Goal: Task Accomplishment & Management: Use online tool/utility

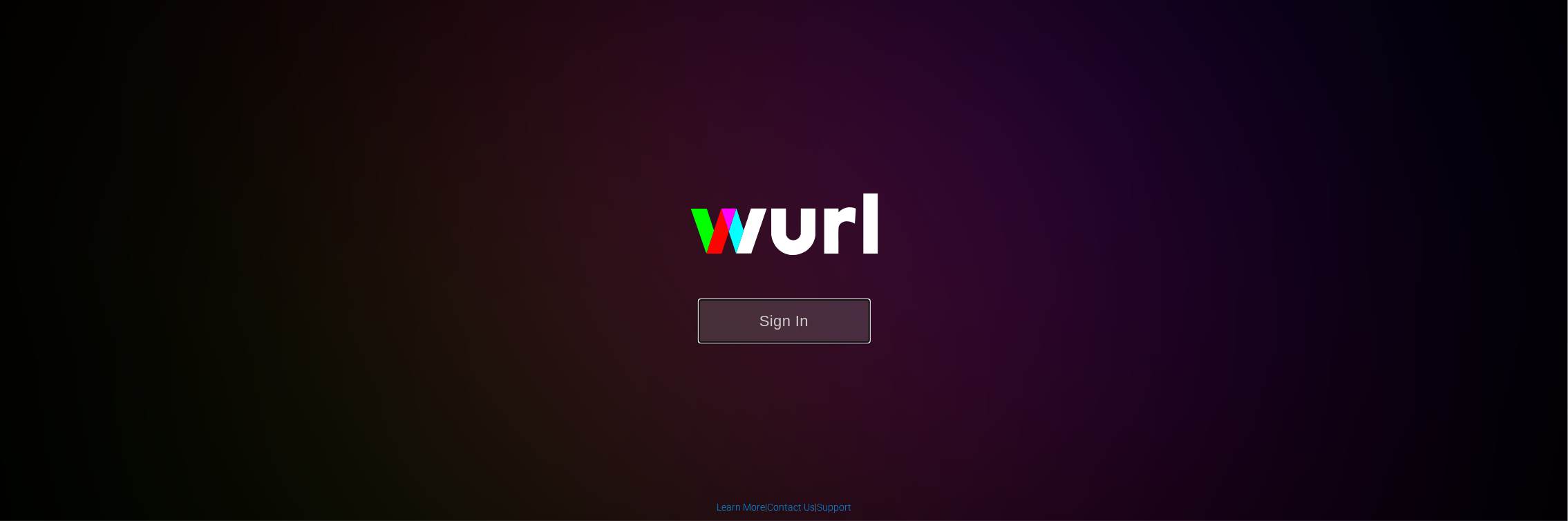
click at [835, 327] on button "Sign In" at bounding box center [784, 321] width 173 height 45
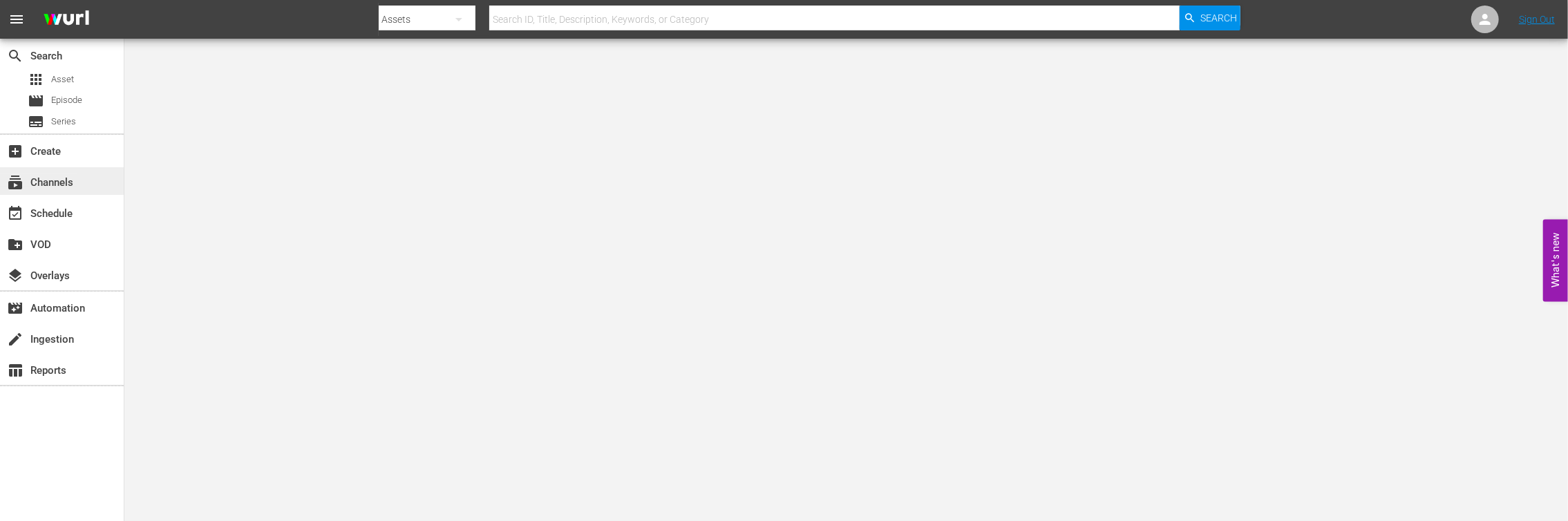
click at [52, 174] on div "subscriptions Channels" at bounding box center [38, 180] width 77 height 12
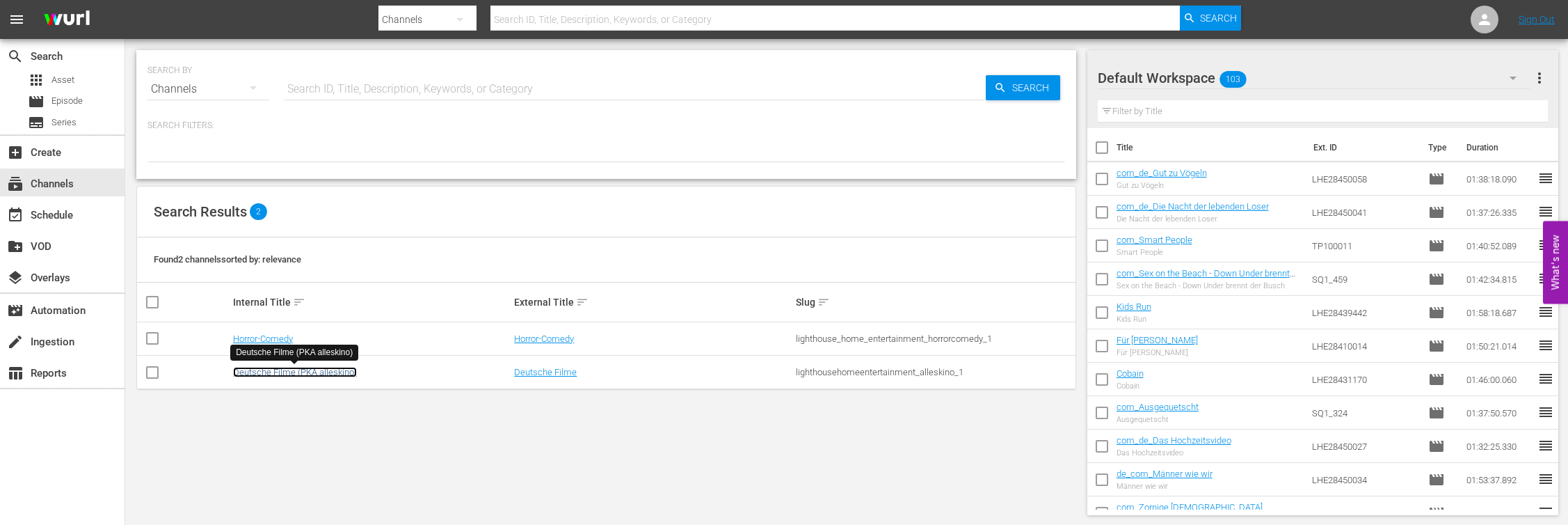
click at [284, 367] on link "Deutsche Filme (PKA alleskino)" at bounding box center [295, 372] width 124 height 10
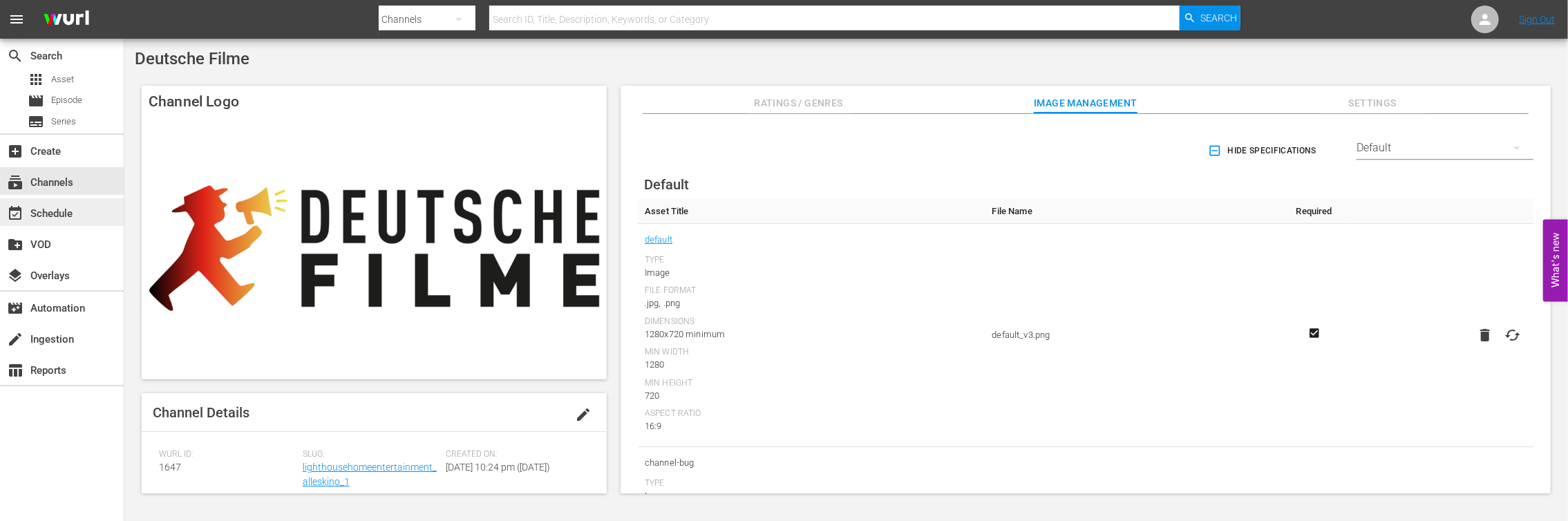
click at [29, 205] on div "event_available Schedule" at bounding box center [38, 211] width 77 height 12
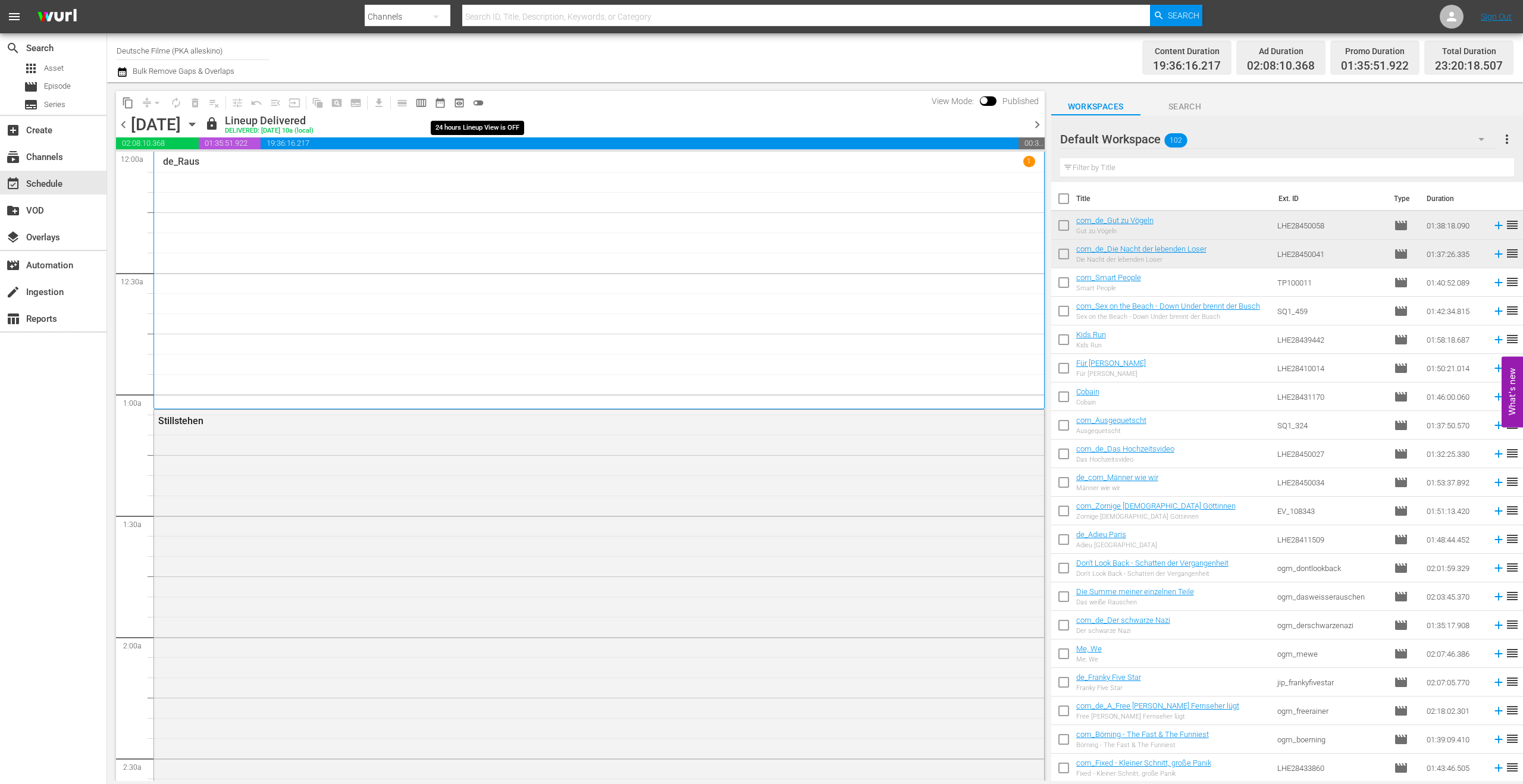
click at [479, 100] on span "toggle_off" at bounding box center [478, 103] width 12 height 12
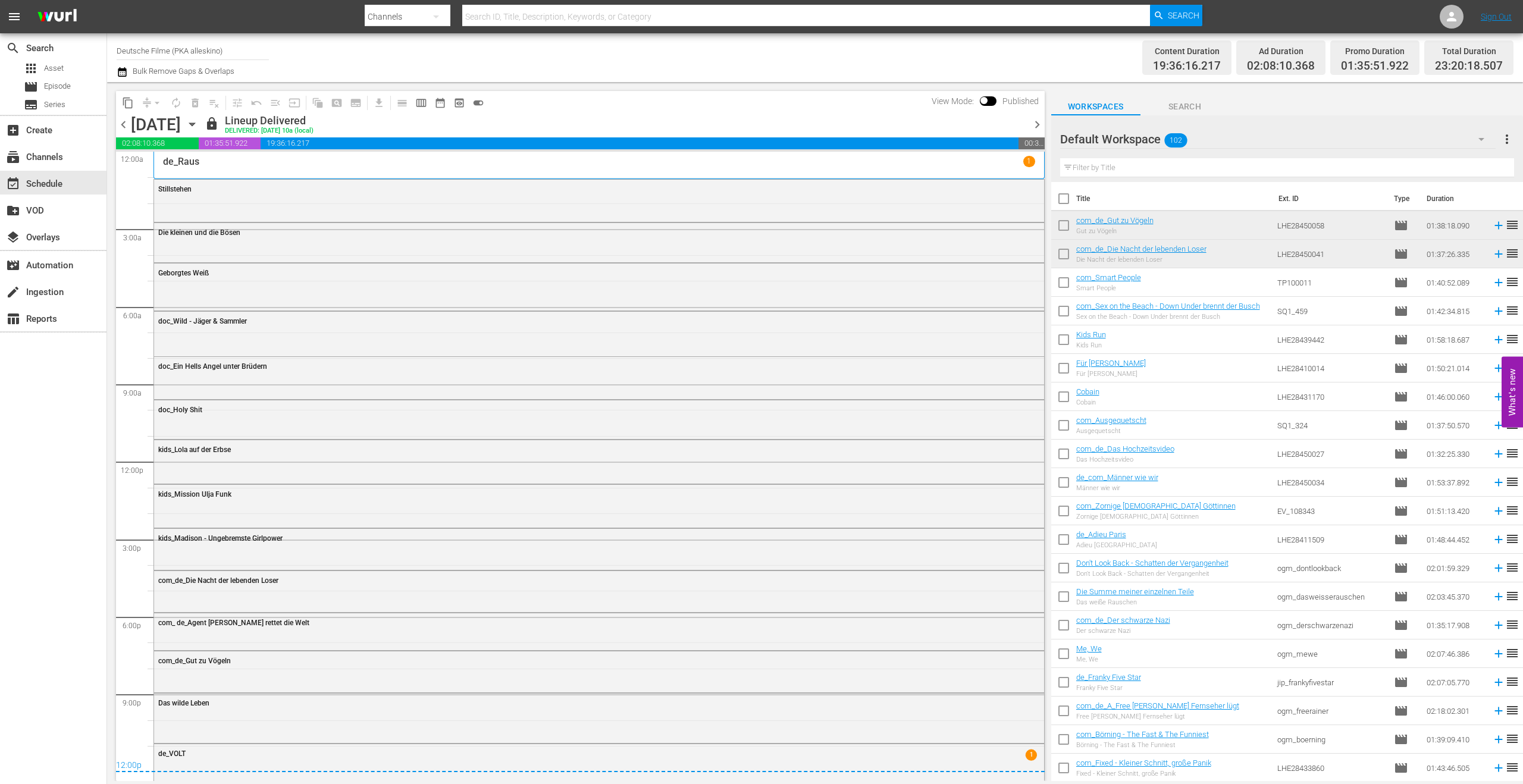
click at [1039, 124] on span "chevron_right" at bounding box center [1037, 124] width 15 height 15
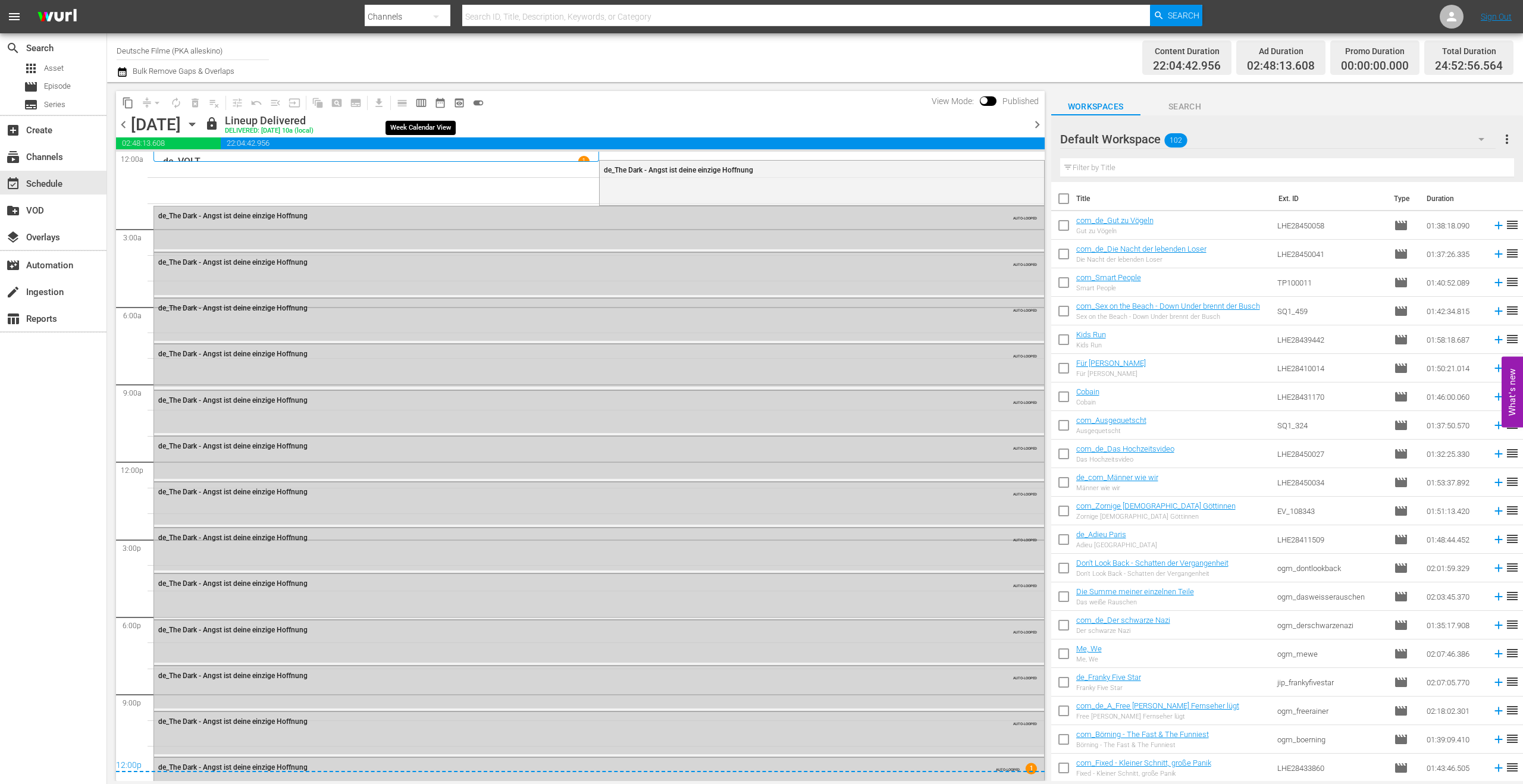
click at [418, 99] on span "calendar_view_week_outlined" at bounding box center [421, 103] width 12 height 12
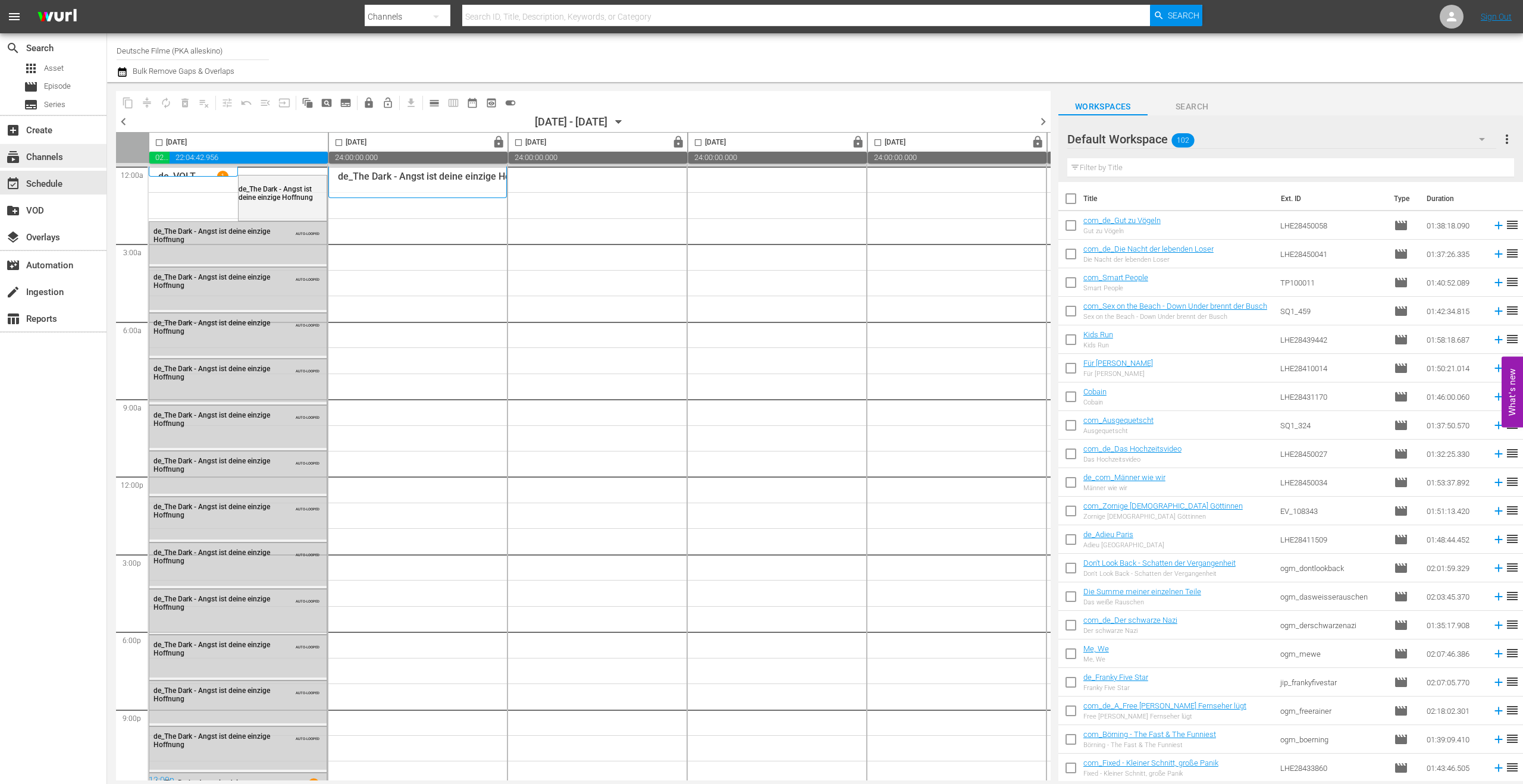
click at [41, 147] on div "subscriptions Channels" at bounding box center [53, 155] width 107 height 24
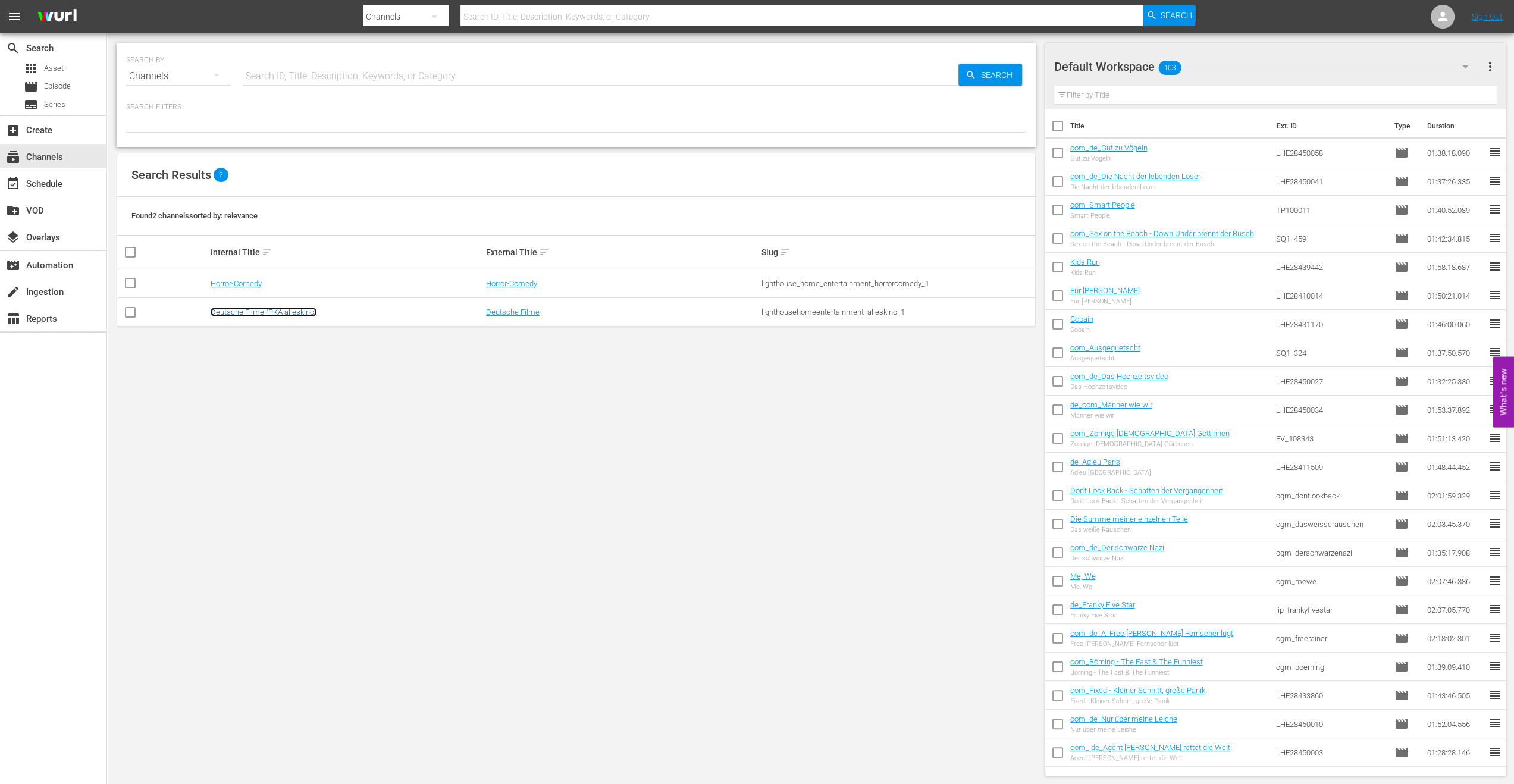
click at [240, 311] on link "Deutsche Filme (PKA alleskino)" at bounding box center [263, 312] width 106 height 9
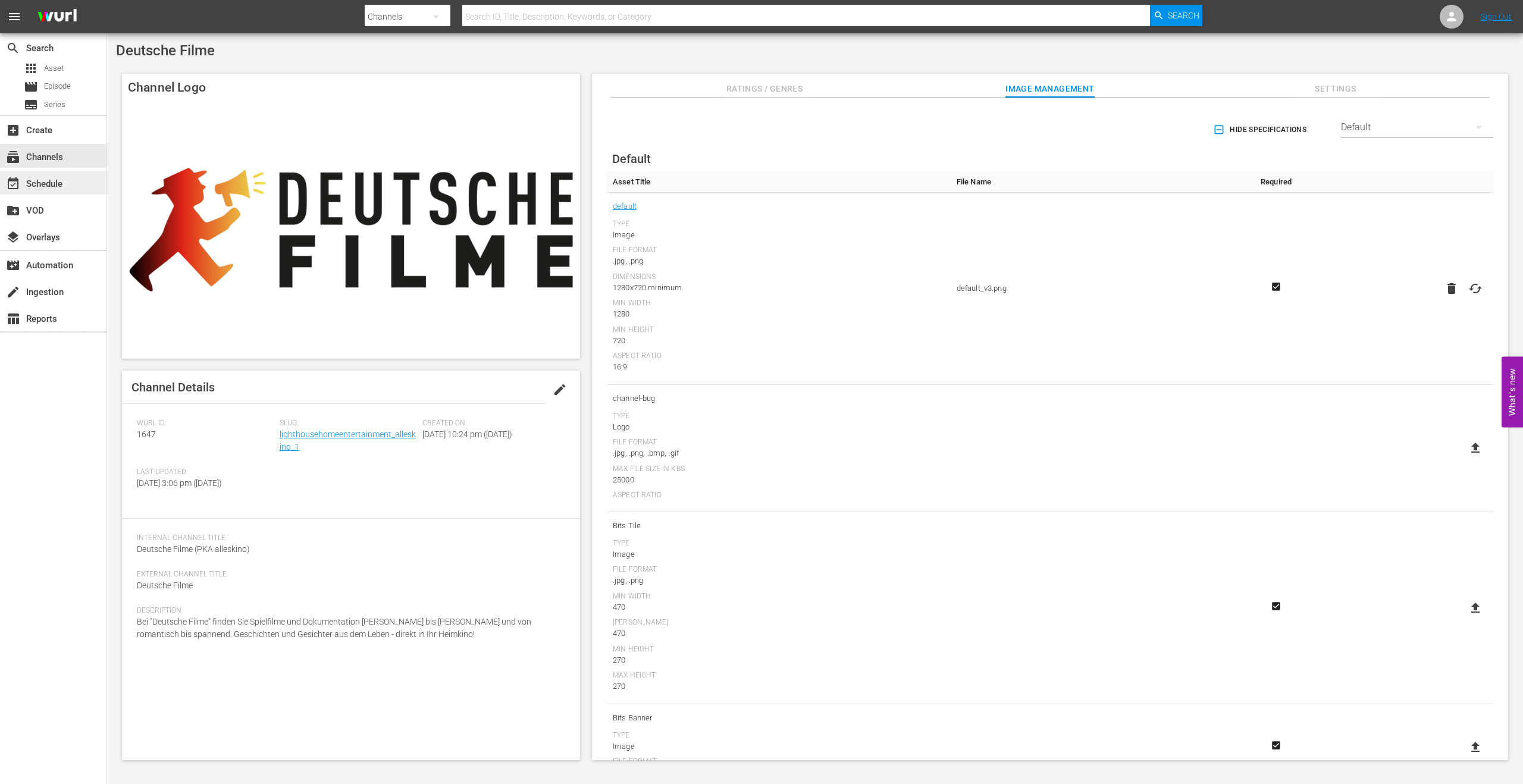
click at [41, 180] on div "event_available Schedule" at bounding box center [33, 182] width 67 height 11
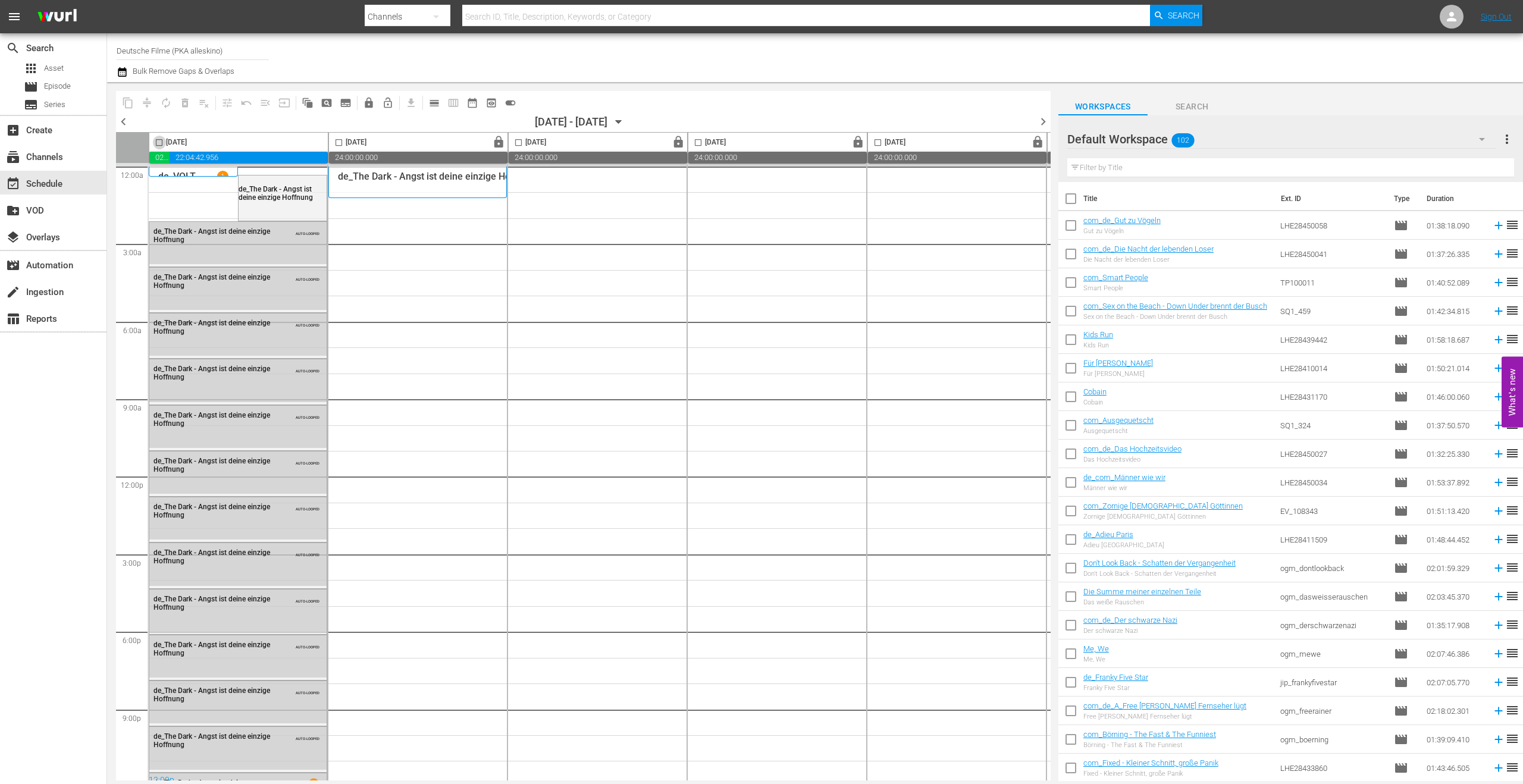
click at [161, 141] on input "checkbox" at bounding box center [159, 144] width 14 height 14
checkbox input "true"
click at [44, 152] on div "subscriptions Channels" at bounding box center [33, 155] width 67 height 11
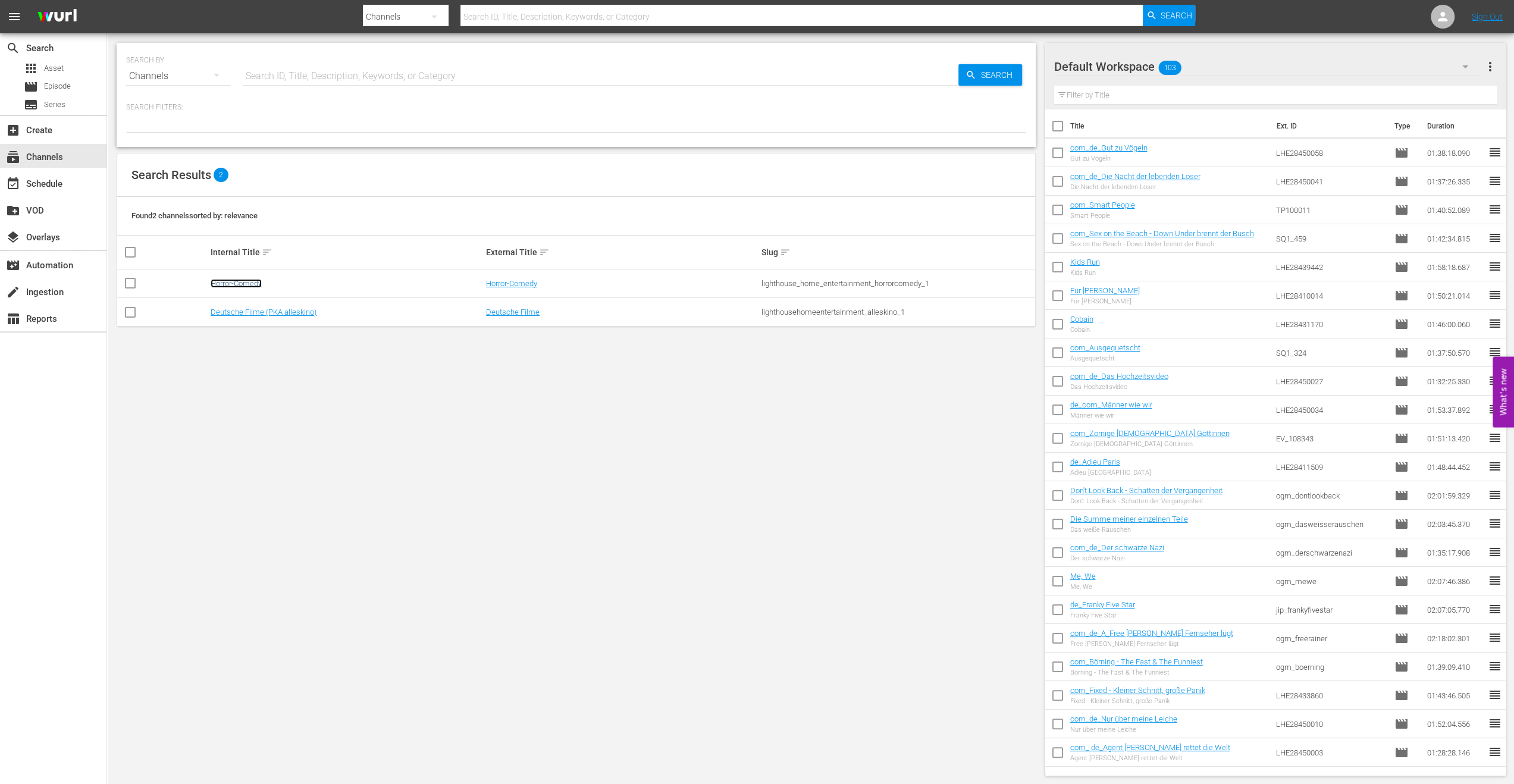
click at [233, 280] on link "Horror-Comedy" at bounding box center [236, 283] width 52 height 9
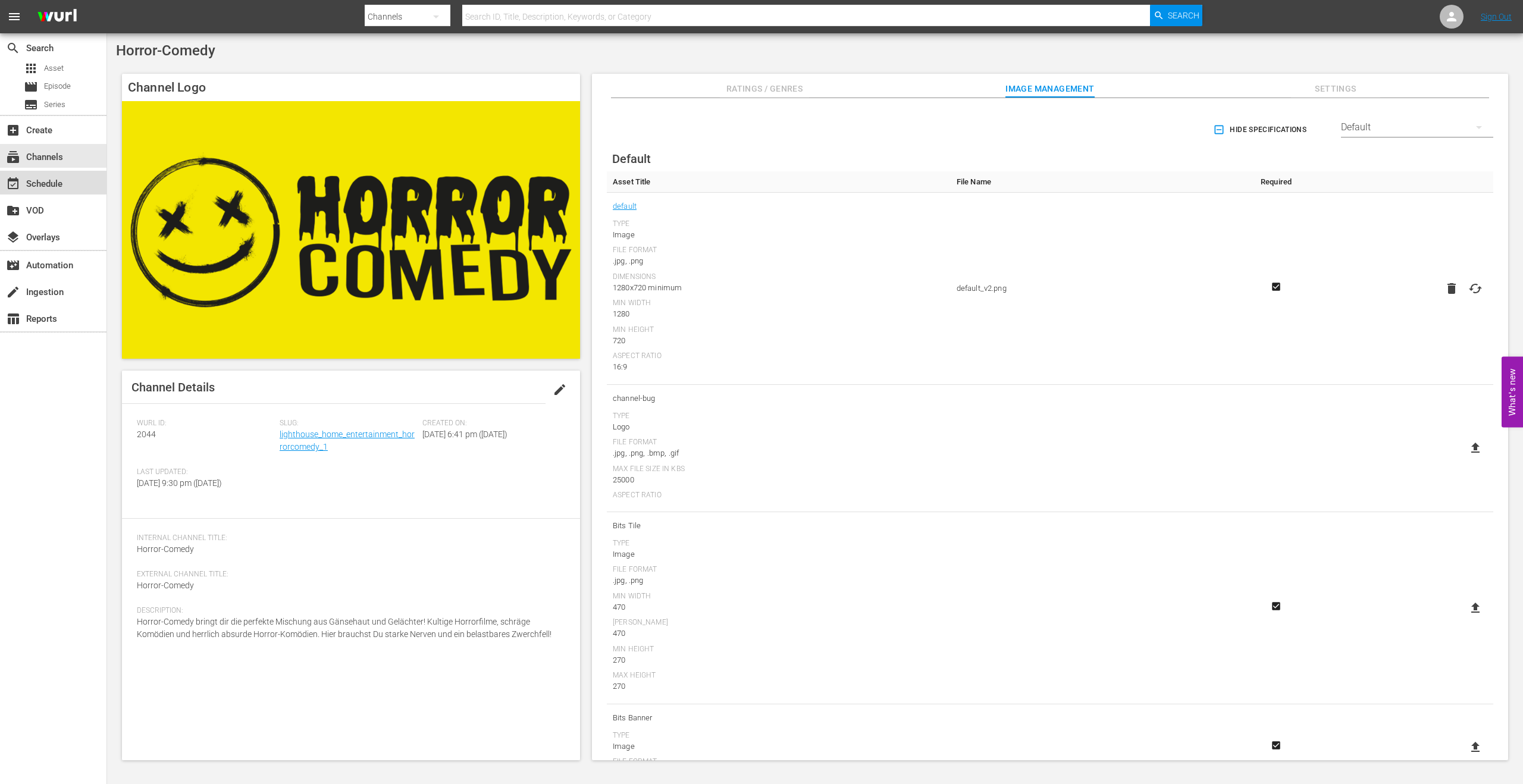
click at [62, 183] on div "event_available Schedule" at bounding box center [33, 182] width 67 height 11
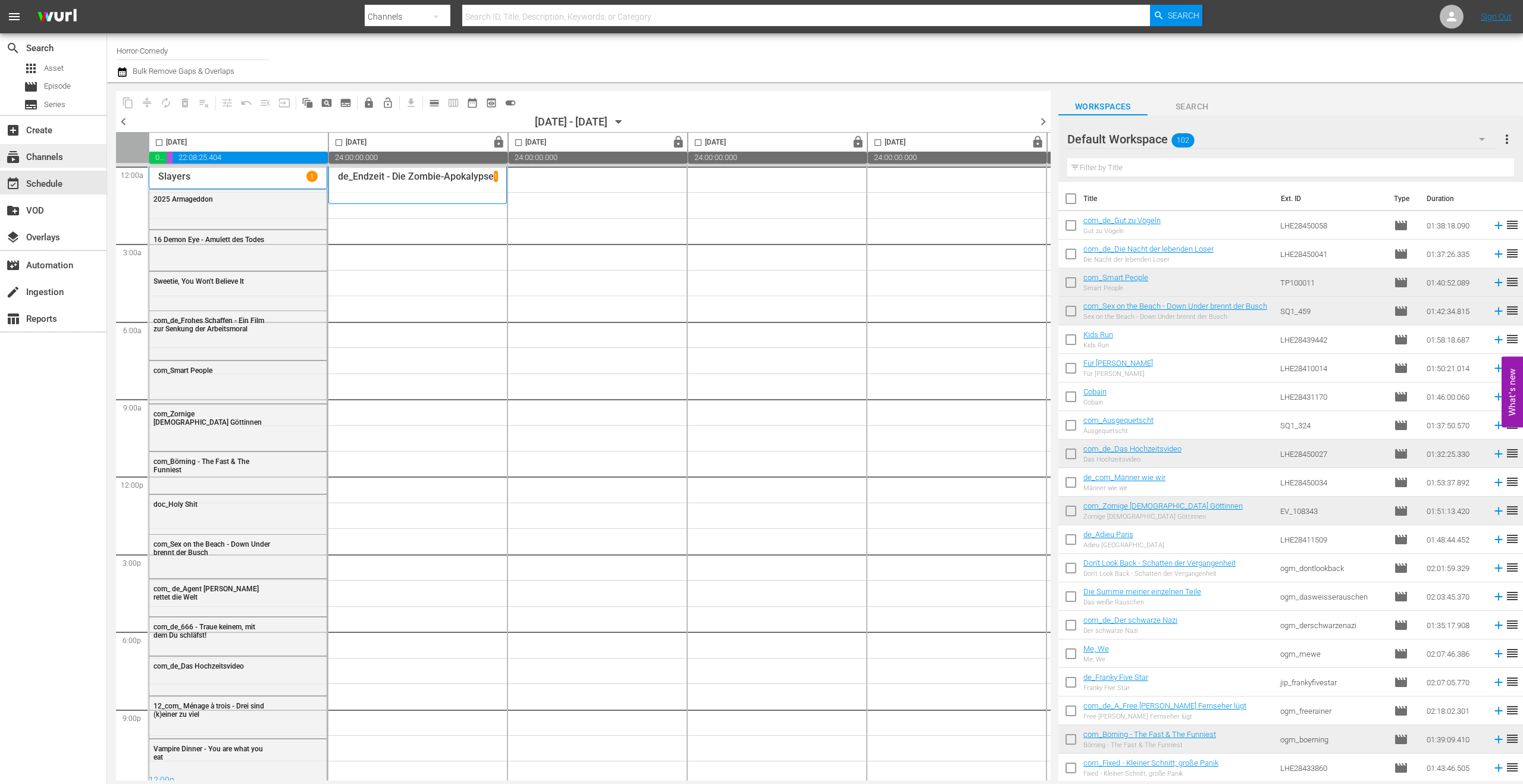
click at [45, 160] on div "subscriptions Channels" at bounding box center [33, 155] width 67 height 11
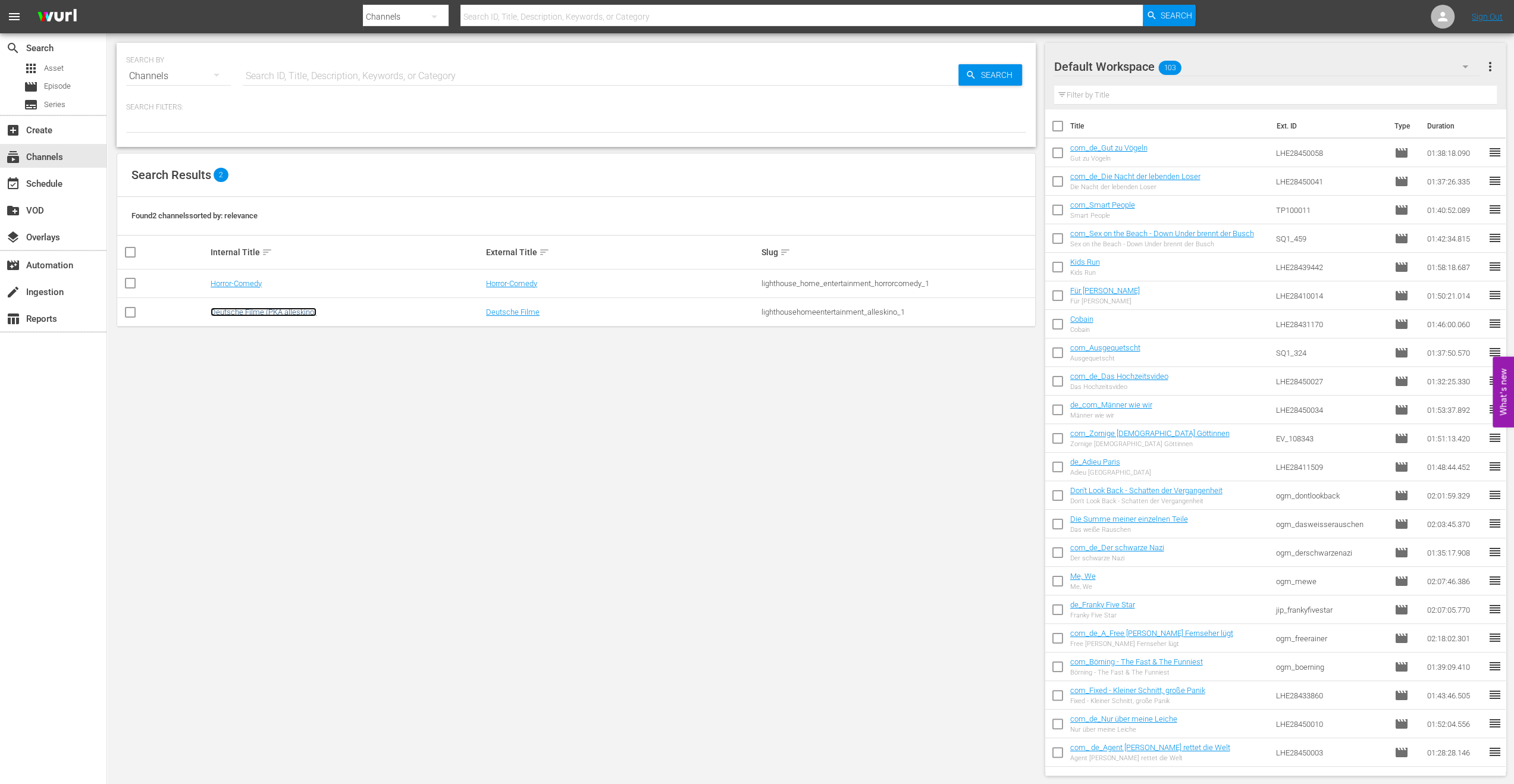
click at [242, 313] on link "Deutsche Filme (PKA alleskino)" at bounding box center [263, 312] width 106 height 9
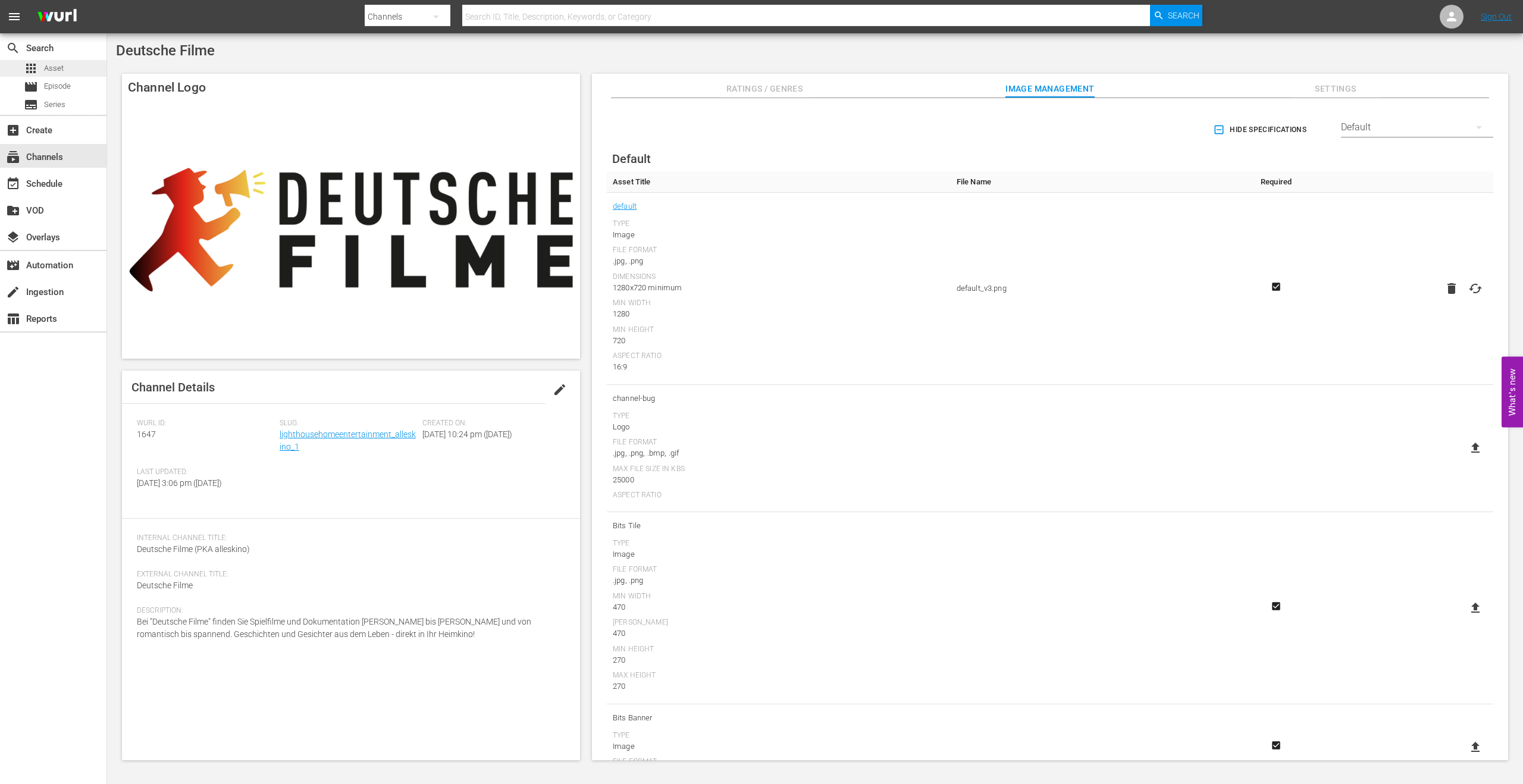
click at [48, 67] on span "Asset" at bounding box center [54, 68] width 19 height 12
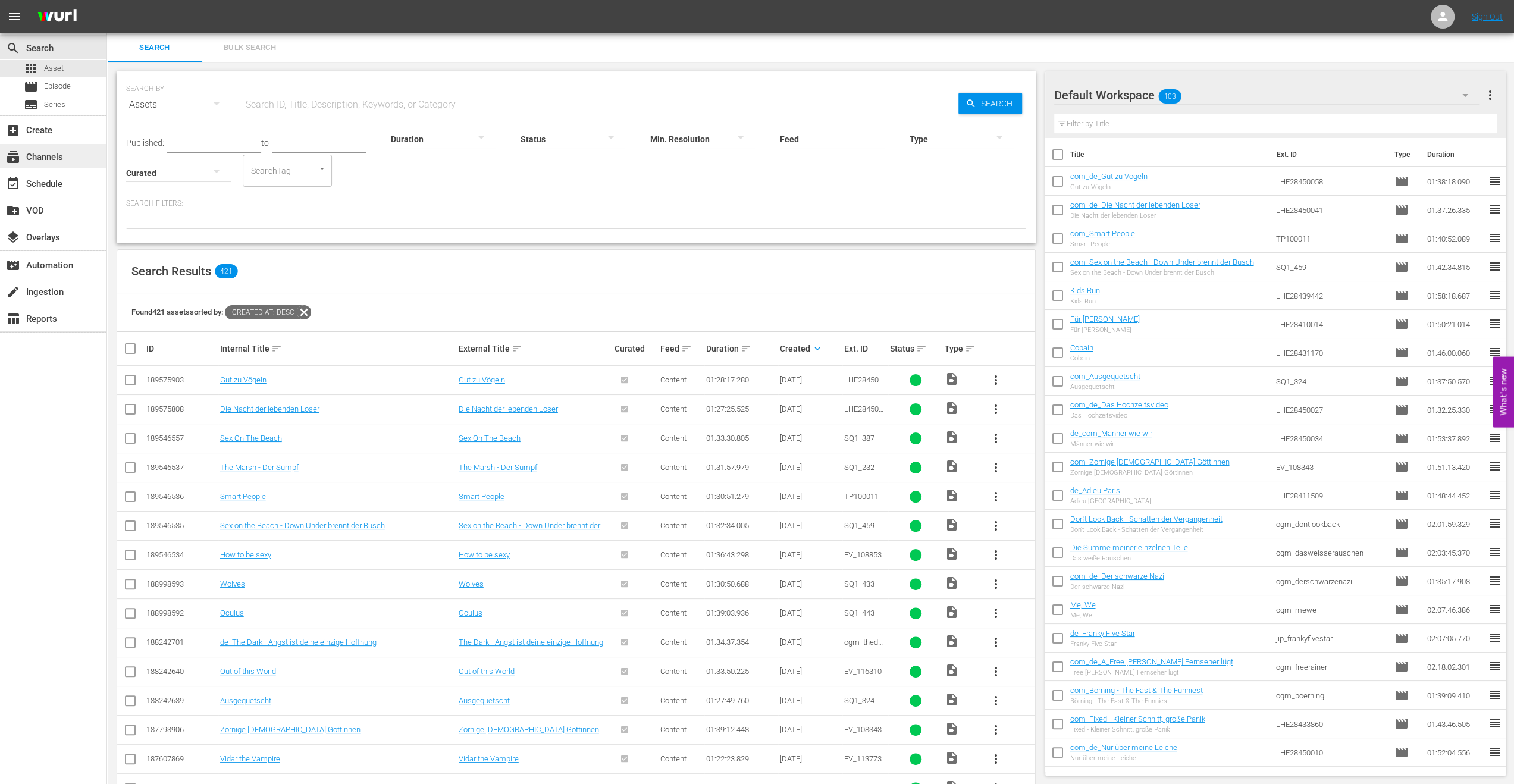
click at [52, 157] on div "subscriptions Channels" at bounding box center [33, 155] width 67 height 11
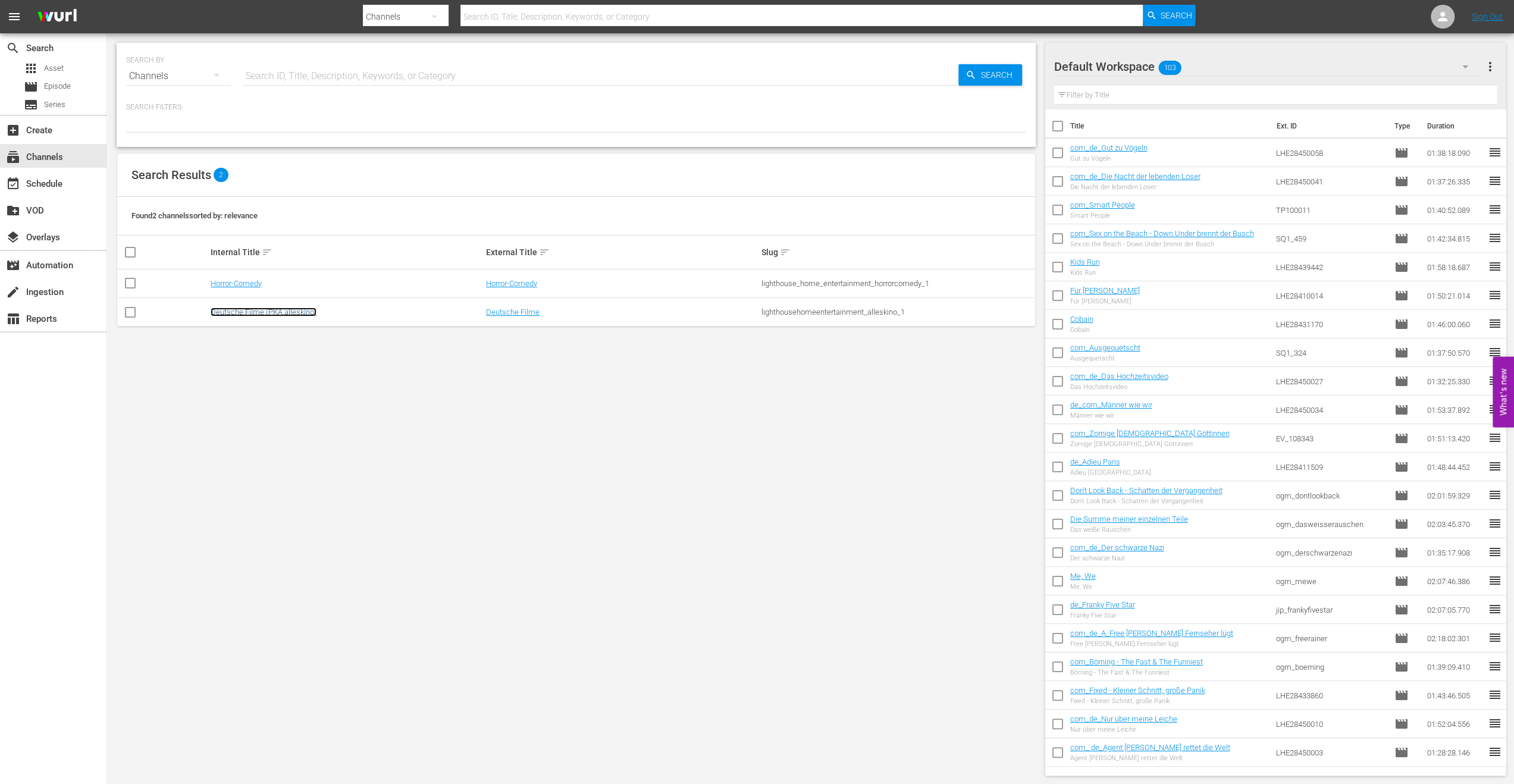
click at [260, 309] on link "Deutsche Filme (PKA alleskino)" at bounding box center [263, 312] width 106 height 9
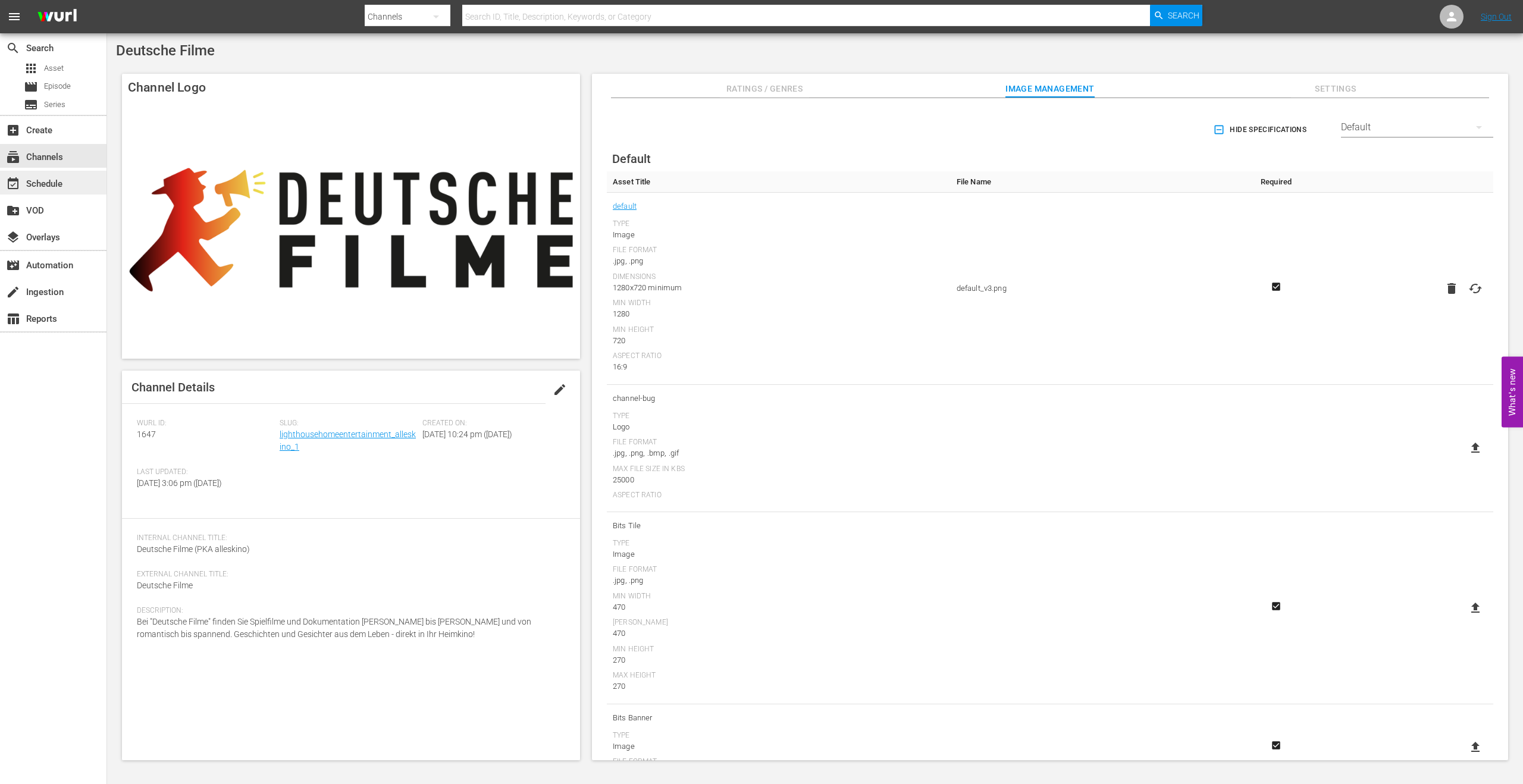
drag, startPoint x: 43, startPoint y: 196, endPoint x: 38, endPoint y: 187, distance: 10.3
click at [39, 192] on div "search Search apps Asset movie Episode subtitles Series add_box Create subscrip…" at bounding box center [54, 426] width 107 height 784
click at [38, 186] on div "event_available Schedule" at bounding box center [33, 182] width 67 height 11
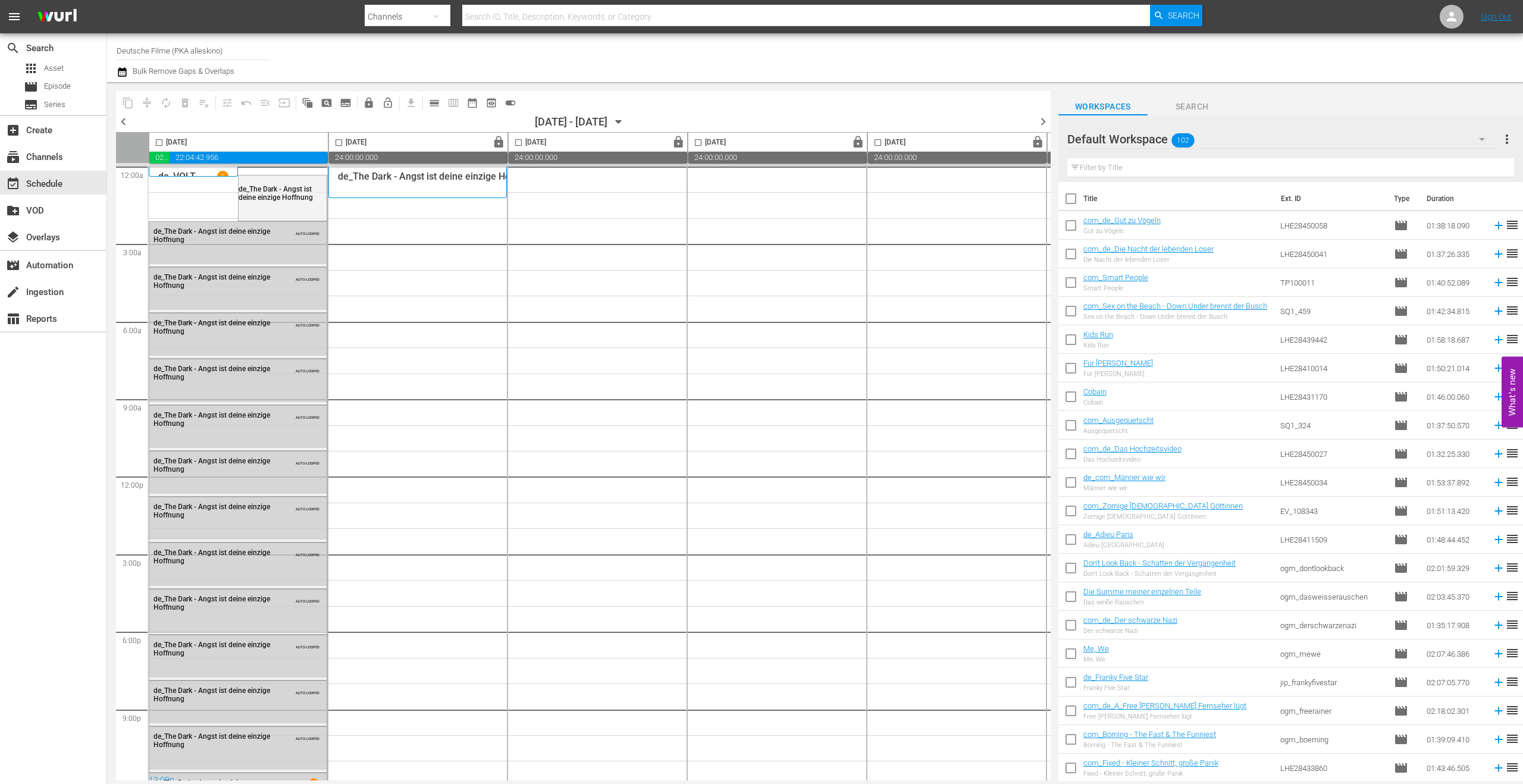
click at [395, 177] on p "de_The Dark - Angst ist deine einzige Hoffnung" at bounding box center [438, 177] width 201 height 11
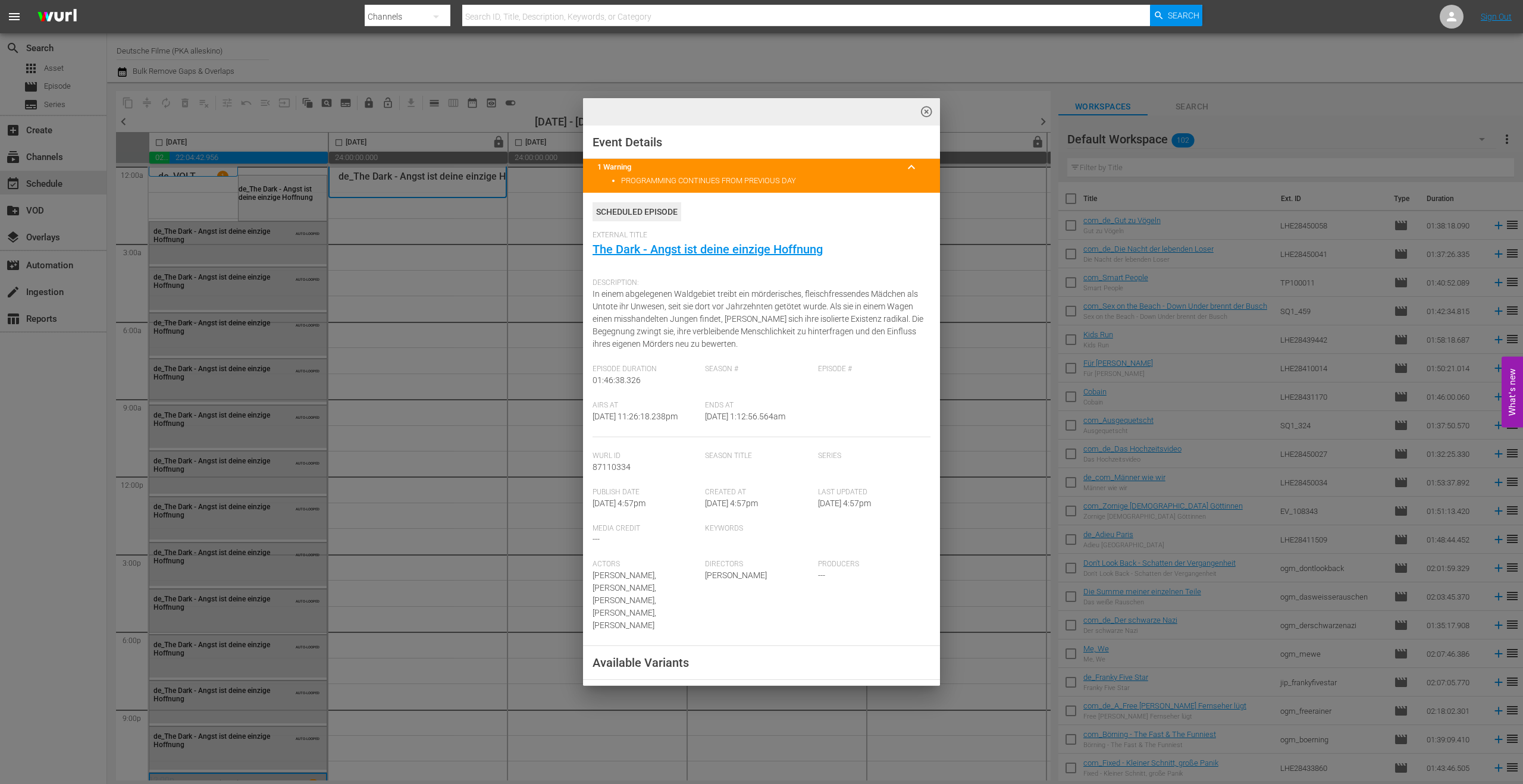
click at [927, 367] on div "Event Details 1 Warning keyboard_arrow_up PROGRAMMING CONTINUES FROM PREVIOUS D…" at bounding box center [761, 685] width 357 height 1121
click at [921, 110] on span "highlight_off_icon" at bounding box center [926, 112] width 14 height 14
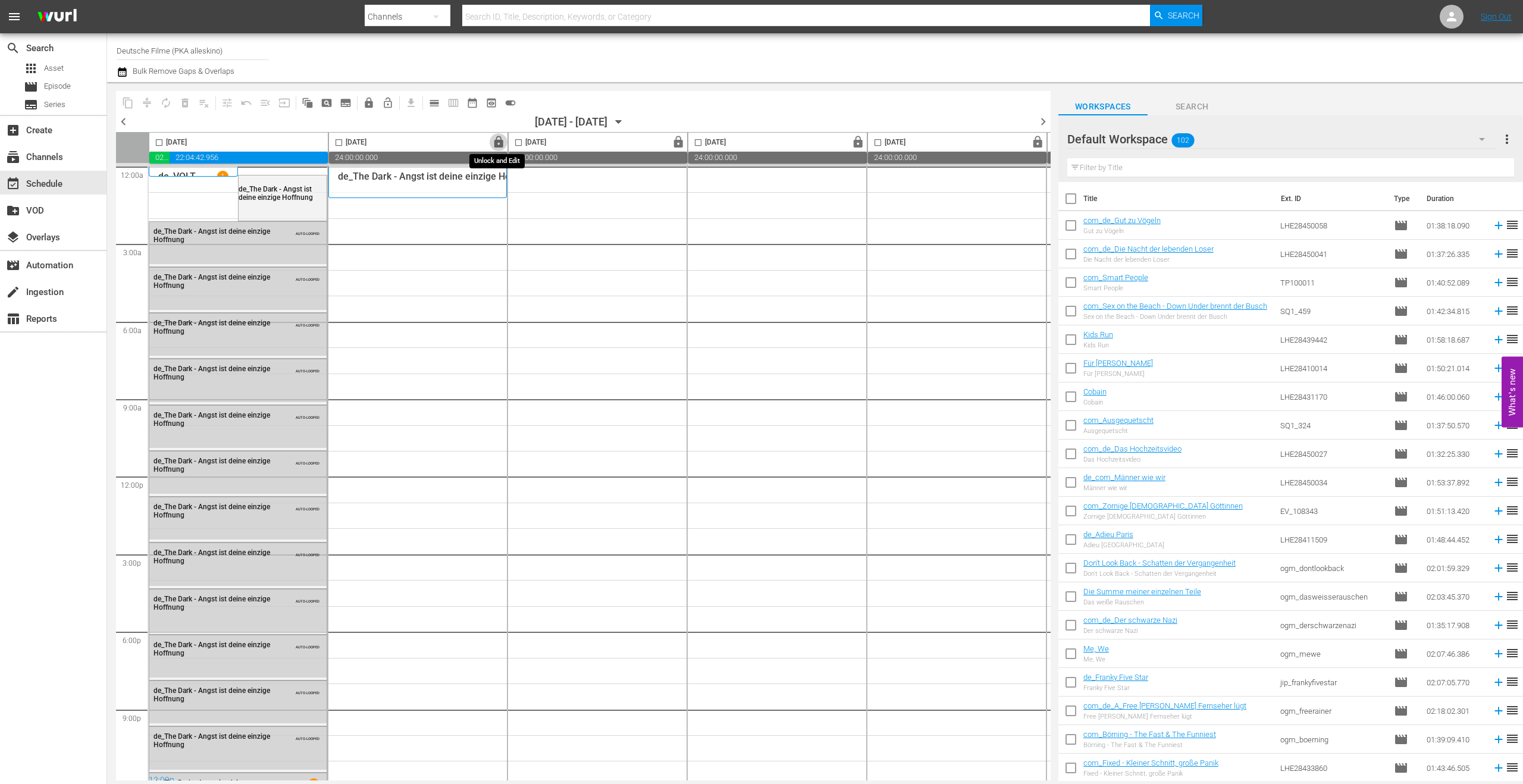
click at [496, 143] on span "lock" at bounding box center [499, 142] width 14 height 14
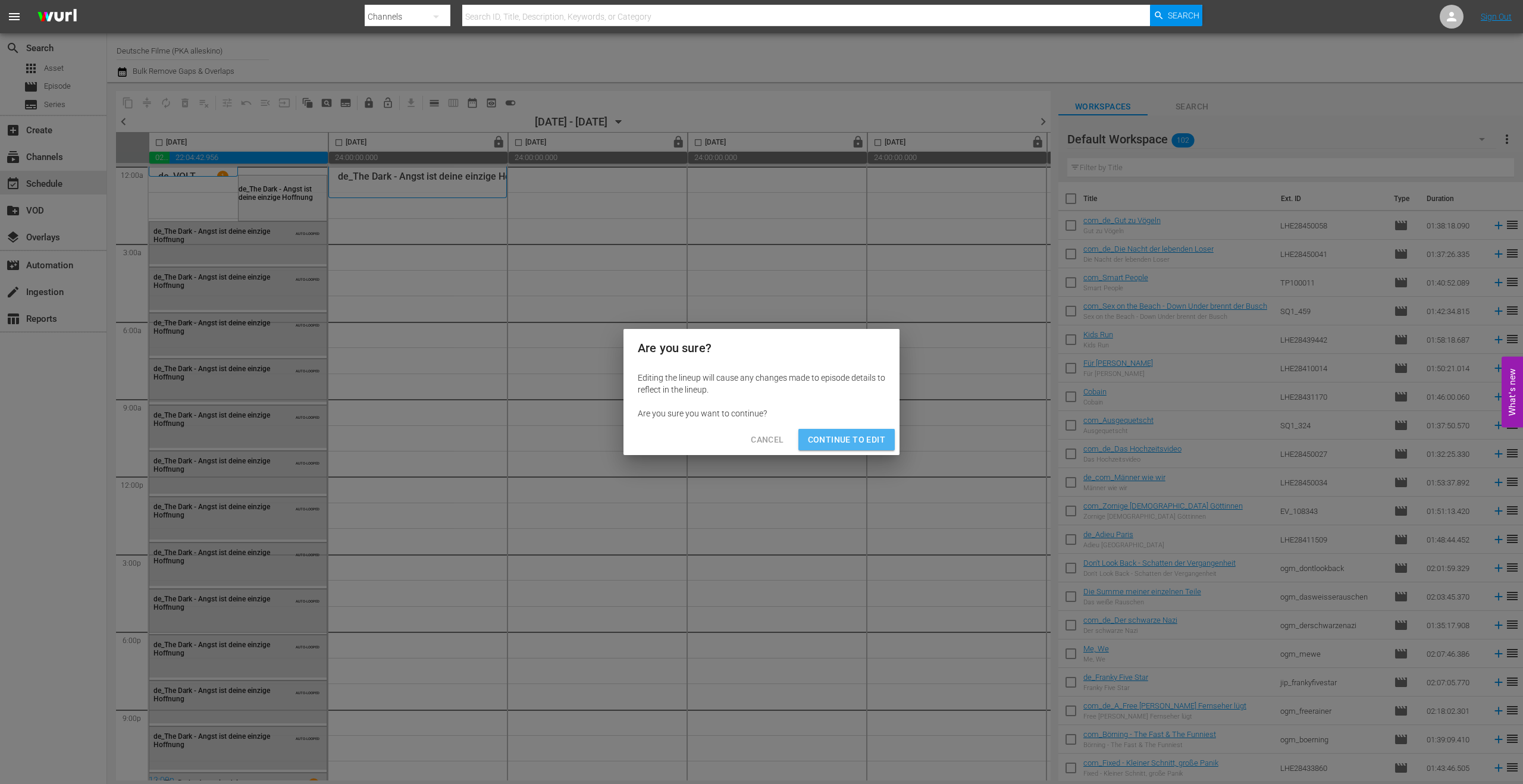
click at [857, 436] on span "Continue to Edit" at bounding box center [846, 440] width 77 height 15
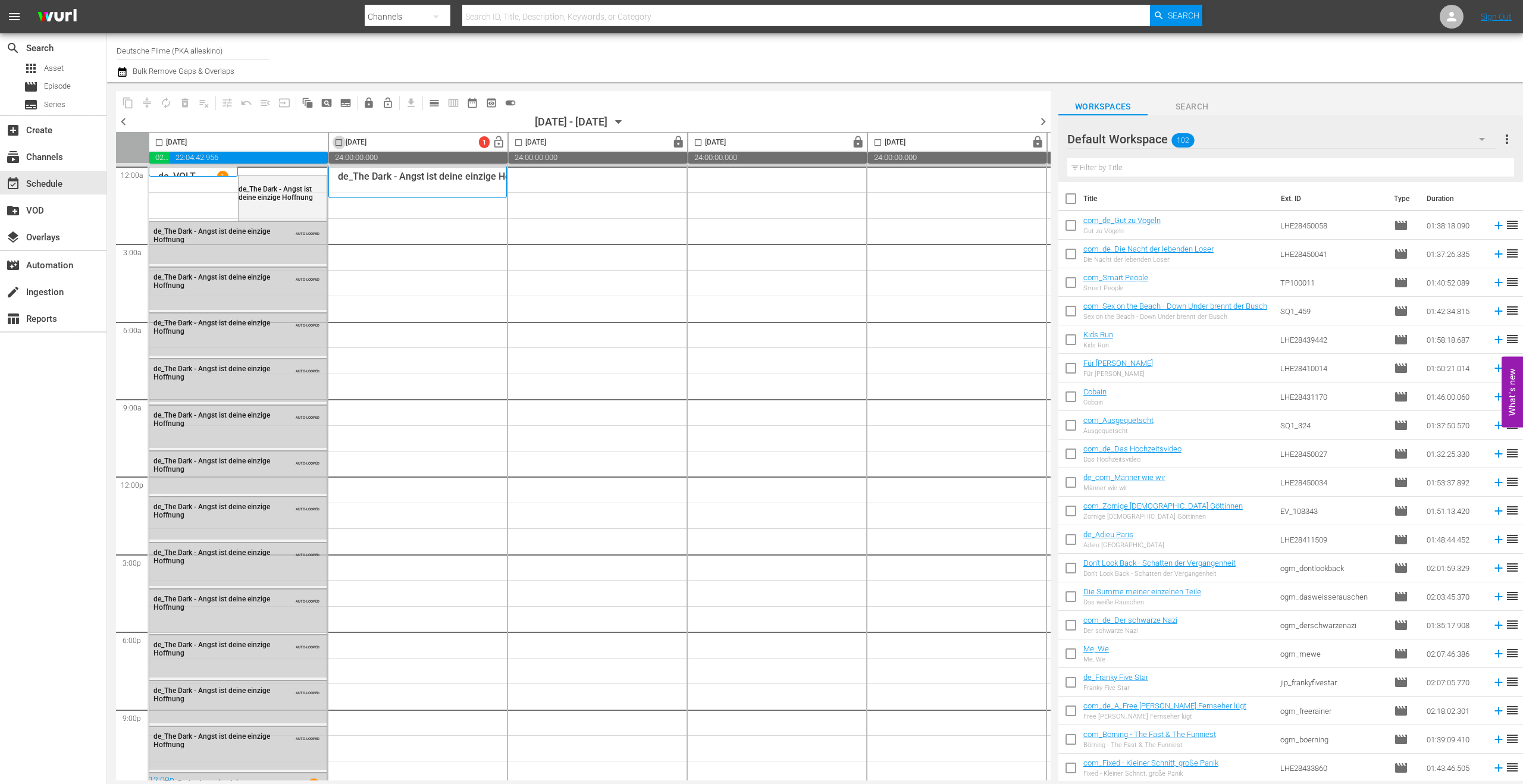
click at [339, 143] on input "checkbox" at bounding box center [338, 144] width 14 height 14
checkbox input "true"
click at [386, 184] on div "de_The Dark - Angst ist deine einzige Hoffnung 1" at bounding box center [417, 182] width 160 height 23
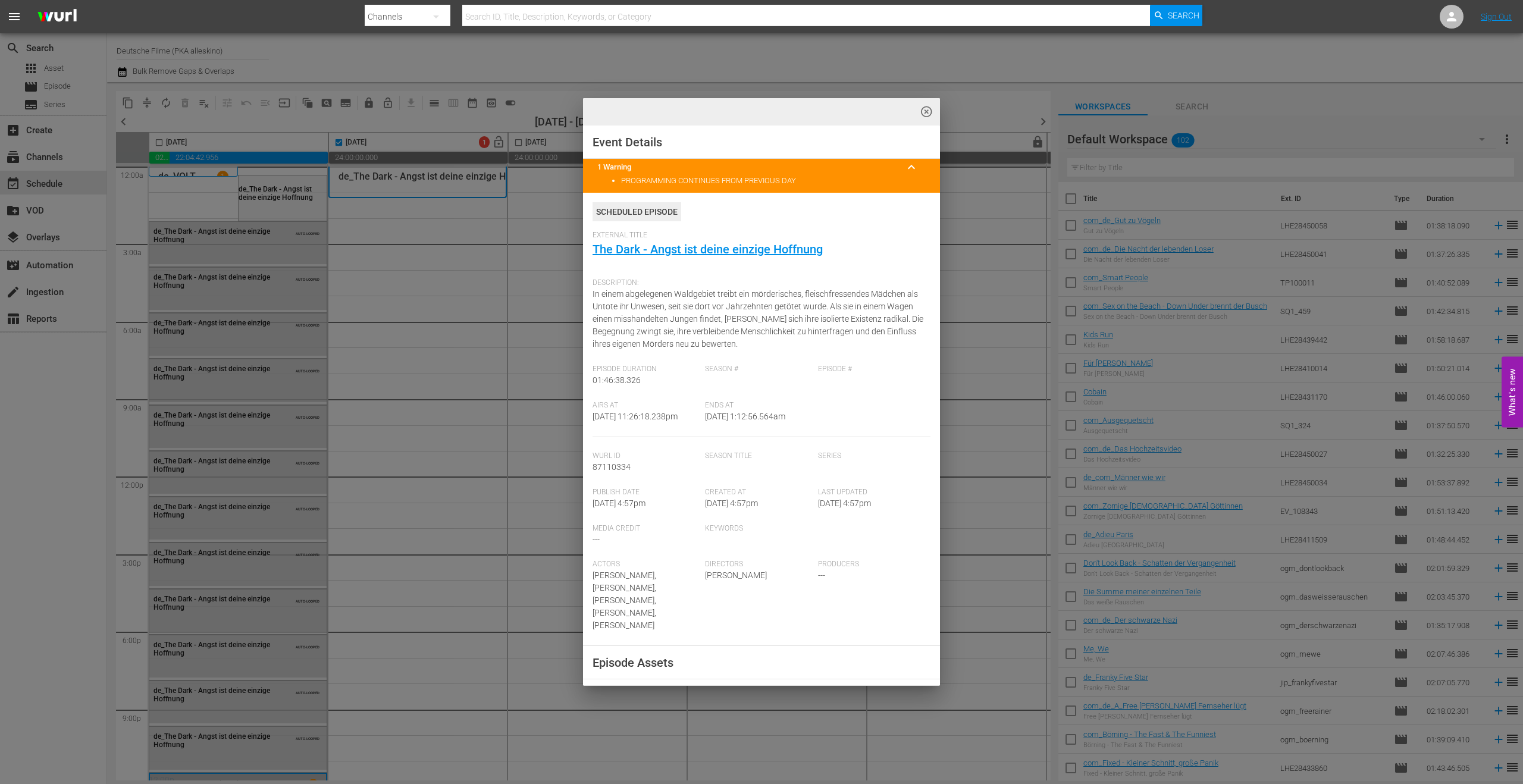
click at [928, 110] on span "highlight_off_icon" at bounding box center [926, 112] width 14 height 14
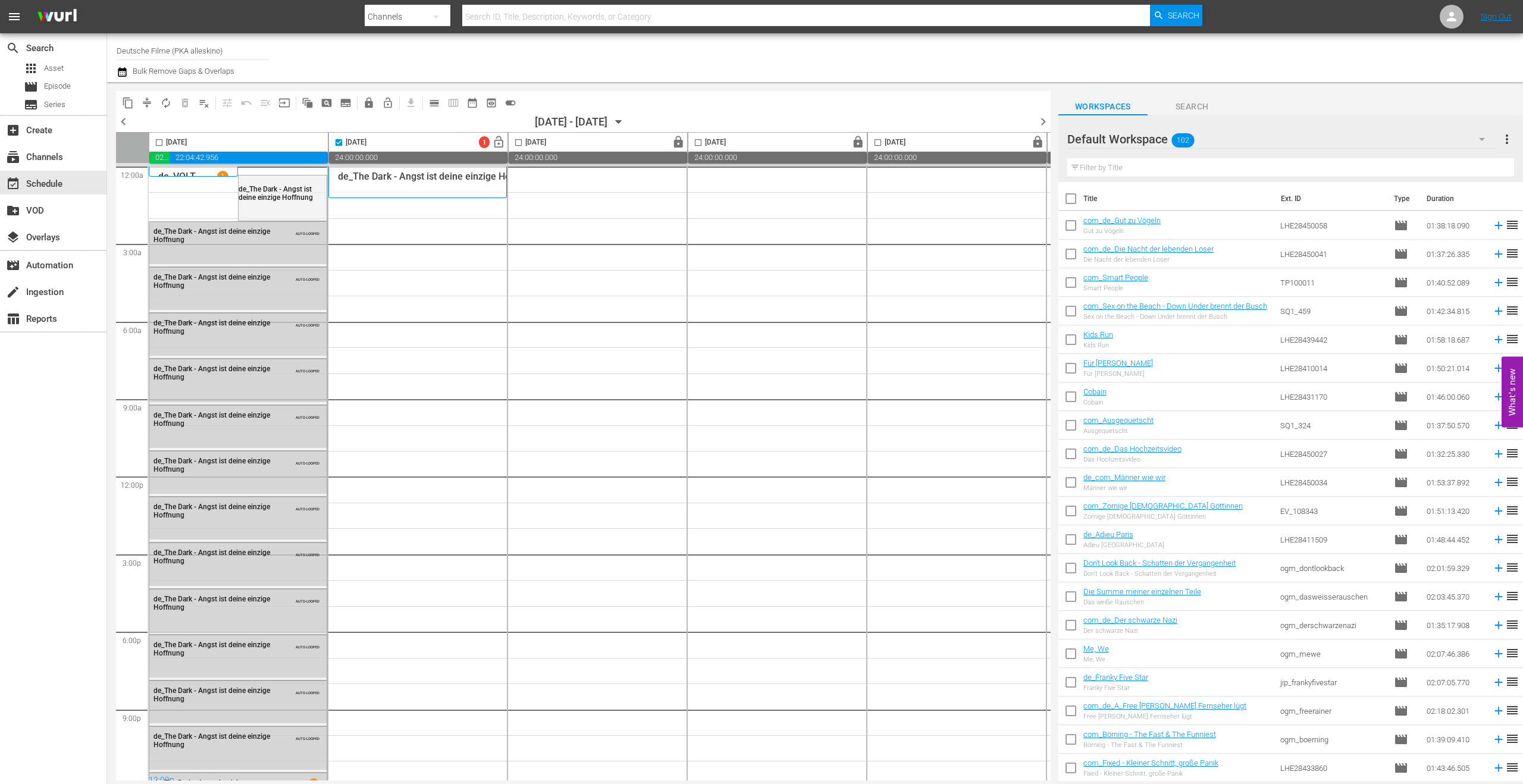
click at [1349, 134] on icon "button" at bounding box center [1482, 139] width 14 height 14
click at [1122, 246] on div "FSK 16 (55)" at bounding box center [1143, 249] width 124 height 19
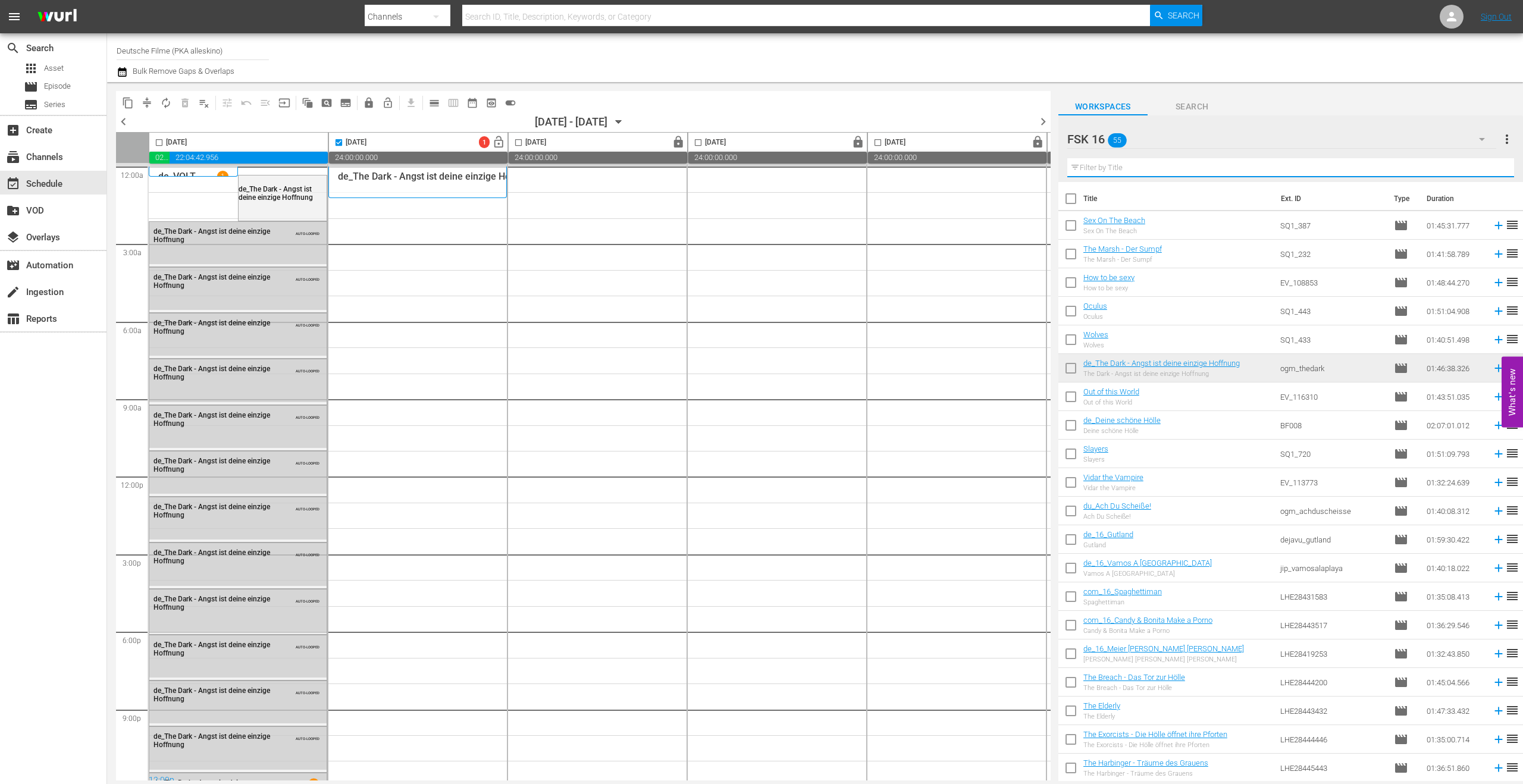
click at [1115, 167] on input "text" at bounding box center [1291, 167] width 447 height 19
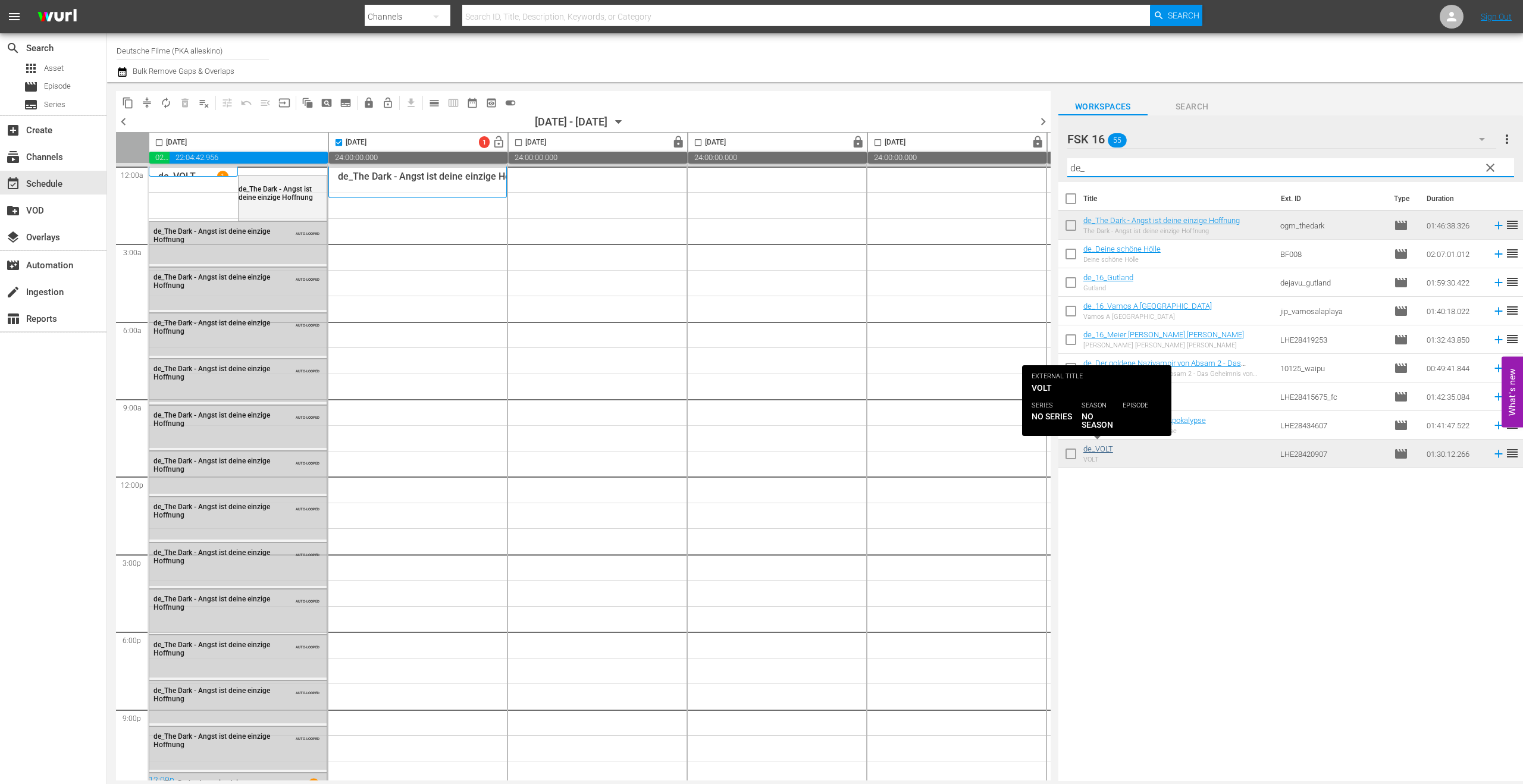
type input "de_"
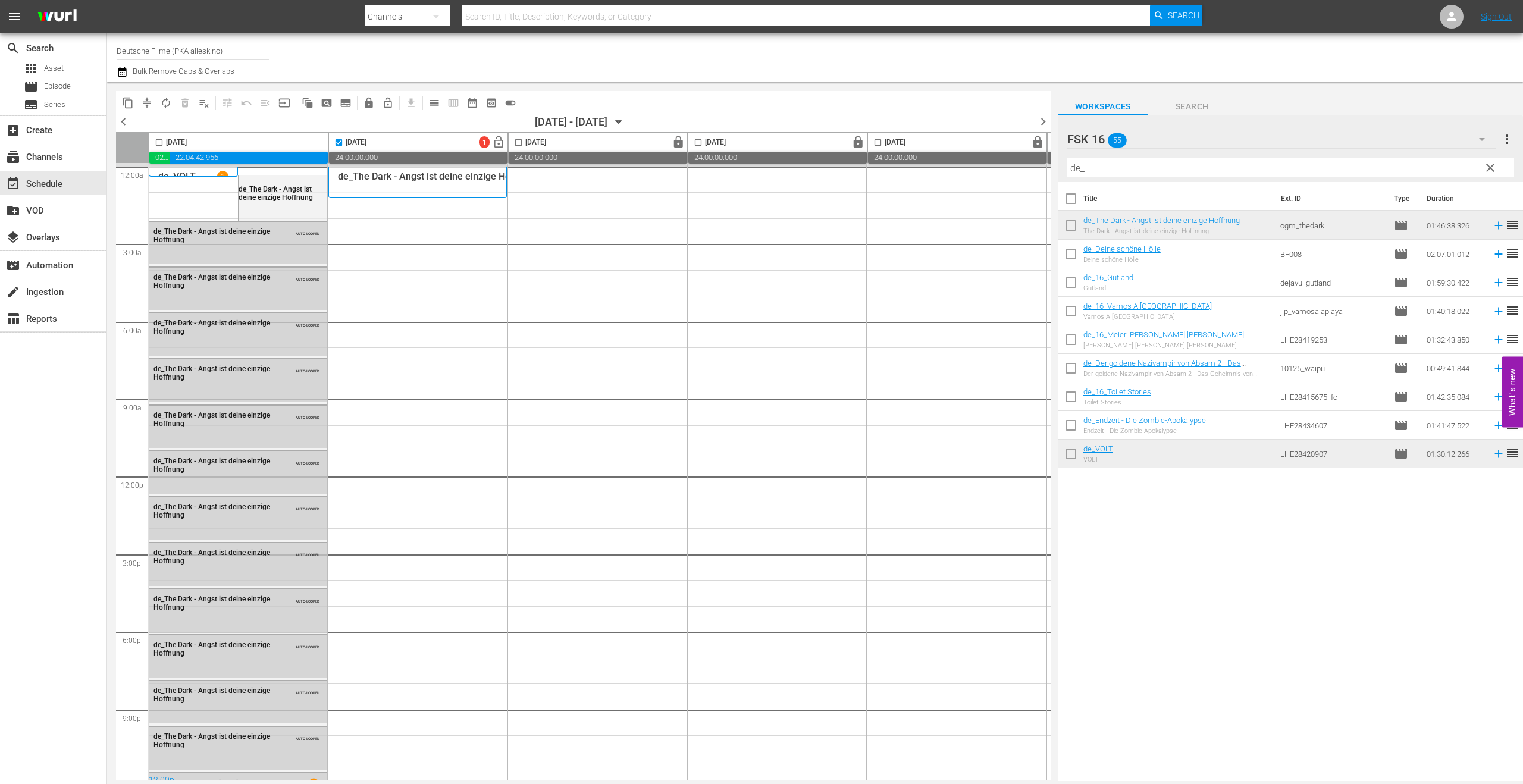
click at [335, 142] on input "checkbox" at bounding box center [338, 144] width 14 height 14
click at [461, 185] on div "reorder" at bounding box center [462, 180] width 88 height 20
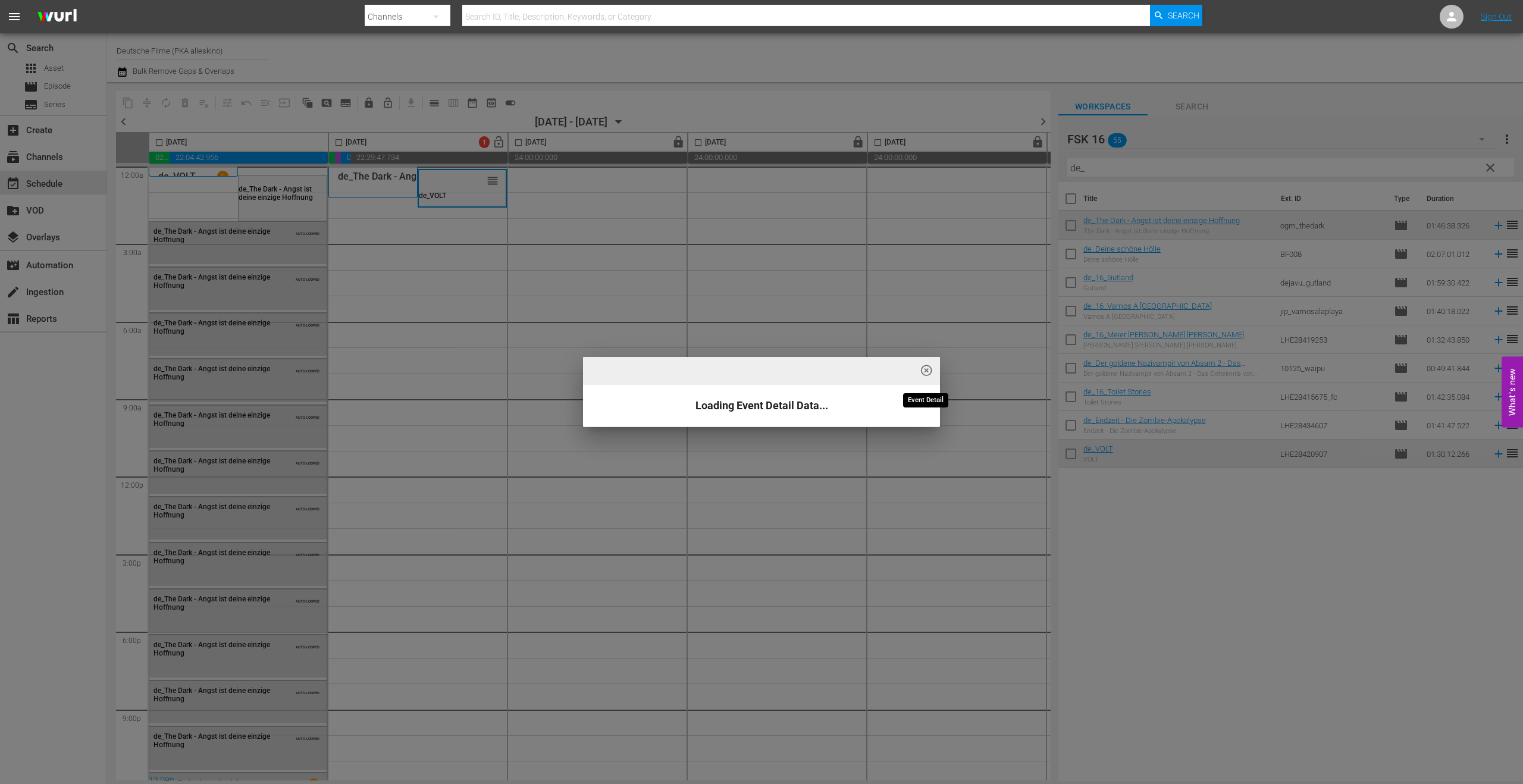
click at [922, 369] on span "highlight_off_icon" at bounding box center [926, 371] width 14 height 14
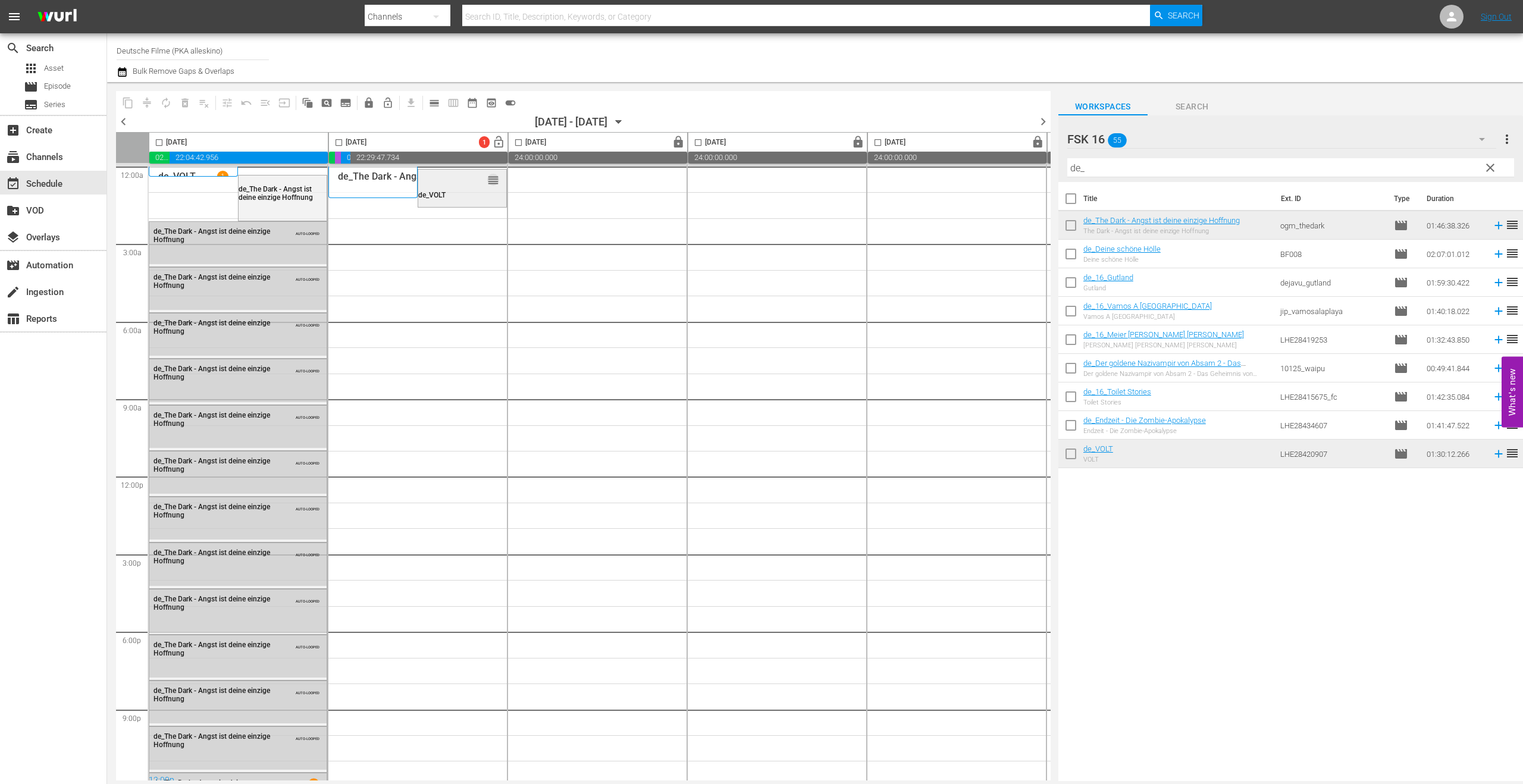
click at [489, 185] on span "reorder" at bounding box center [493, 180] width 12 height 13
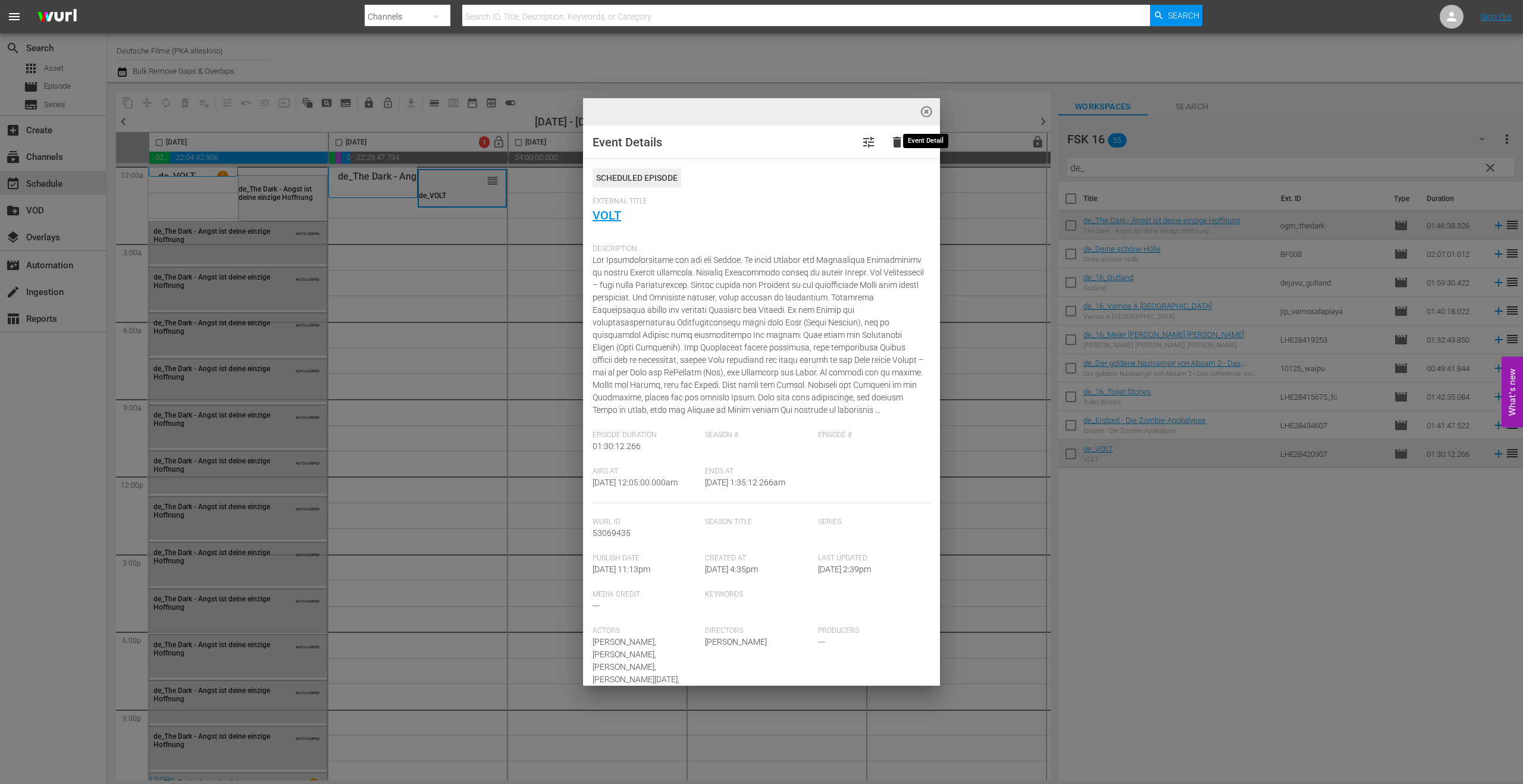
click at [921, 108] on span "highlight_off_icon" at bounding box center [926, 112] width 14 height 14
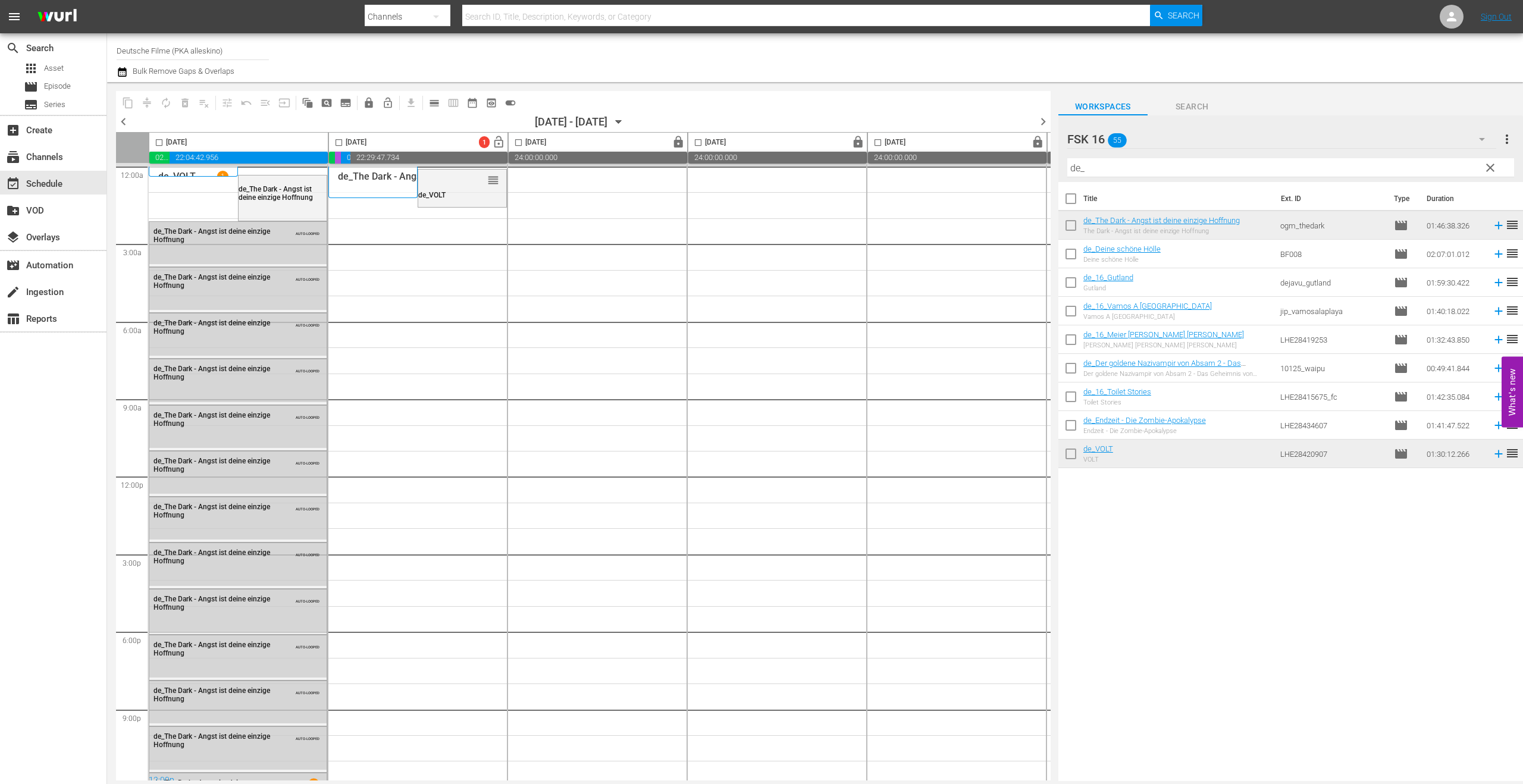
click at [339, 142] on input "checkbox" at bounding box center [338, 144] width 14 height 14
click at [144, 97] on span "compress" at bounding box center [147, 103] width 12 height 12
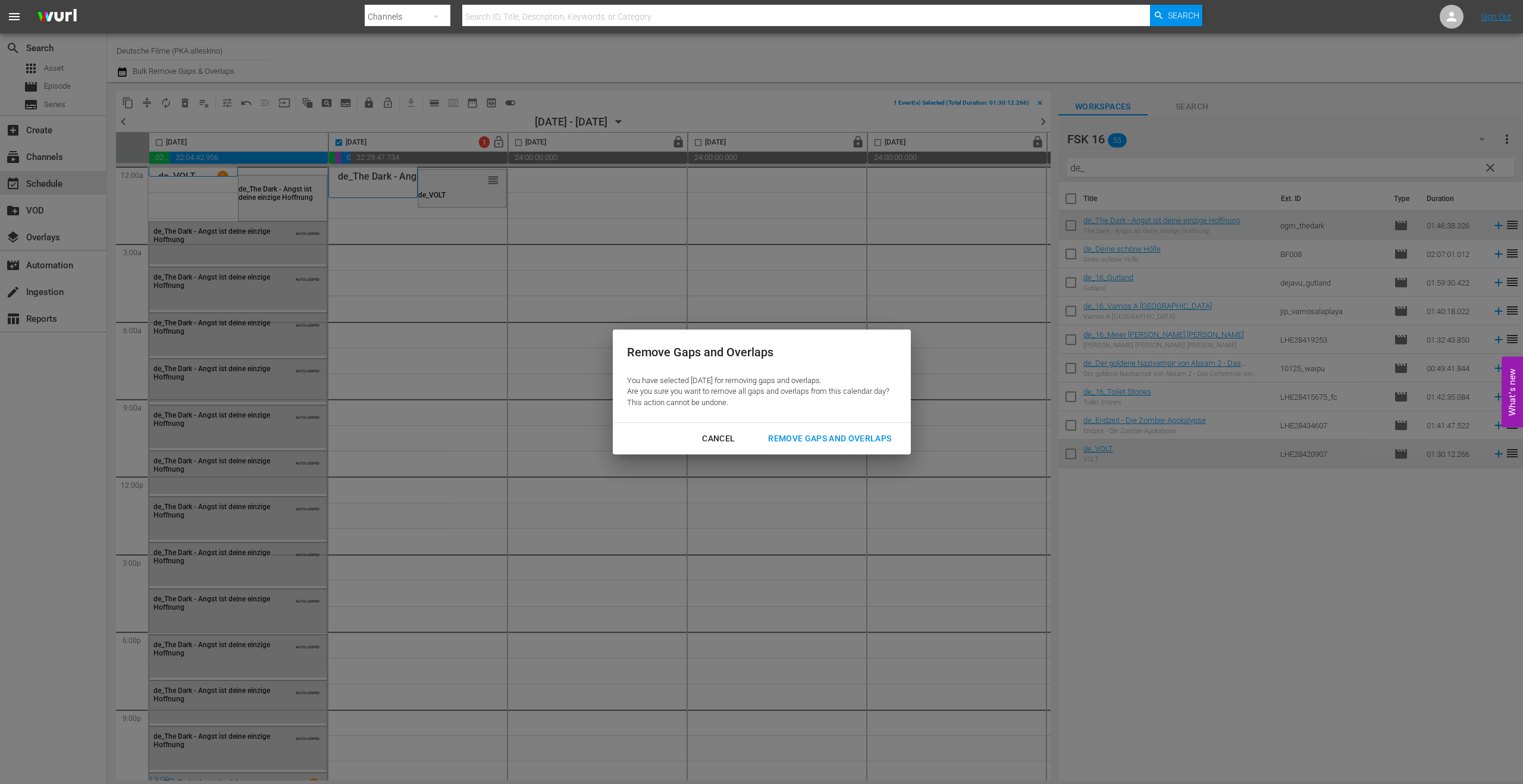
click at [848, 440] on div "Remove Gaps and Overlaps" at bounding box center [829, 438] width 142 height 15
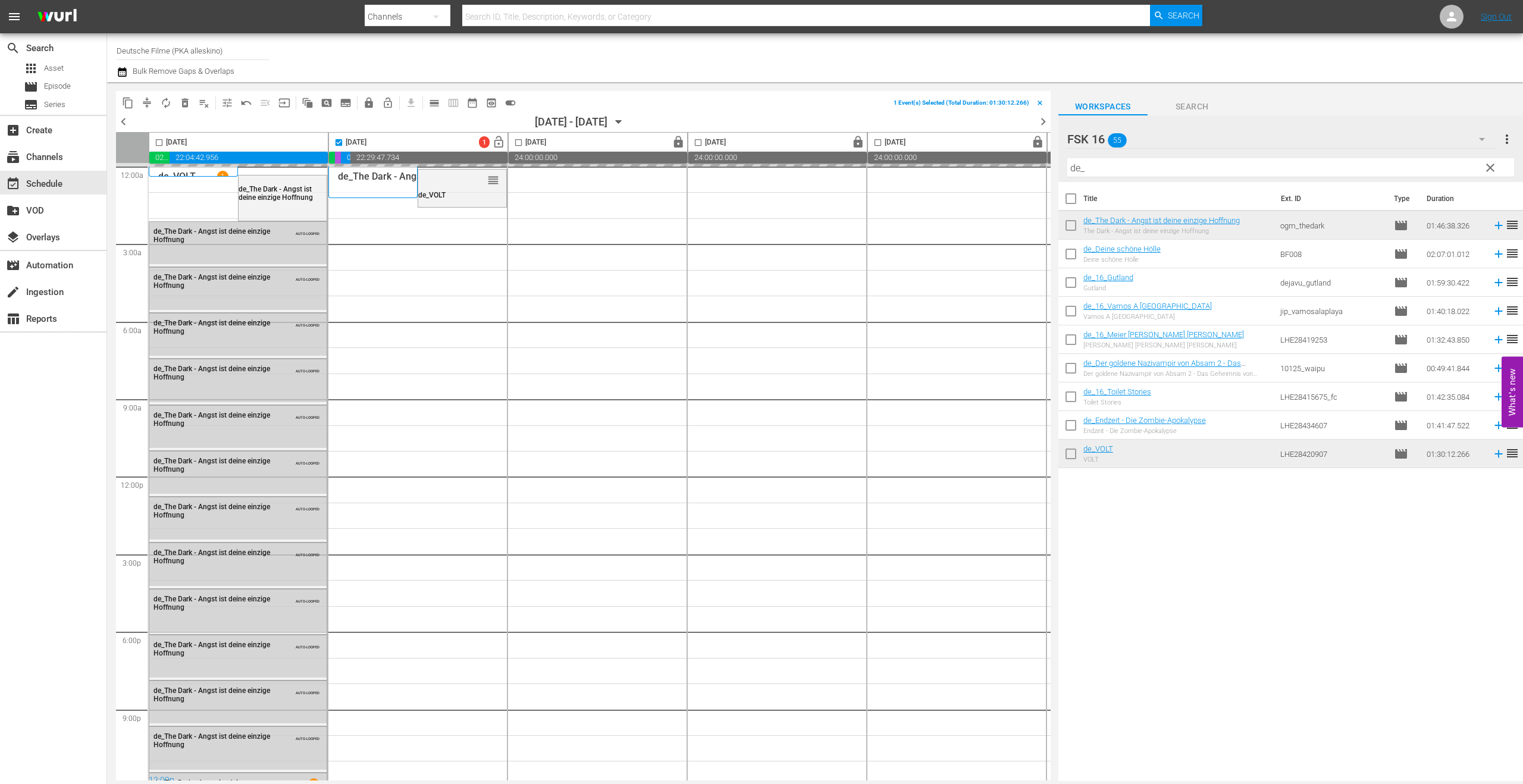
checkbox input "false"
drag, startPoint x: 488, startPoint y: 211, endPoint x: 480, endPoint y: 167, distance: 44.7
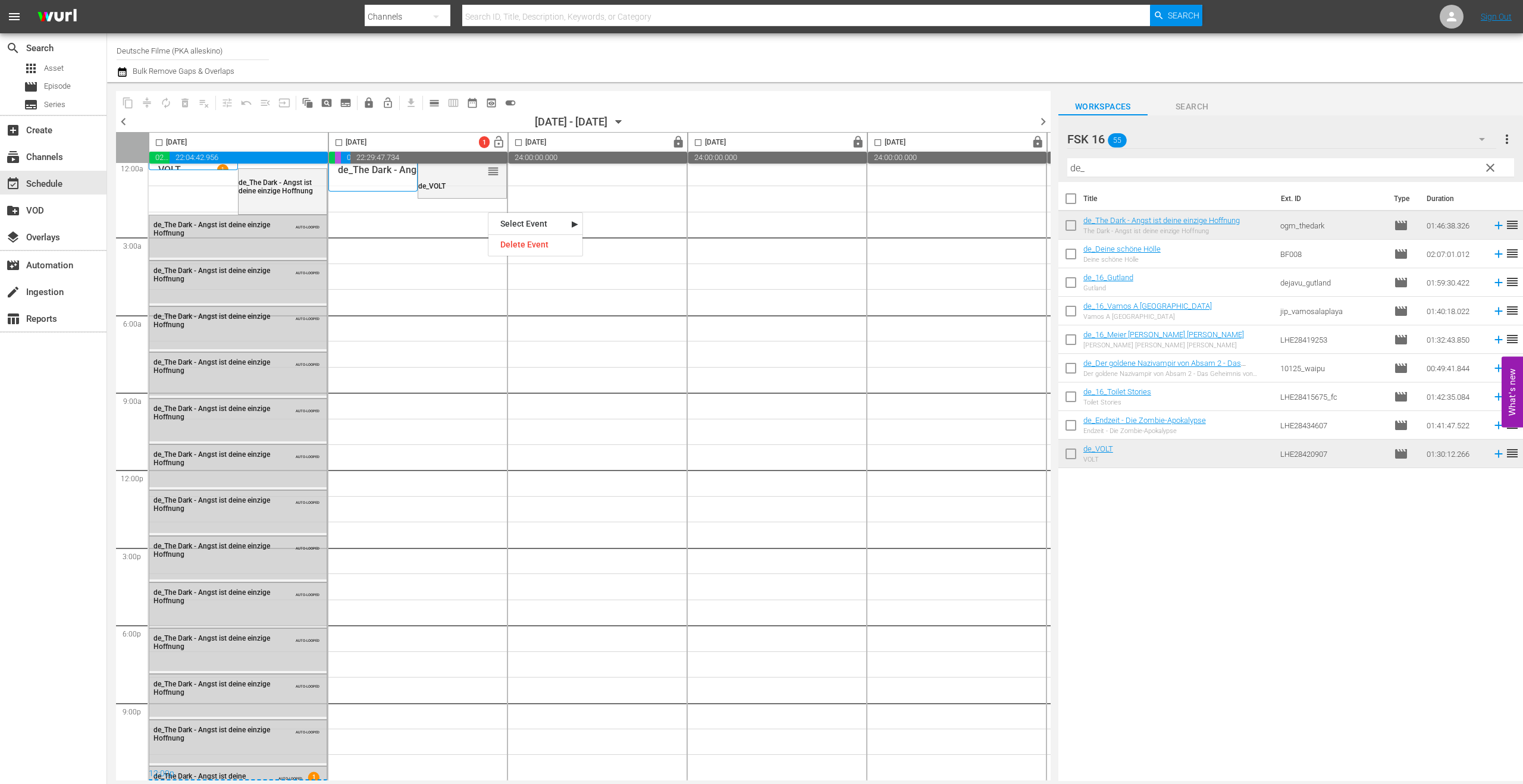
click at [1194, 448] on div "Title Ext. ID Type Duration de_The Dark - Angst ist deine einzige Hoffnung The …" at bounding box center [1290, 482] width 464 height 601
click at [1349, 168] on span "clear" at bounding box center [1490, 168] width 14 height 14
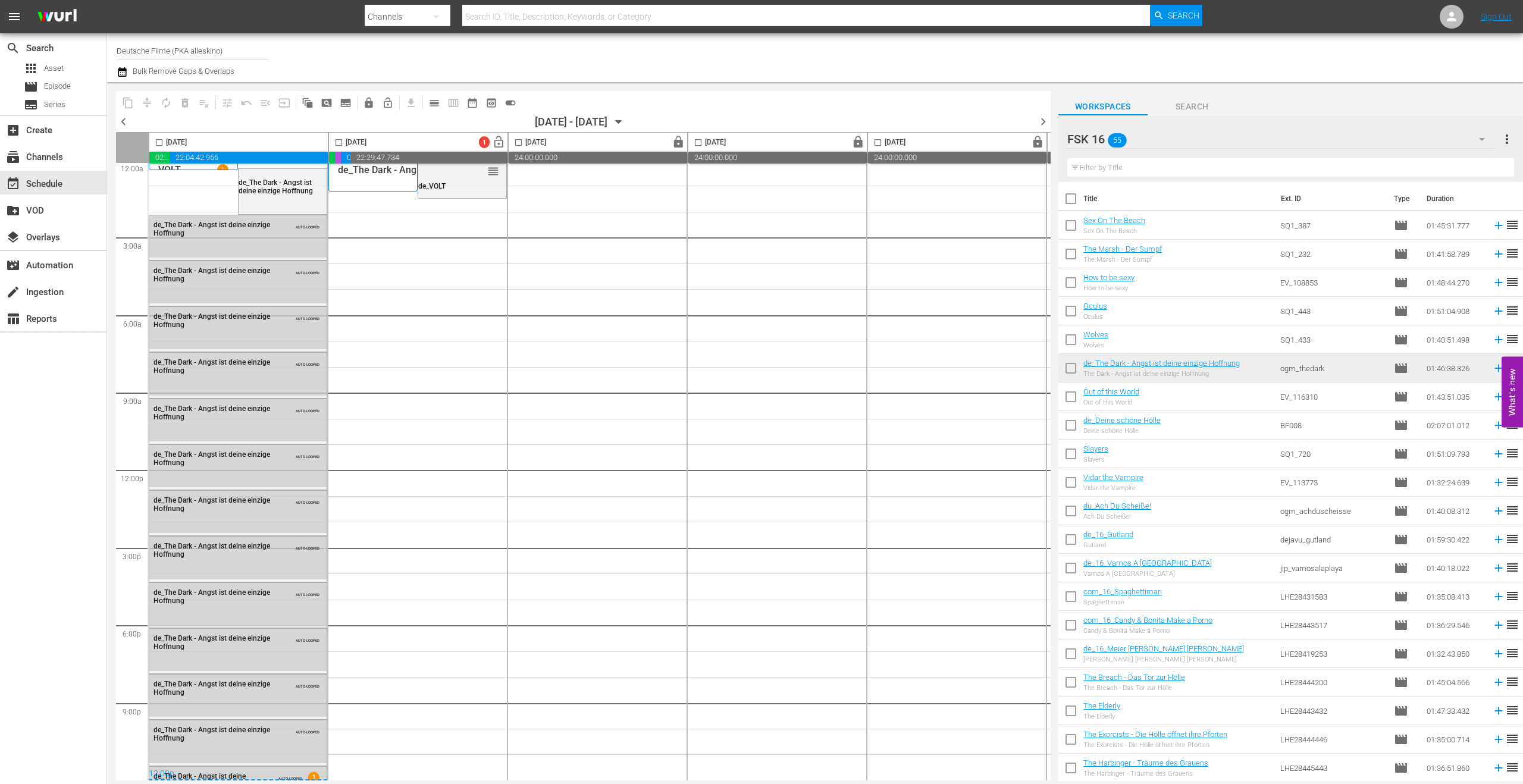
click at [1349, 140] on icon "button" at bounding box center [1482, 139] width 14 height 14
click at [1089, 212] on div "Dokus (32)" at bounding box center [1143, 211] width 124 height 19
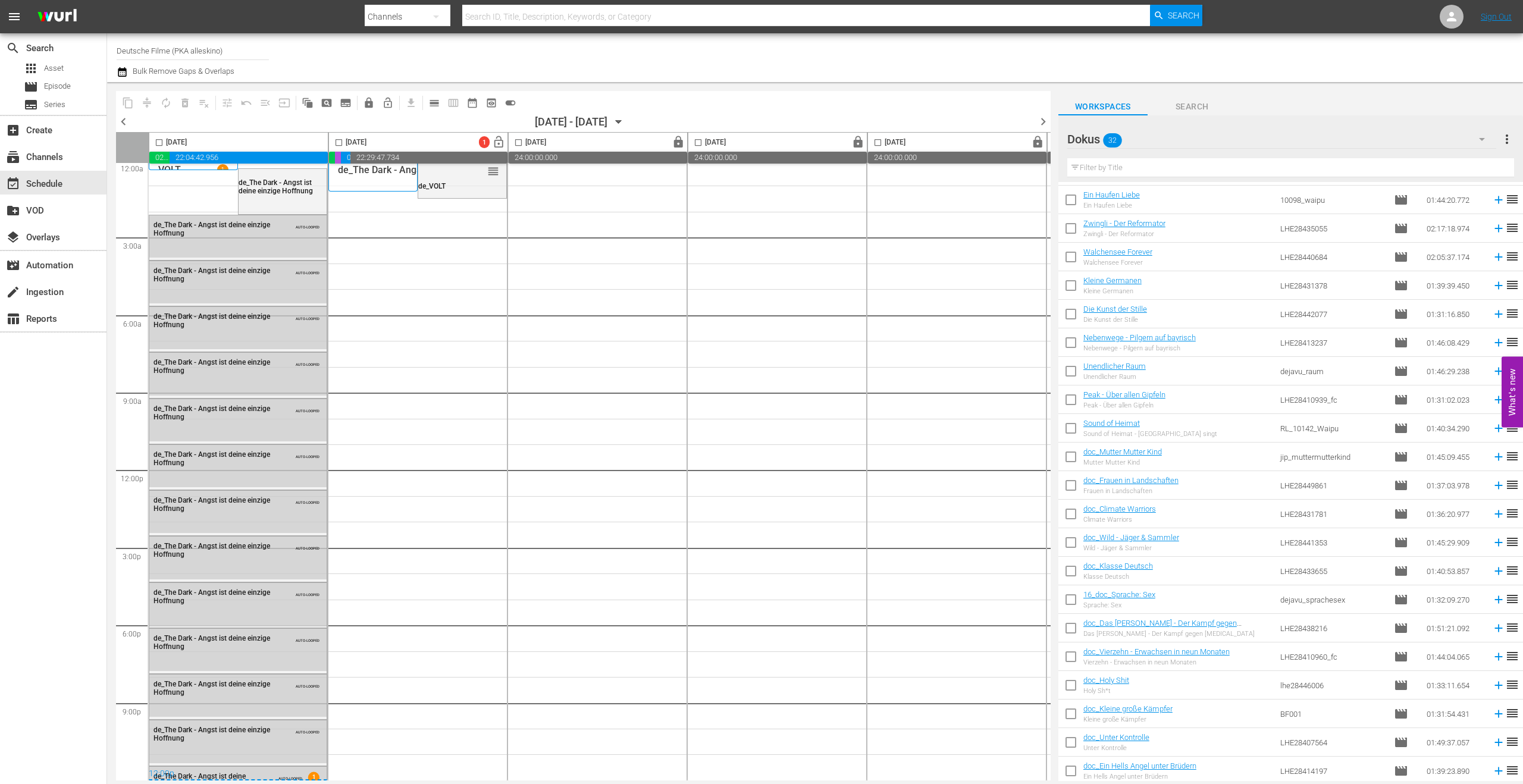
scroll to position [341, 0]
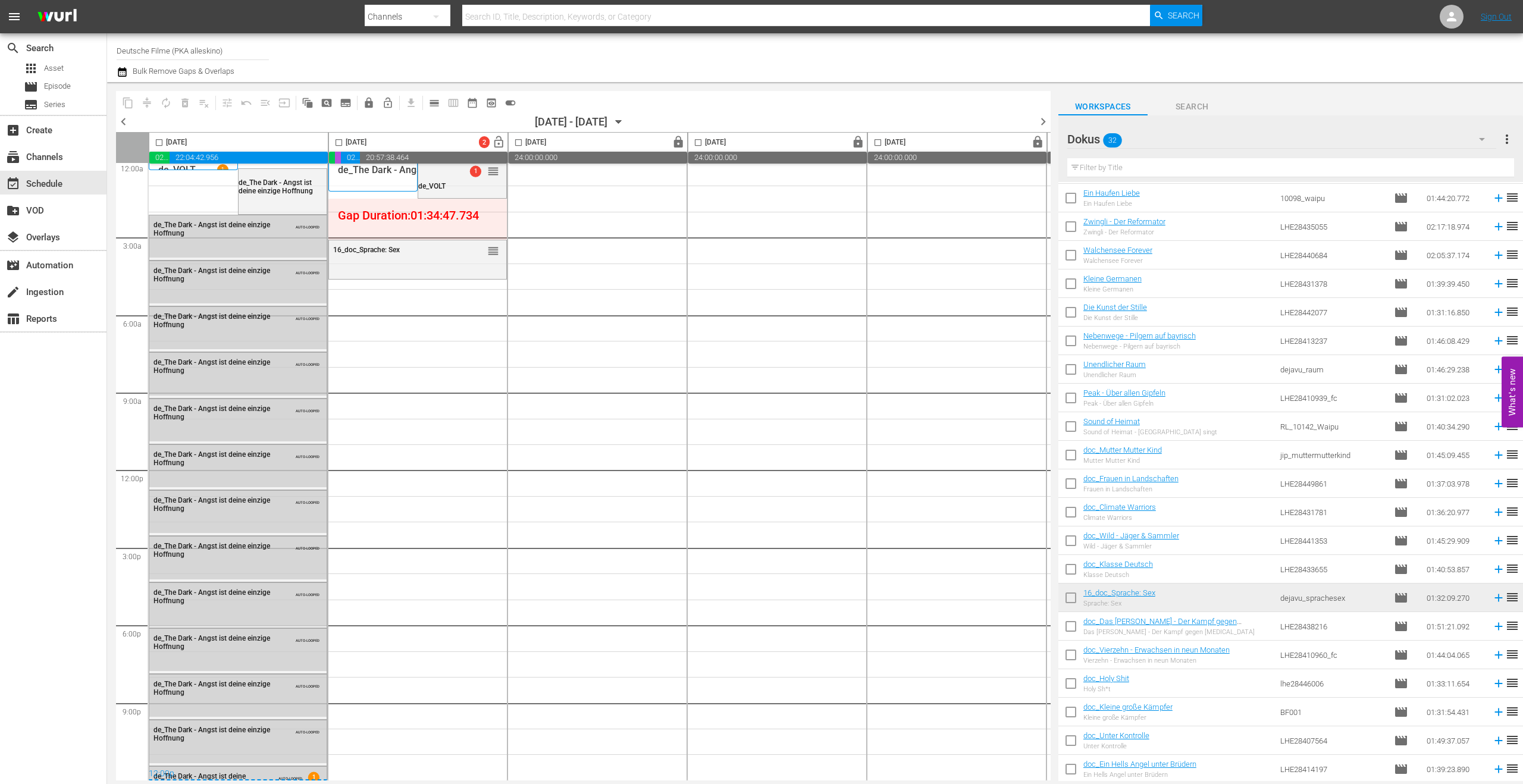
click at [1349, 139] on icon "button" at bounding box center [1482, 139] width 14 height 14
click at [1119, 266] on div "Default Workspace (102)" at bounding box center [1143, 268] width 124 height 19
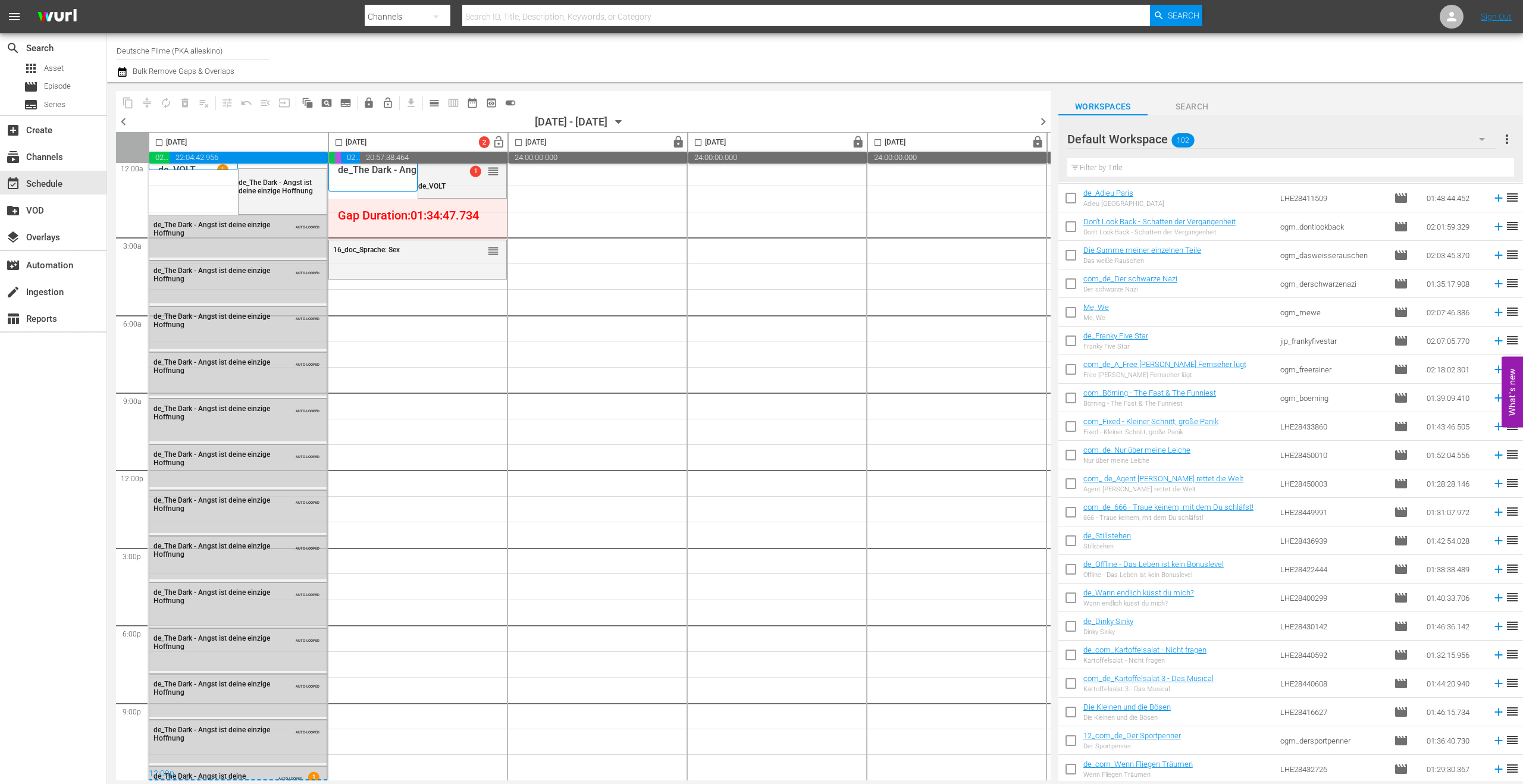
click at [172, 126] on div "chevron_left 09/06/2025 - 09/12/2025 September 6th chevron_right" at bounding box center [583, 123] width 934 height 18
drag, startPoint x: 1135, startPoint y: 170, endPoint x: 1134, endPoint y: 177, distance: 7.1
click at [1135, 170] on input "text" at bounding box center [1291, 167] width 447 height 19
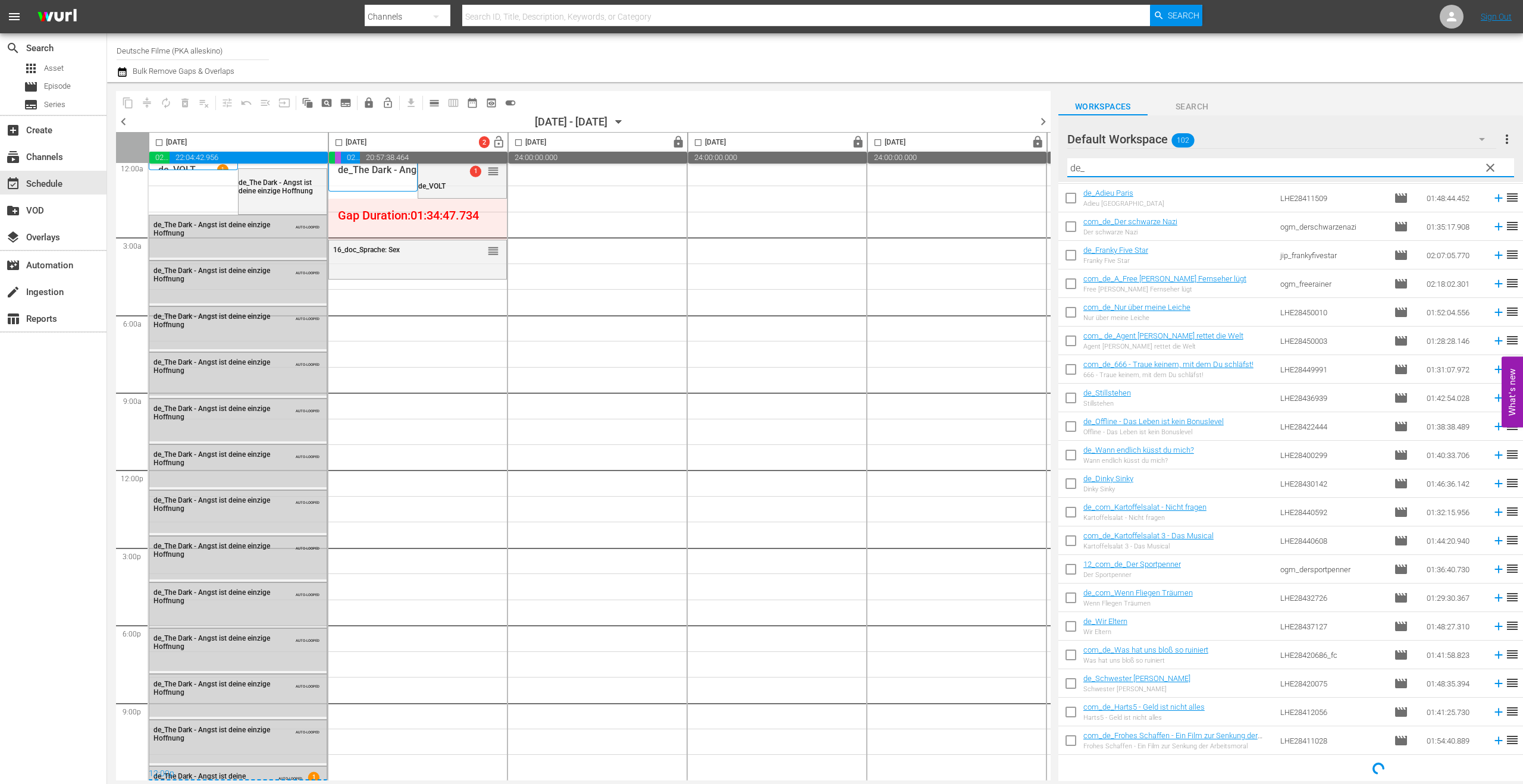
scroll to position [199, 0]
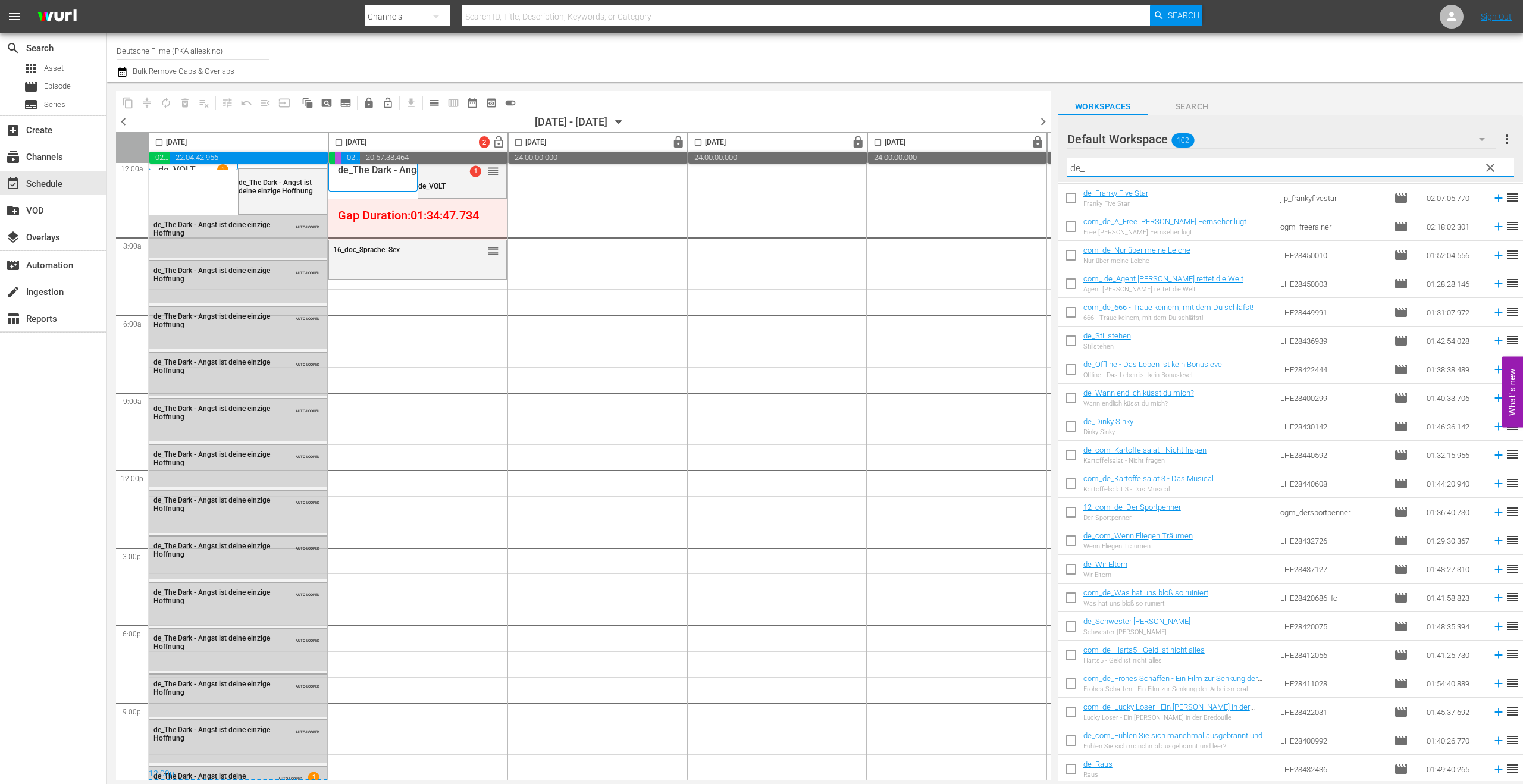
click at [1117, 172] on input "de_" at bounding box center [1291, 167] width 447 height 19
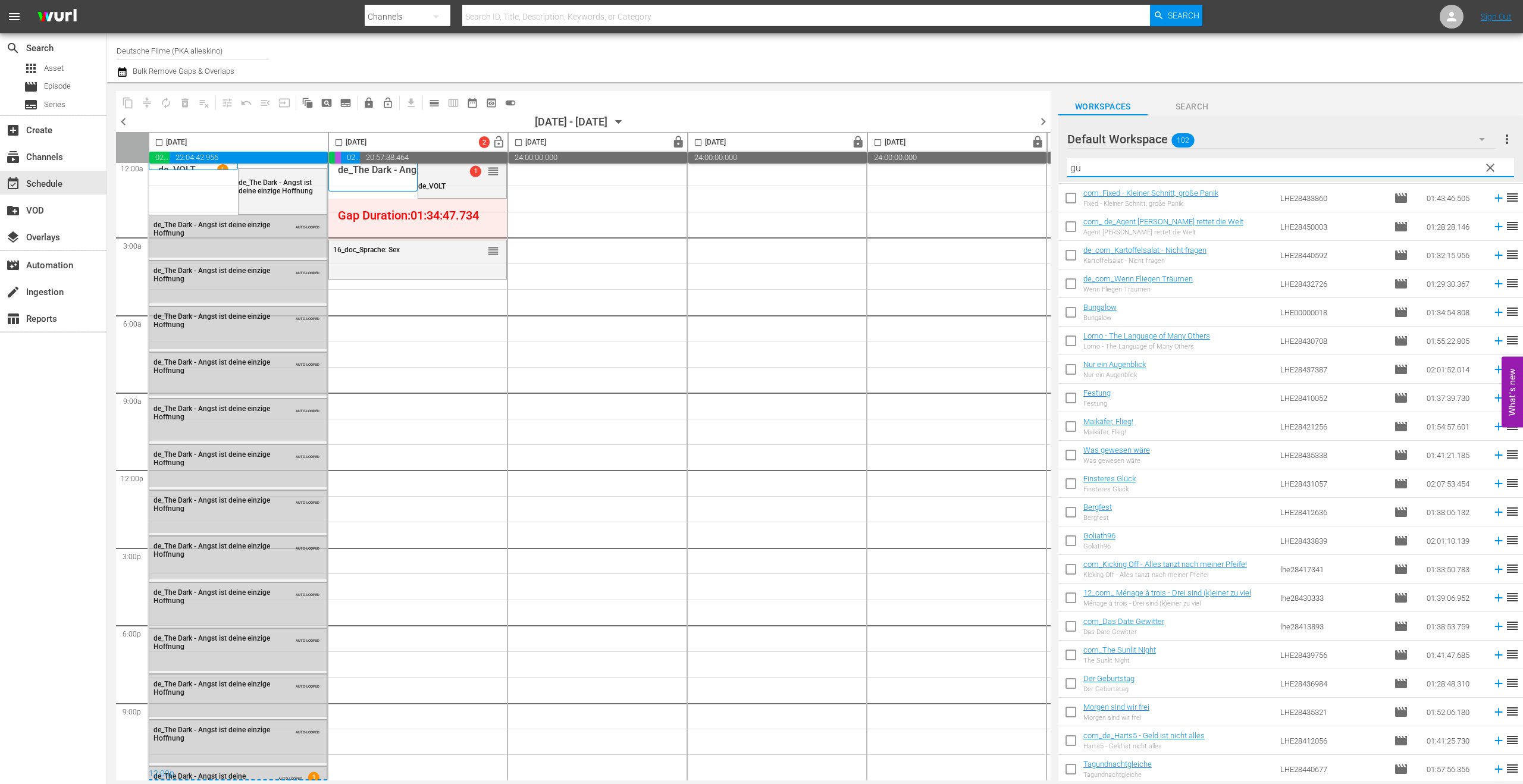
scroll to position [0, 0]
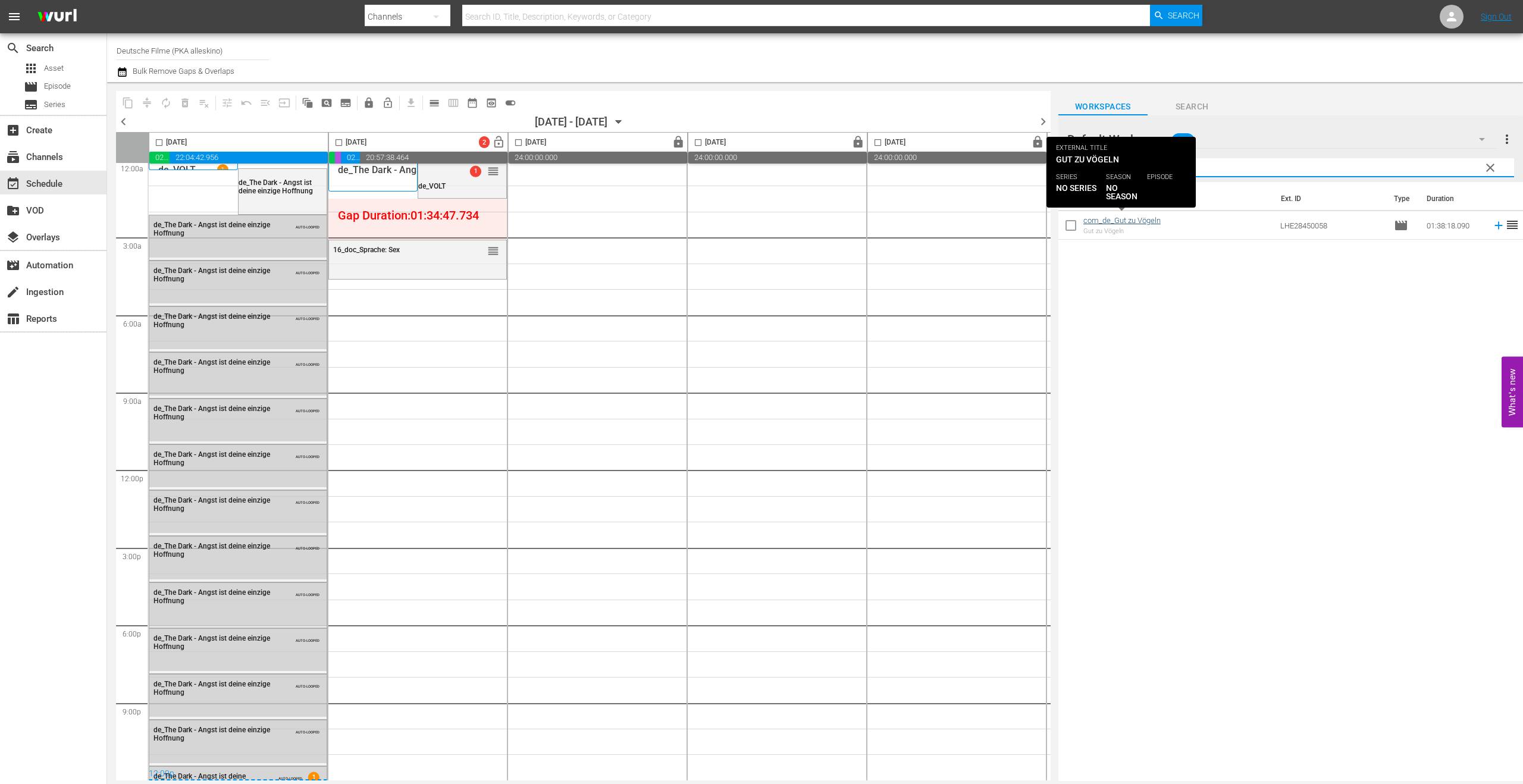
type input "gut"
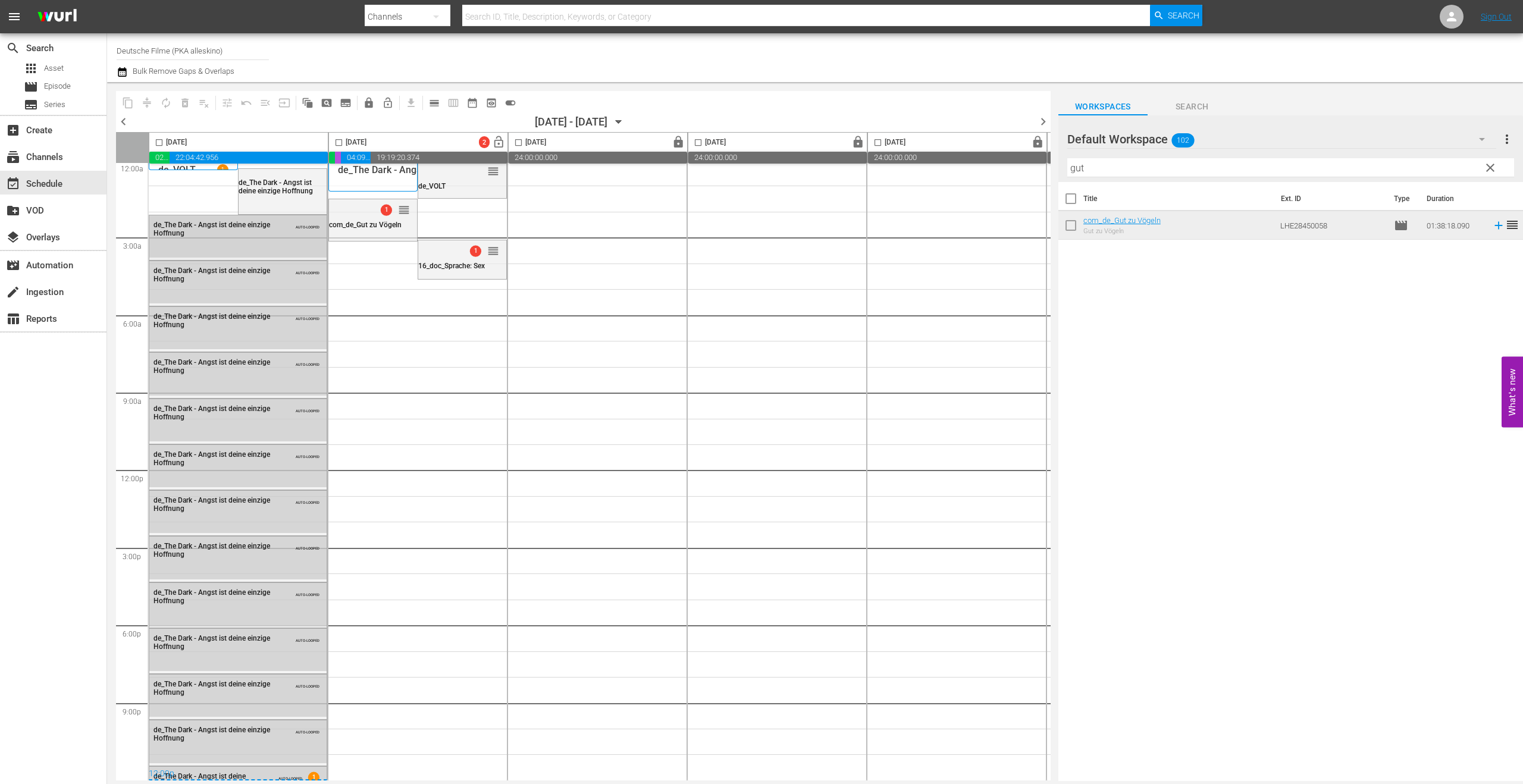
click at [298, 231] on div "de_The Dark - Angst ist deine einzige Hoffnung AUTO-LOOPED" at bounding box center [238, 228] width 177 height 26
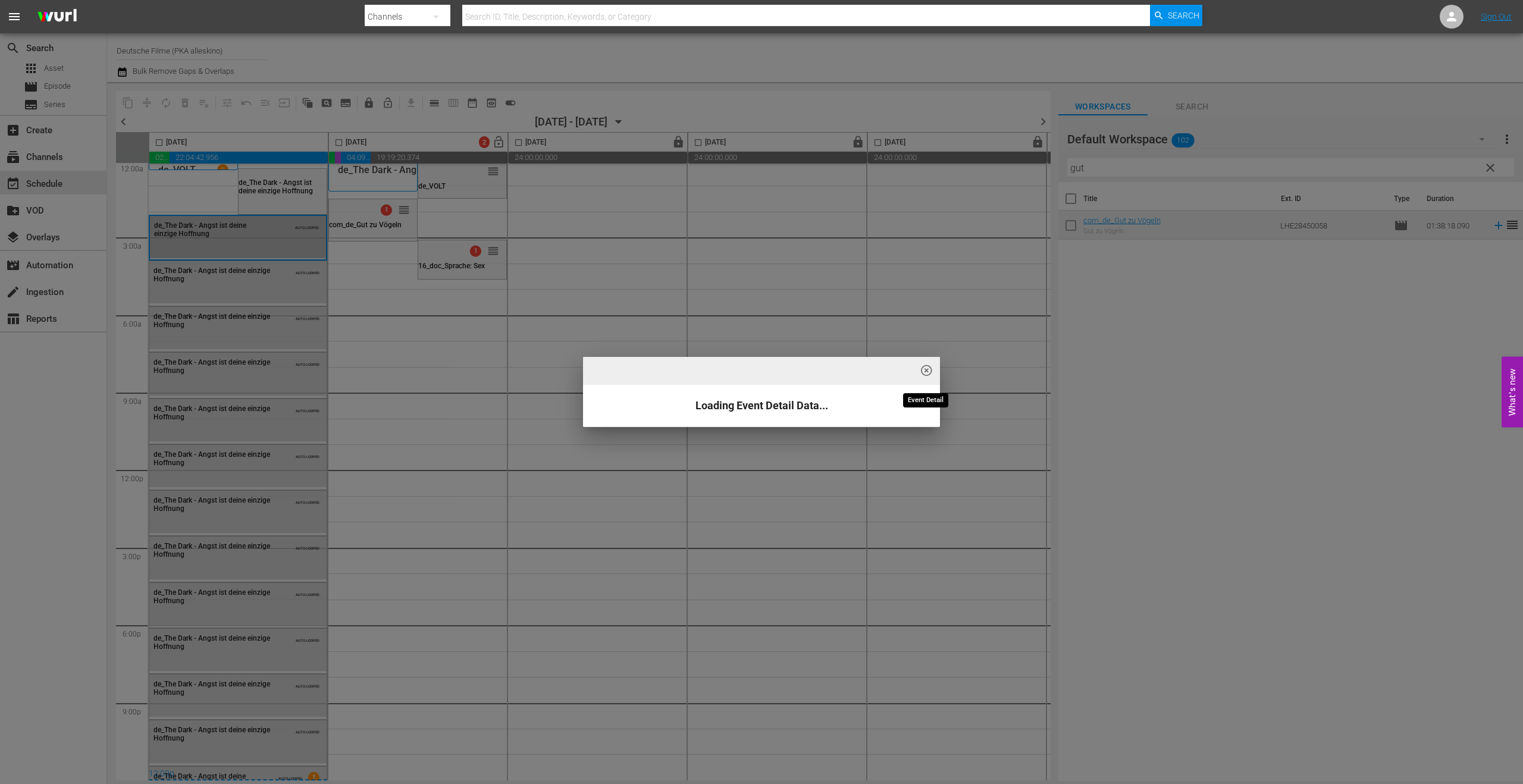
click at [927, 367] on span "highlight_off_icon" at bounding box center [926, 371] width 14 height 14
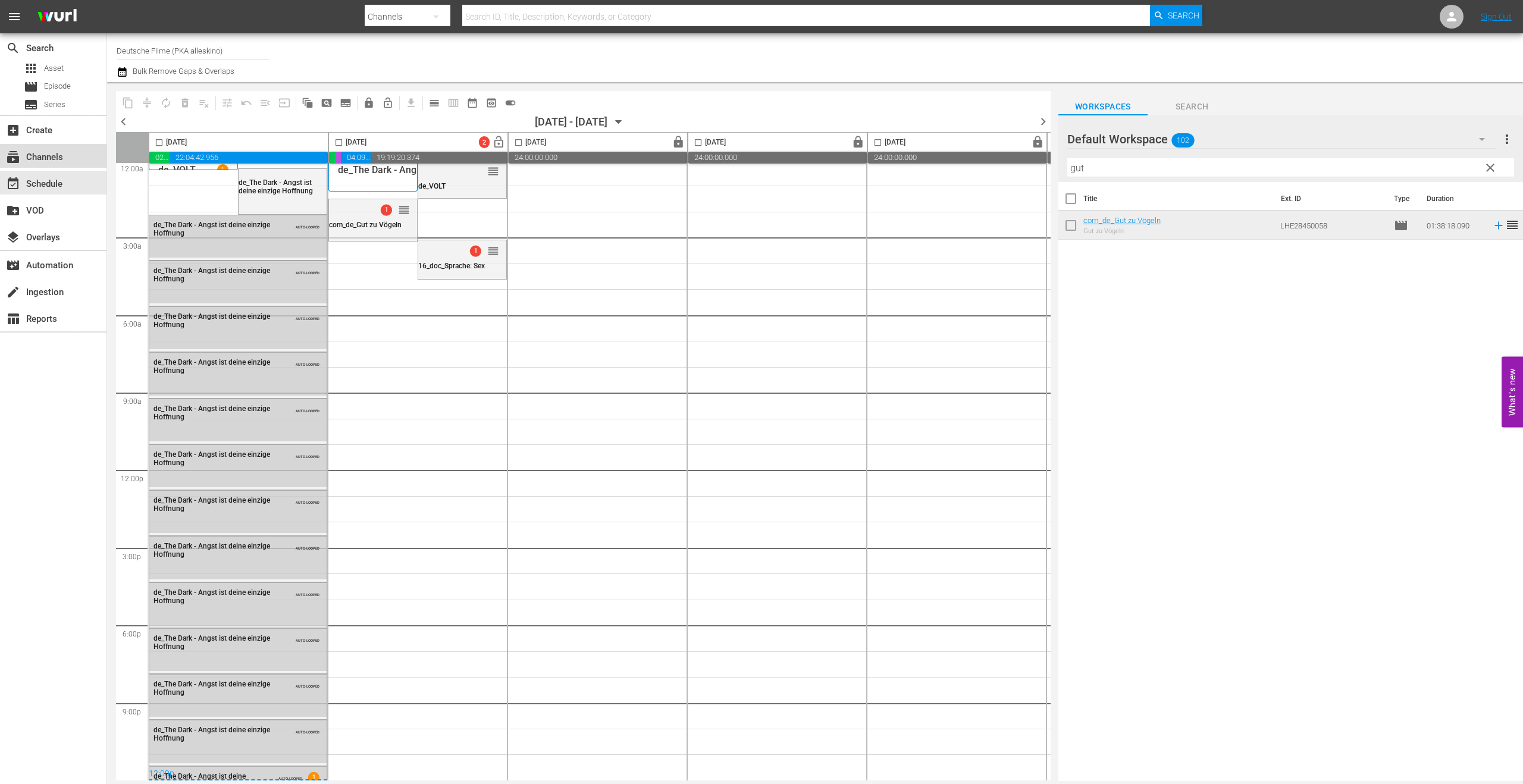
click at [54, 147] on div "subscriptions Channels" at bounding box center [53, 155] width 107 height 24
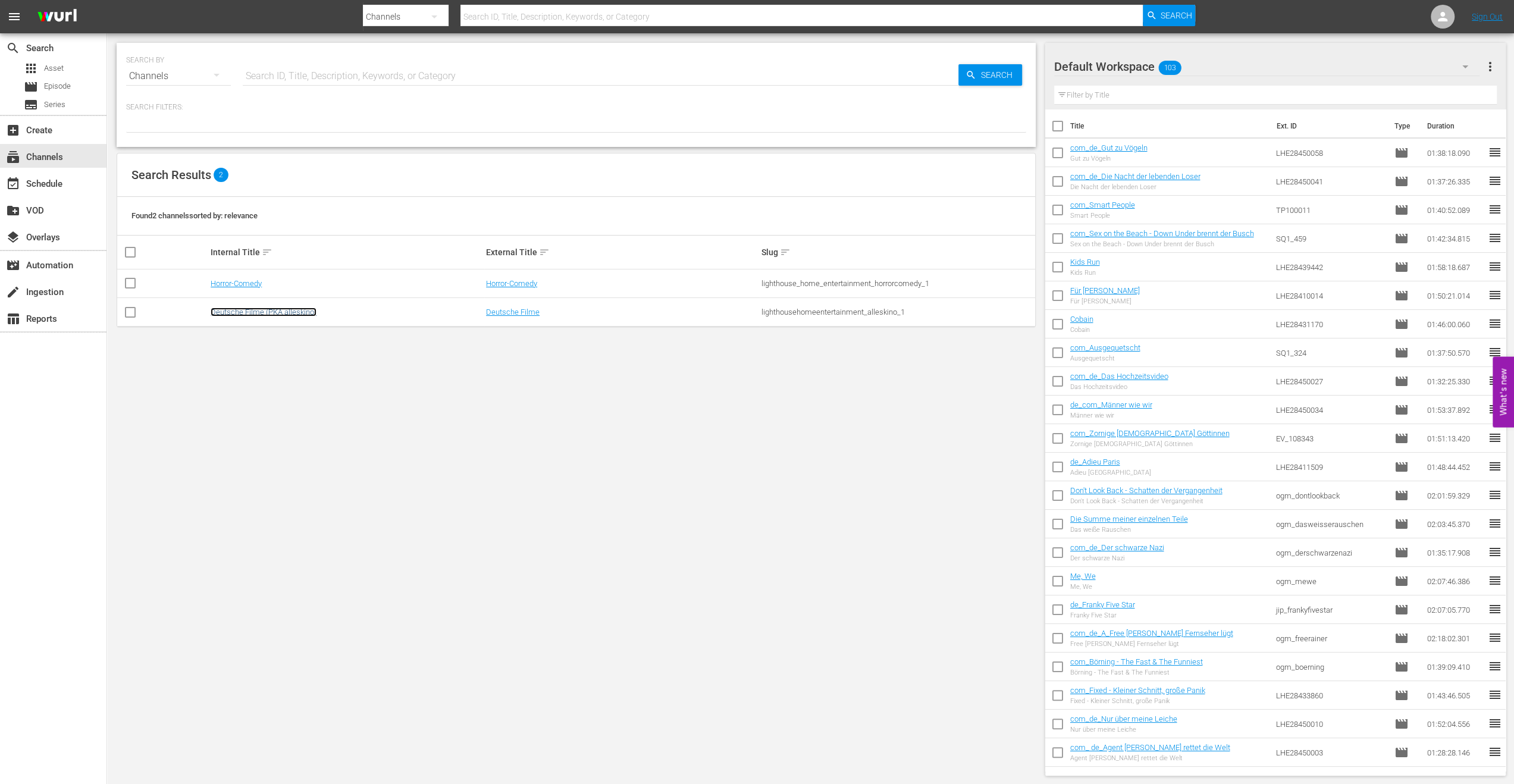
click at [236, 316] on link "Deutsche Filme (PKA alleskino)" at bounding box center [263, 312] width 106 height 9
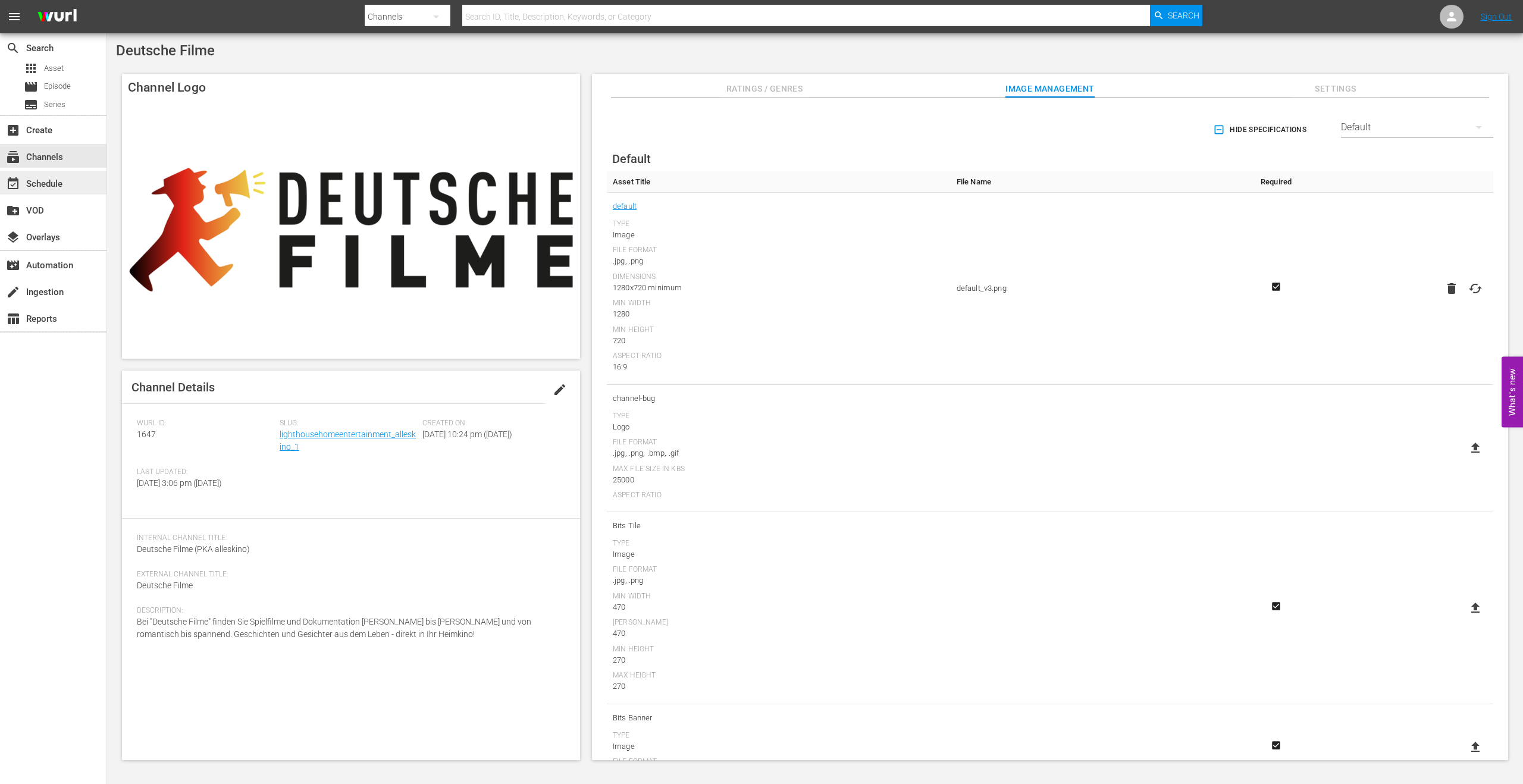
click at [58, 174] on div "event_available Schedule" at bounding box center [53, 182] width 107 height 24
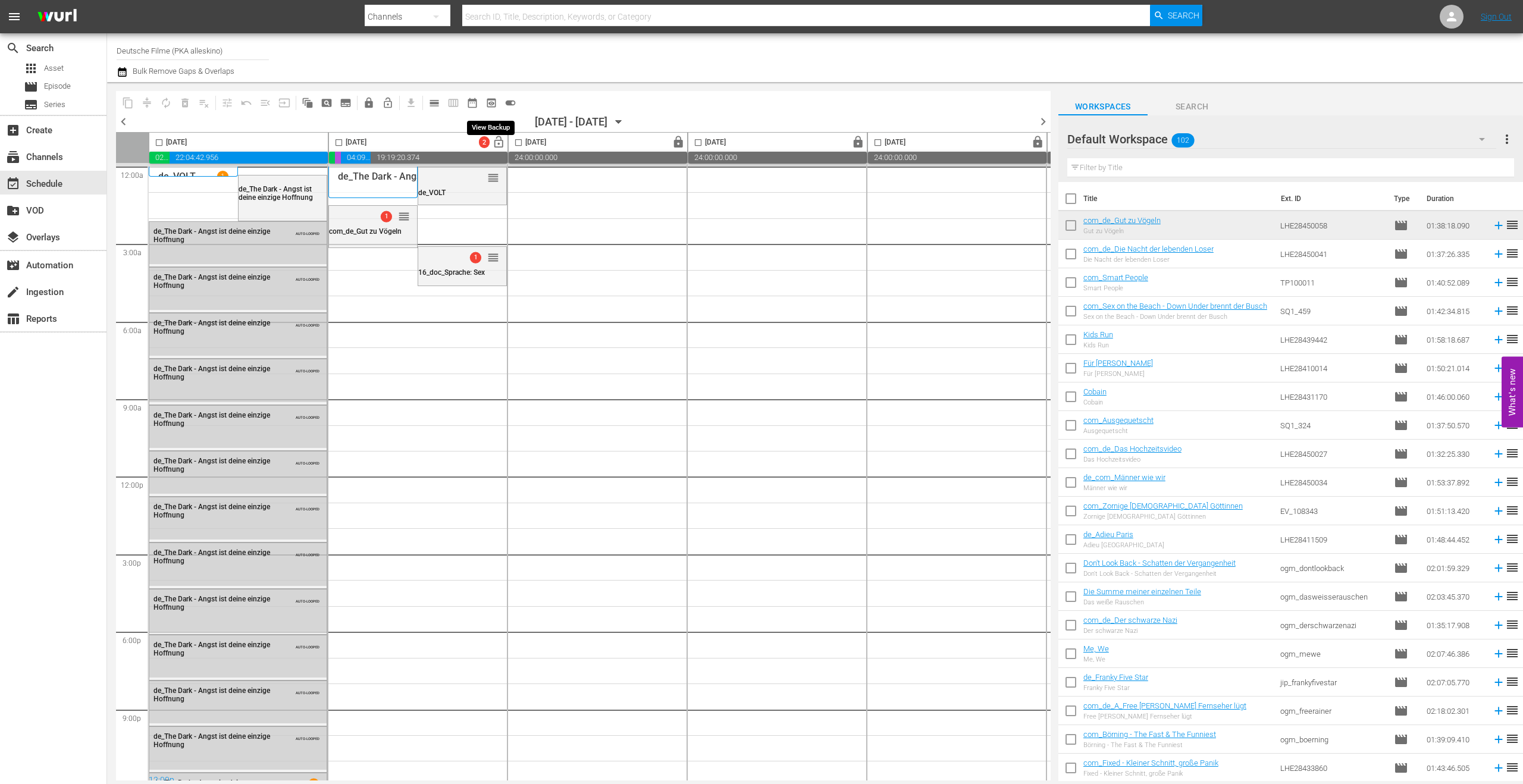
click at [493, 97] on span "preview_outlined" at bounding box center [491, 103] width 12 height 12
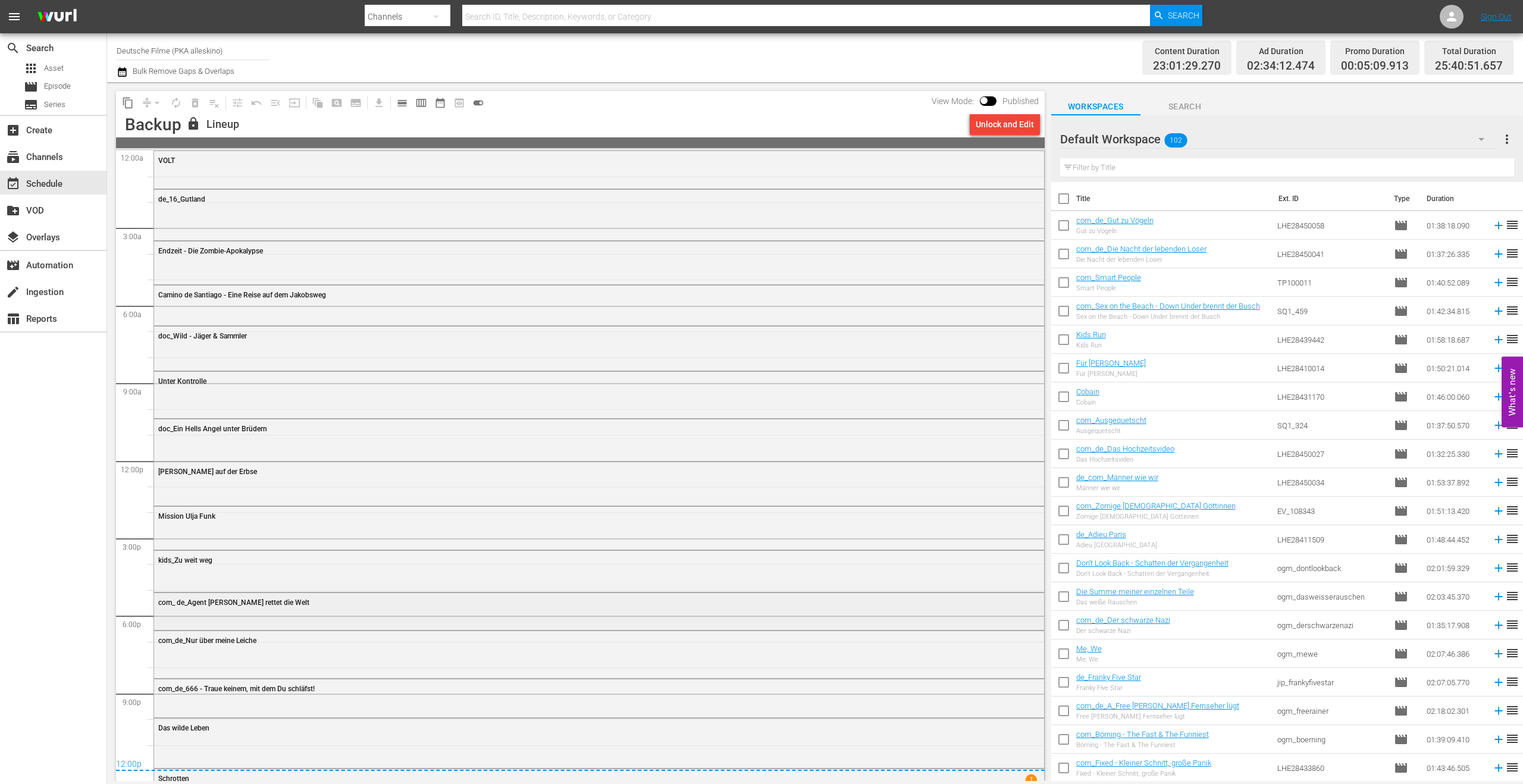
scroll to position [34, 0]
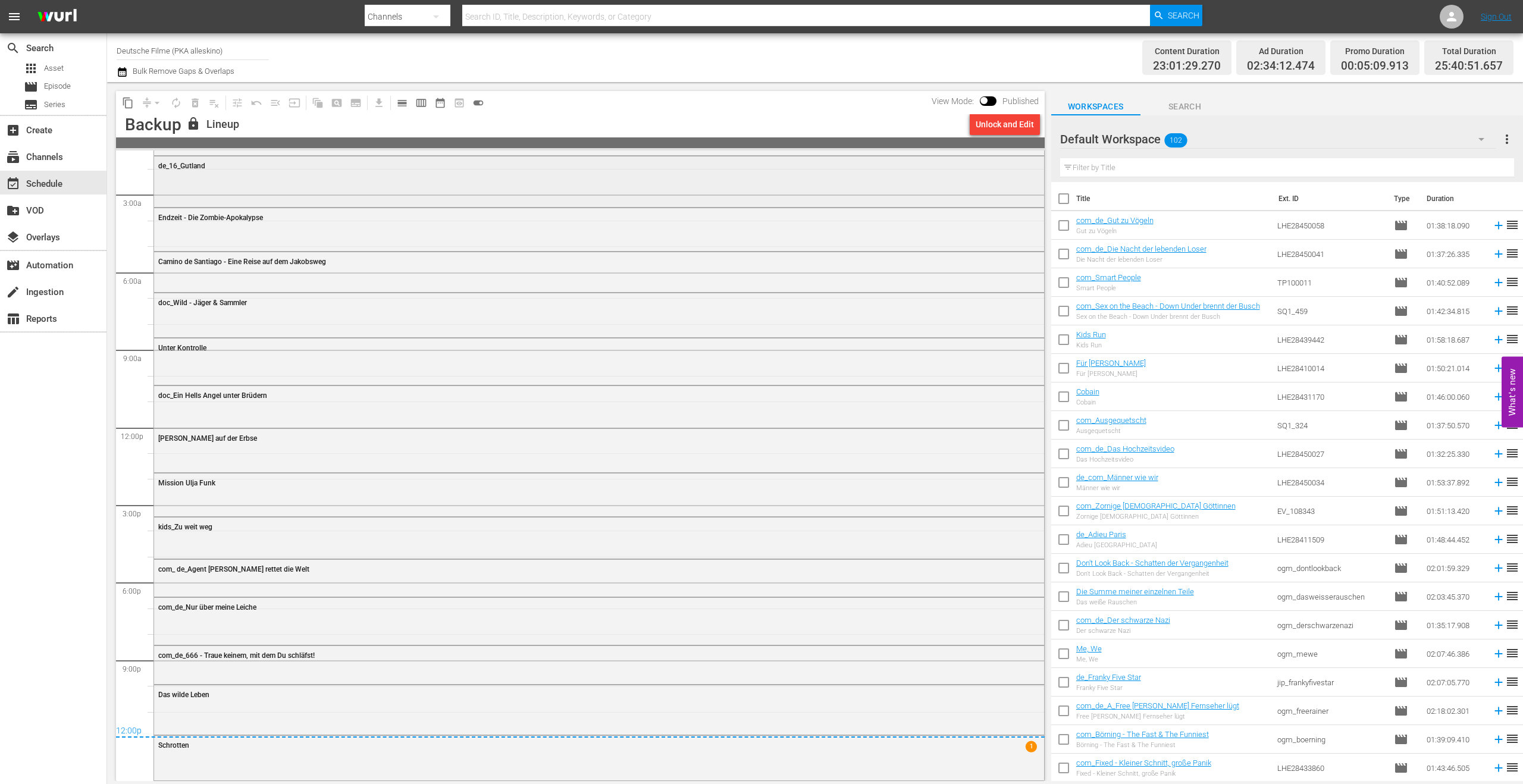
click at [479, 182] on div "de_16_Gutland" at bounding box center [599, 180] width 890 height 48
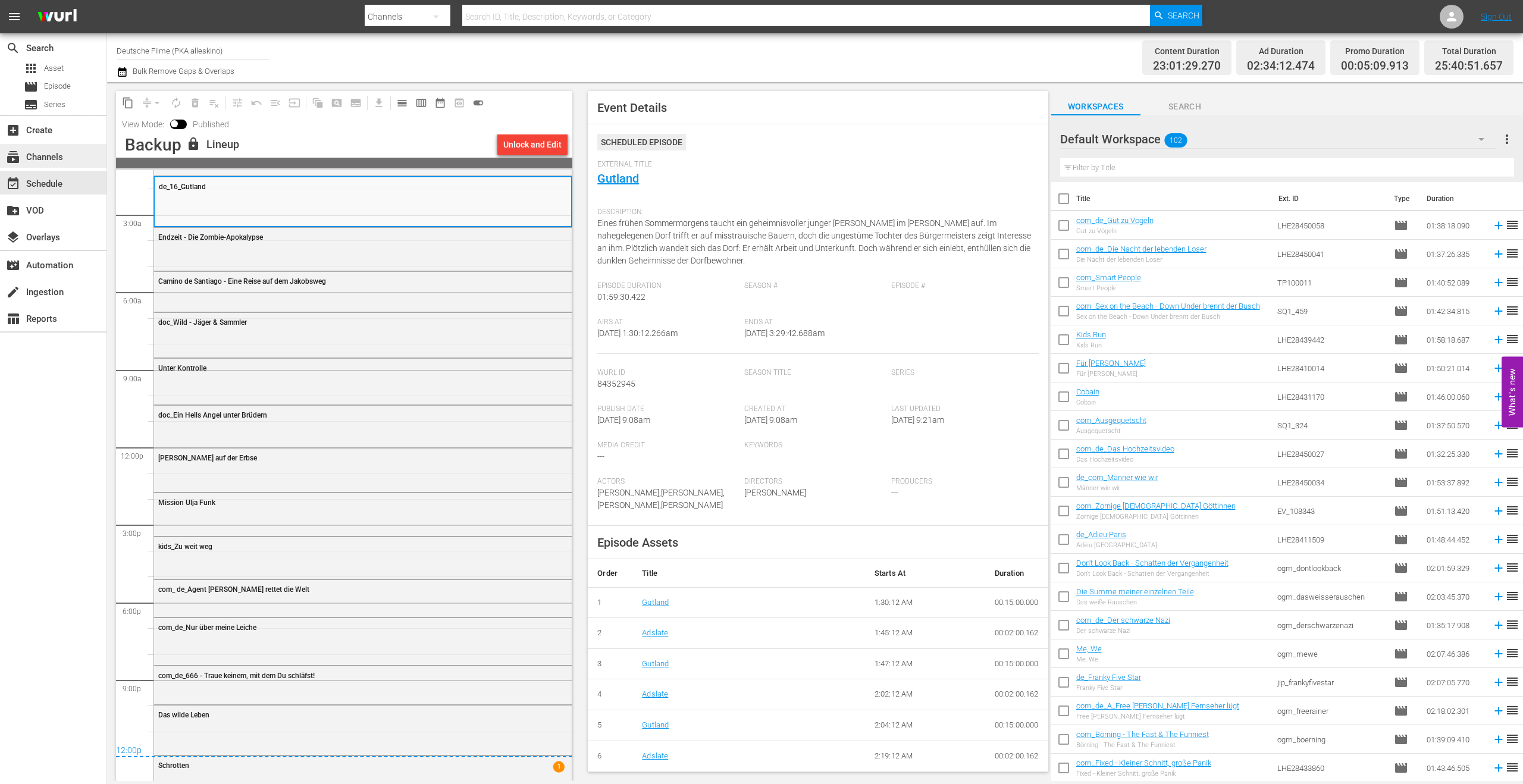
click at [46, 161] on div "subscriptions Channels" at bounding box center [33, 155] width 67 height 11
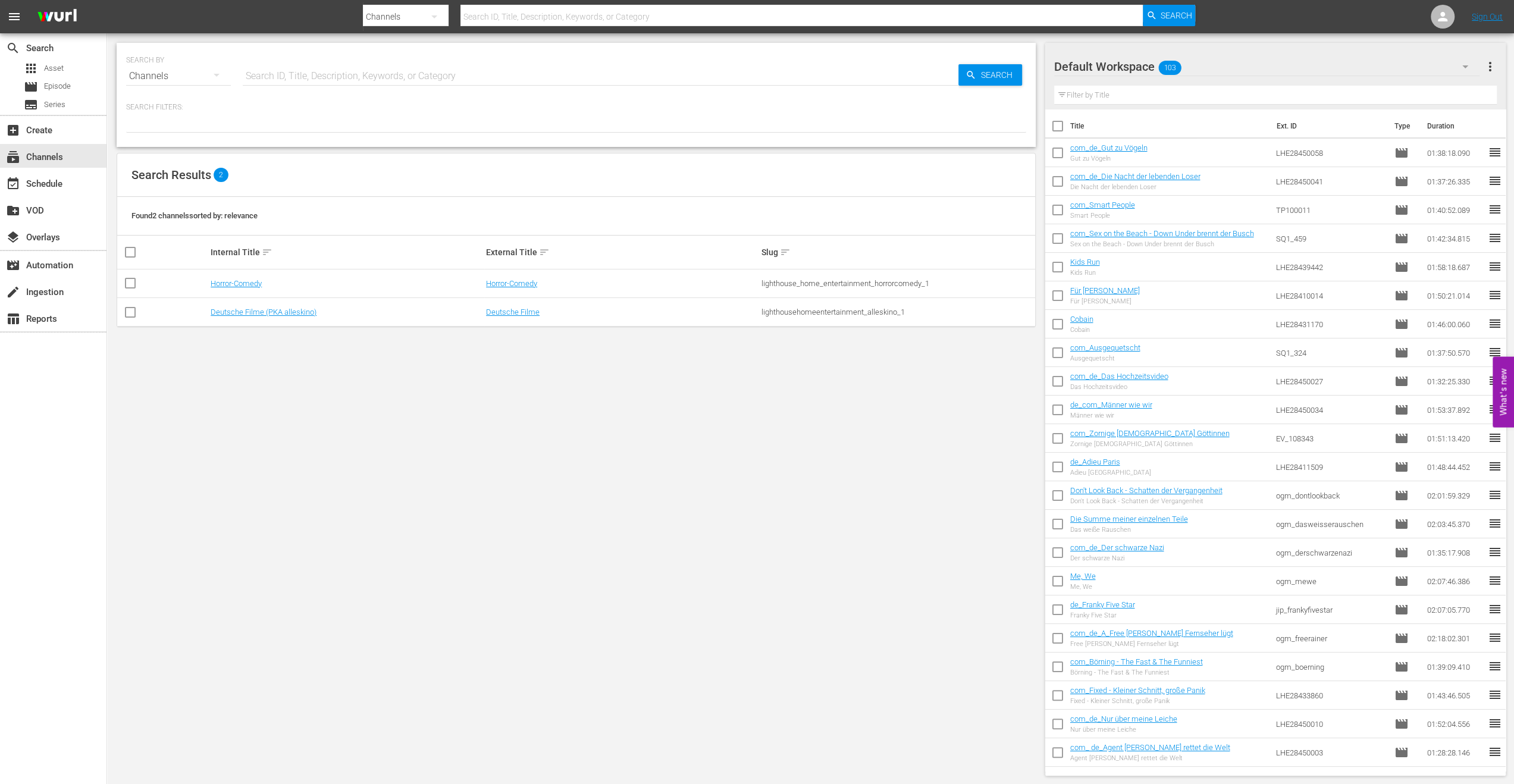
click at [836, 313] on div "lighthousehomeentertainment_alleskino_1" at bounding box center [897, 312] width 272 height 9
click at [835, 313] on div "lighthousehomeentertainment_alleskino_1" at bounding box center [897, 312] width 272 height 9
copy div "lighthousehomeentertainment_alleskino_1"
click at [247, 308] on link "Deutsche Filme (PKA alleskino)" at bounding box center [263, 312] width 106 height 9
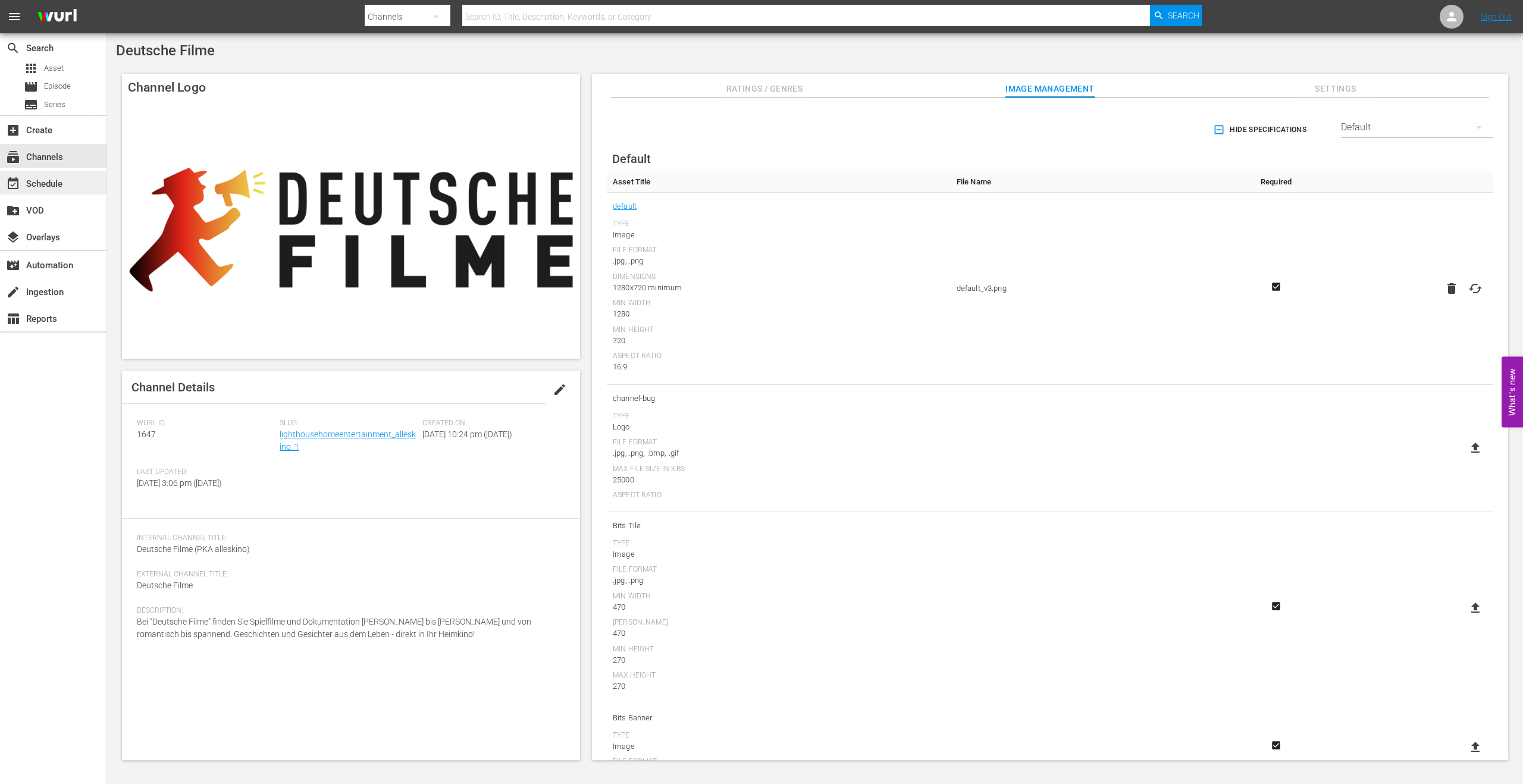
click at [54, 187] on div "event_available Schedule" at bounding box center [33, 182] width 67 height 11
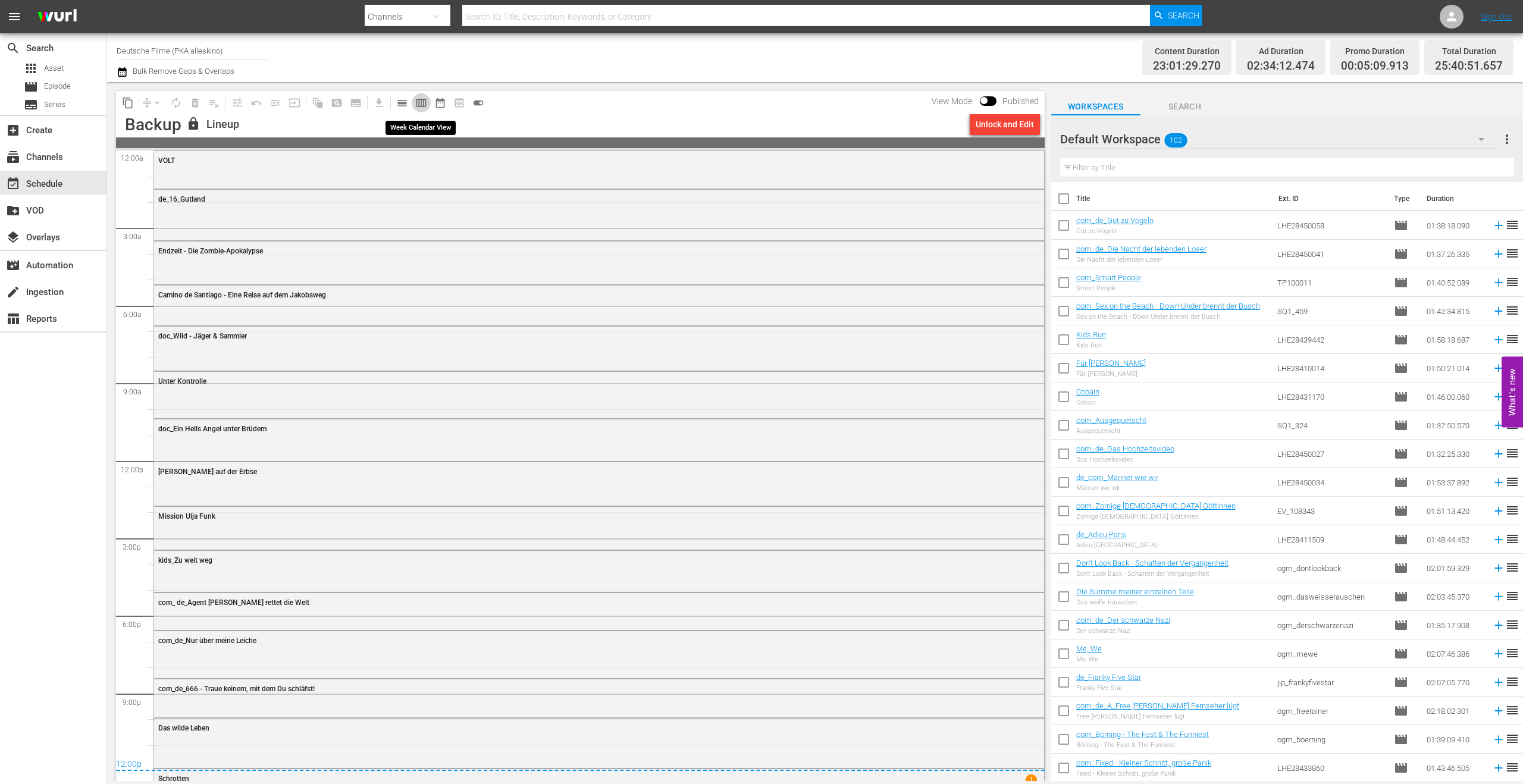
click at [429, 101] on button "calendar_view_week_outlined" at bounding box center [421, 103] width 19 height 19
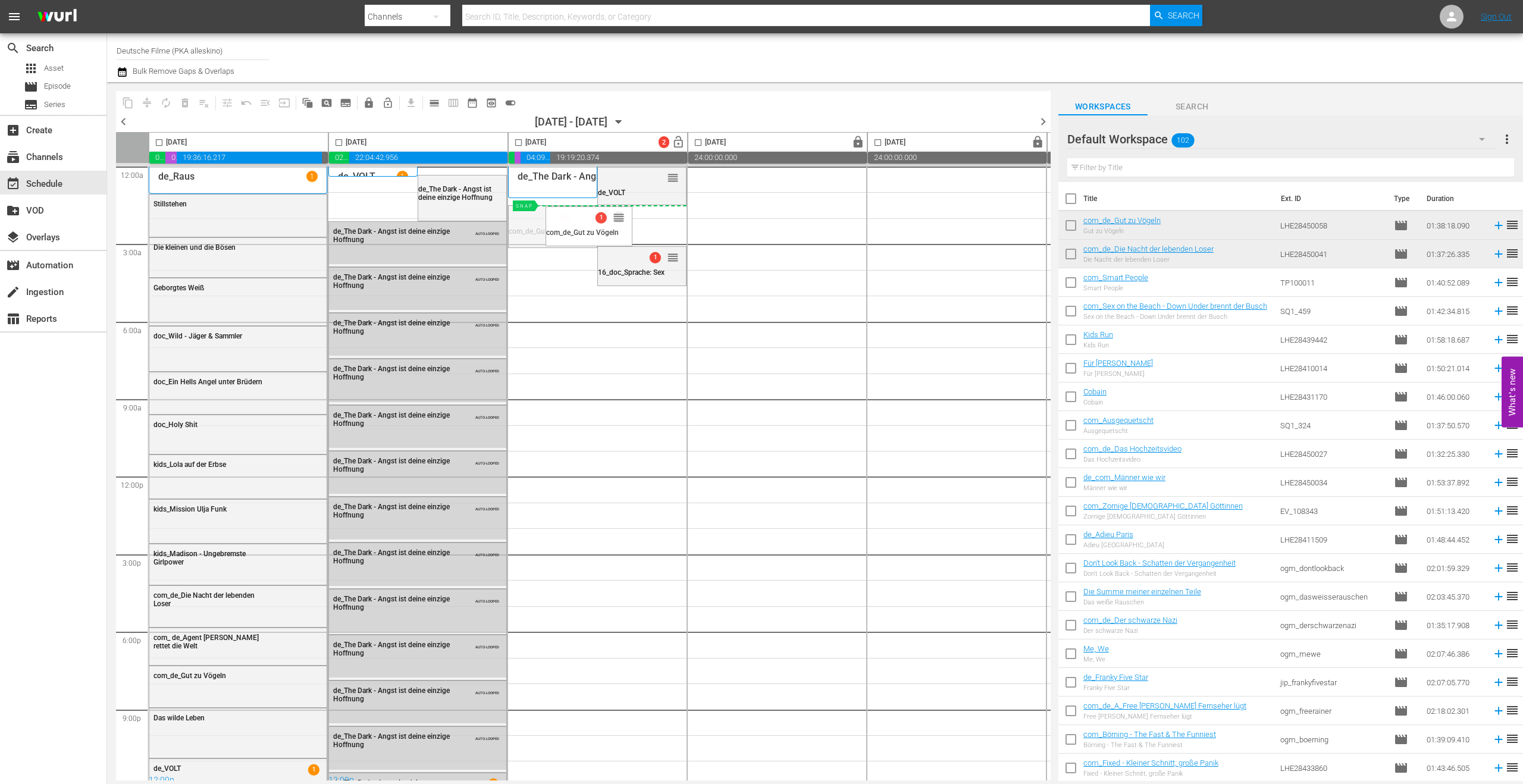
drag, startPoint x: 581, startPoint y: 217, endPoint x: 625, endPoint y: 205, distance: 45.6
drag, startPoint x: 669, startPoint y: 256, endPoint x: 560, endPoint y: 248, distance: 109.3
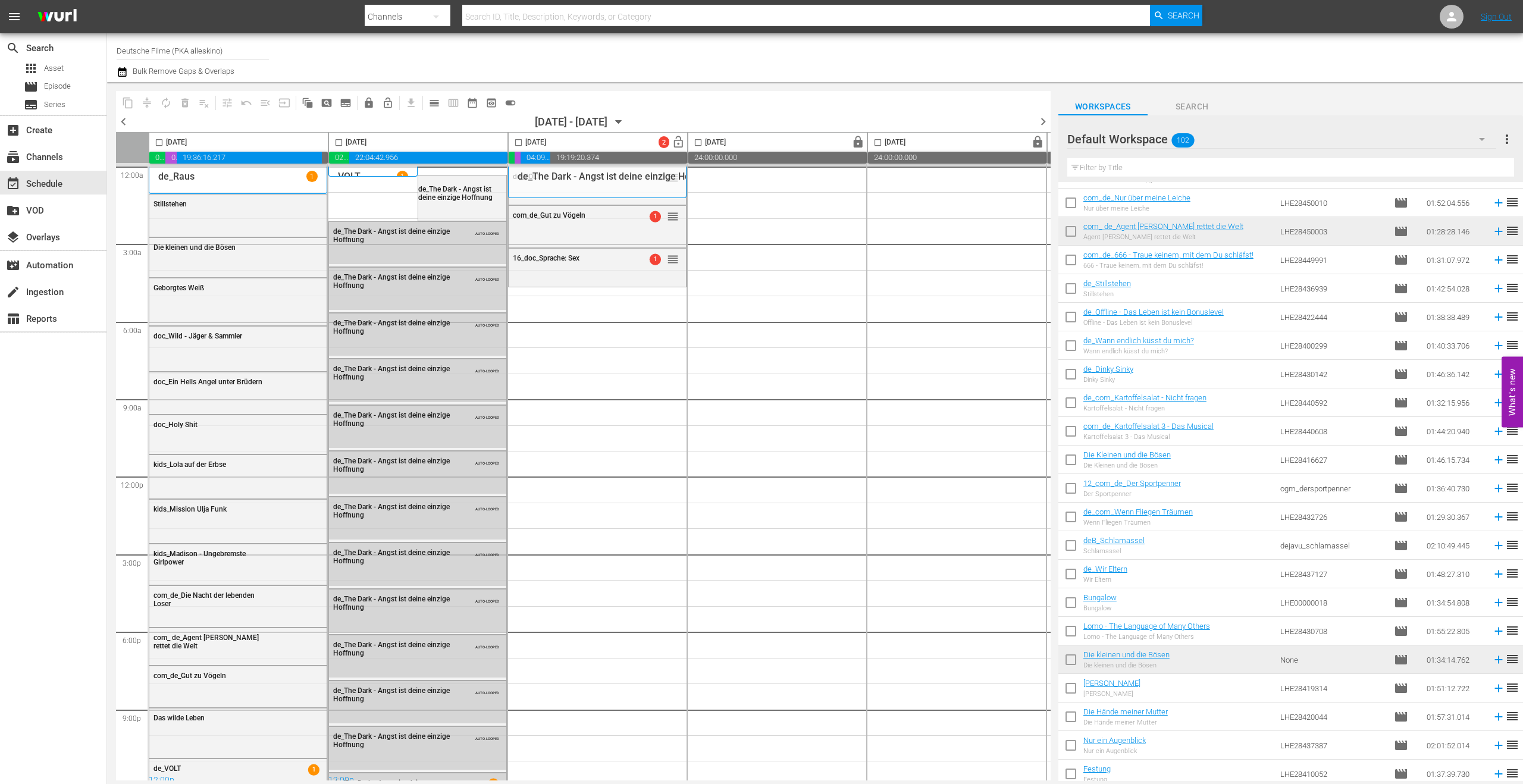
scroll to position [595, 0]
click at [1349, 136] on icon "button" at bounding box center [1482, 139] width 14 height 14
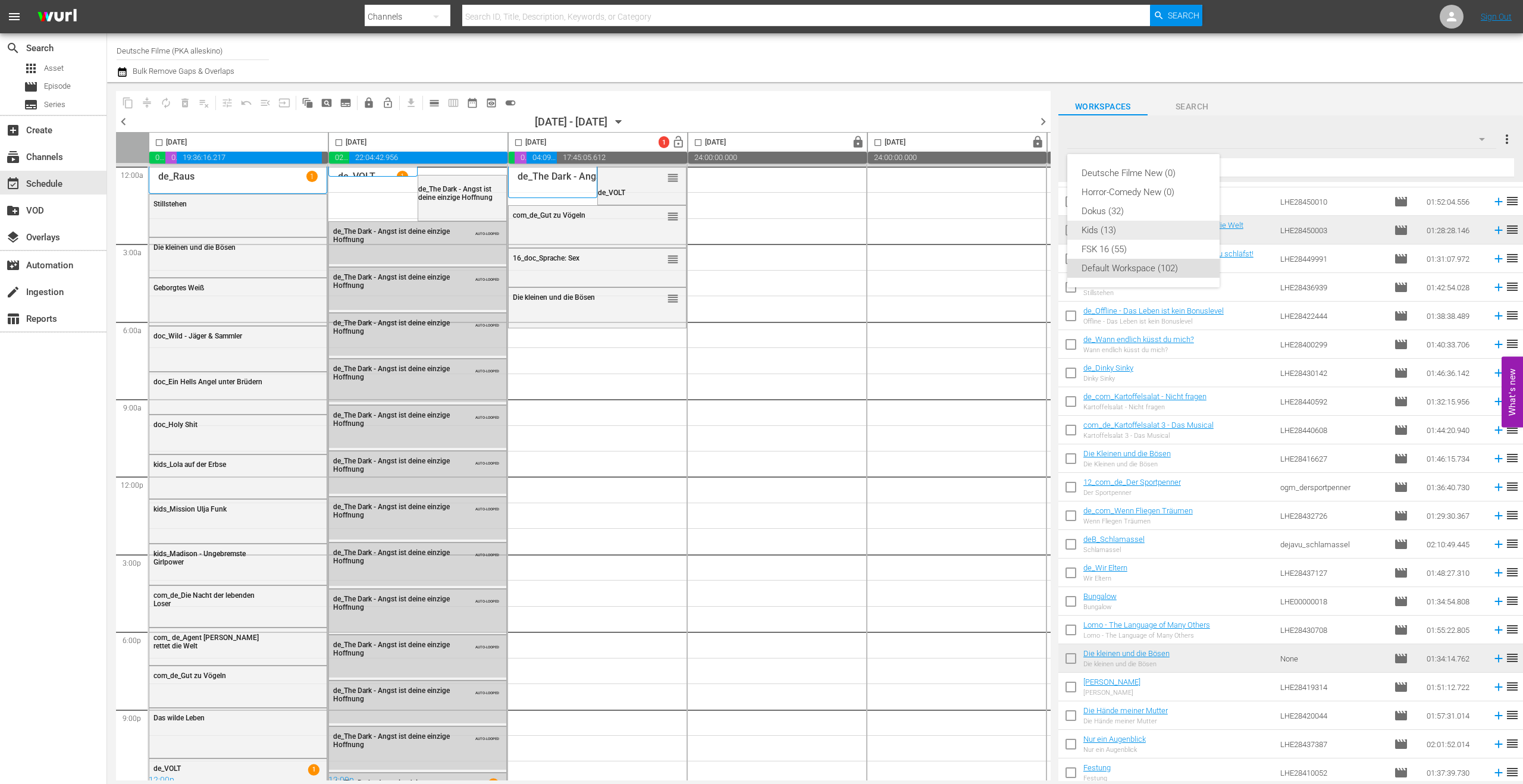
click at [1111, 225] on div "Kids (13)" at bounding box center [1143, 230] width 124 height 19
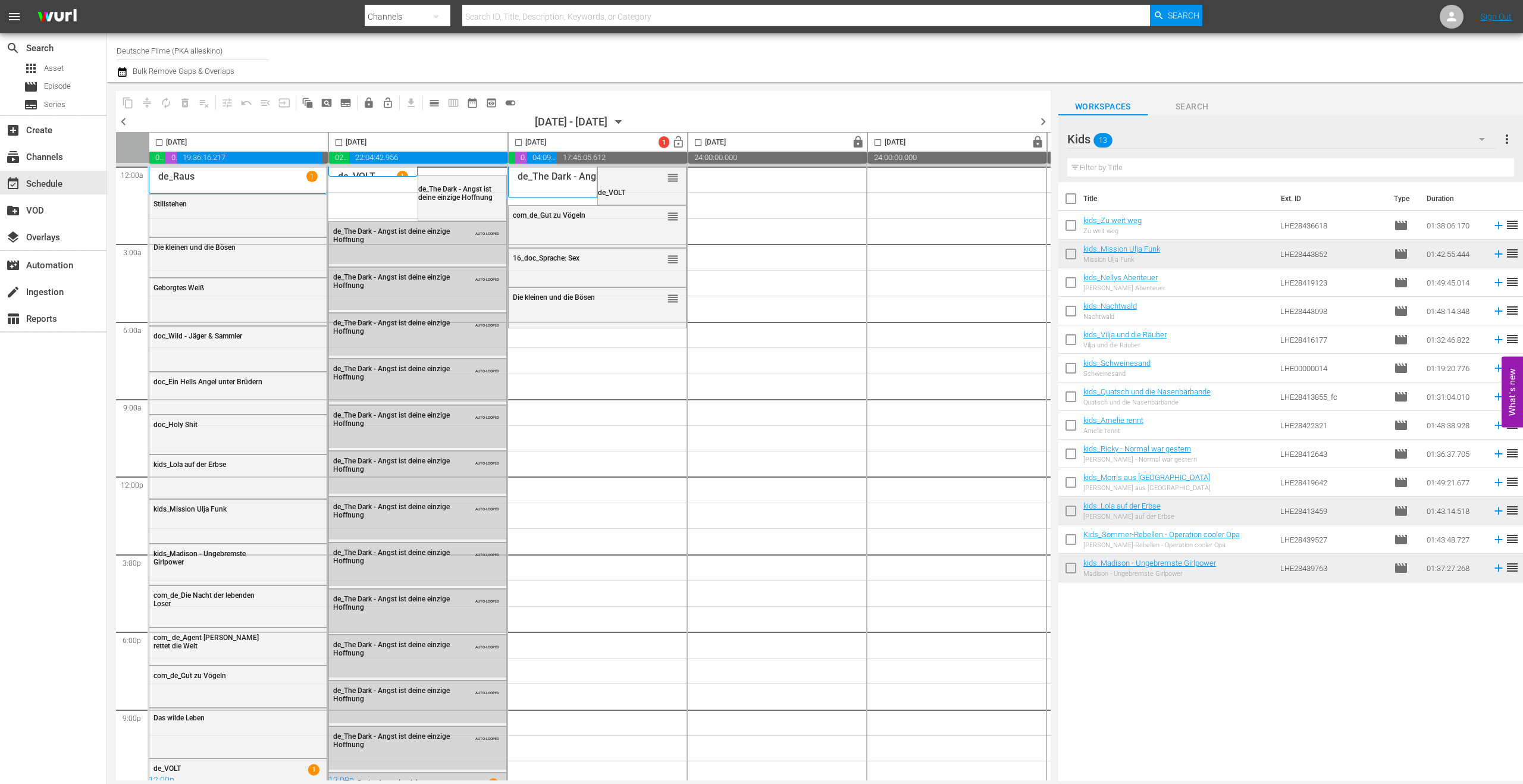
scroll to position [0, 0]
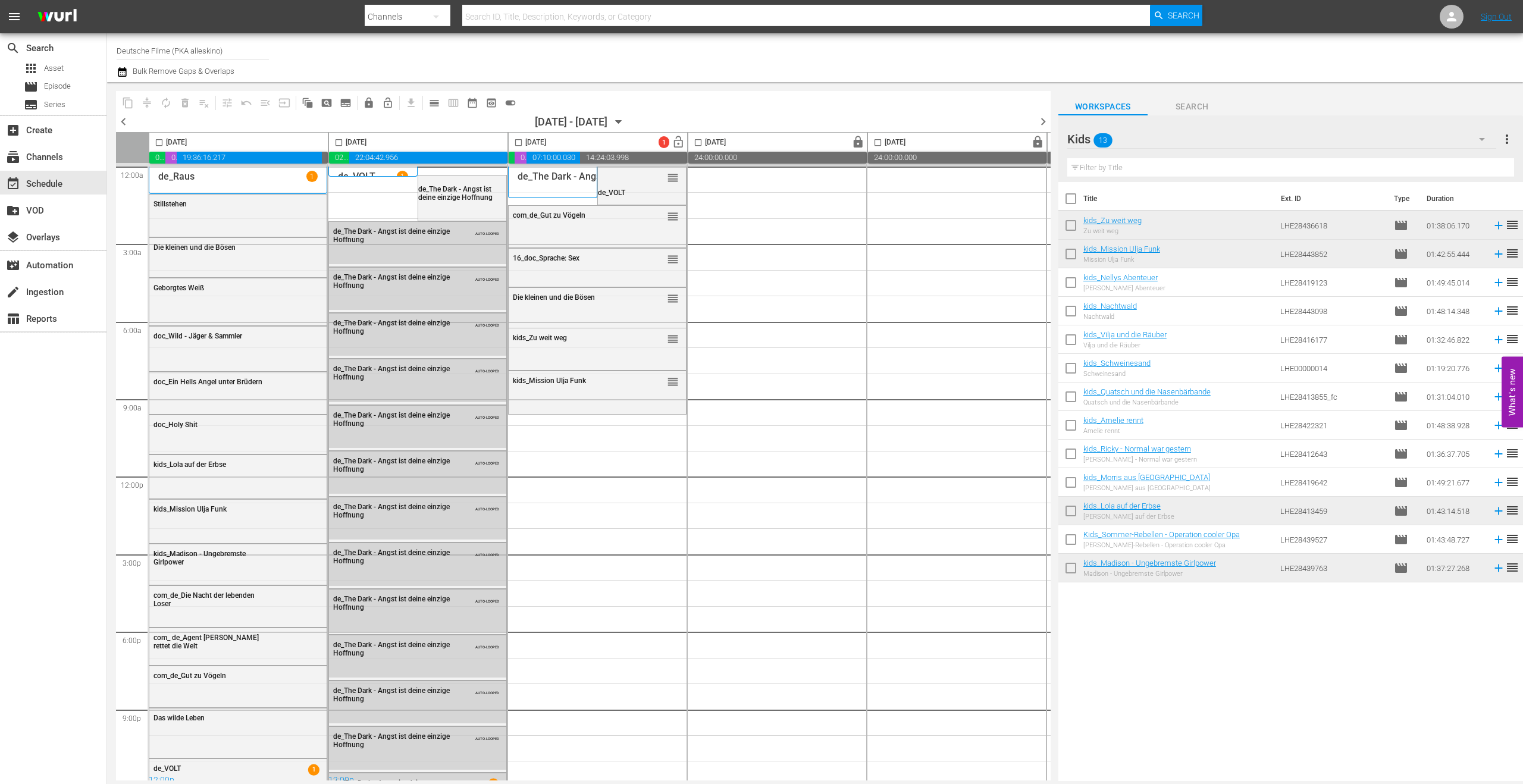
click at [369, 171] on p "de_VOLT" at bounding box center [356, 177] width 37 height 11
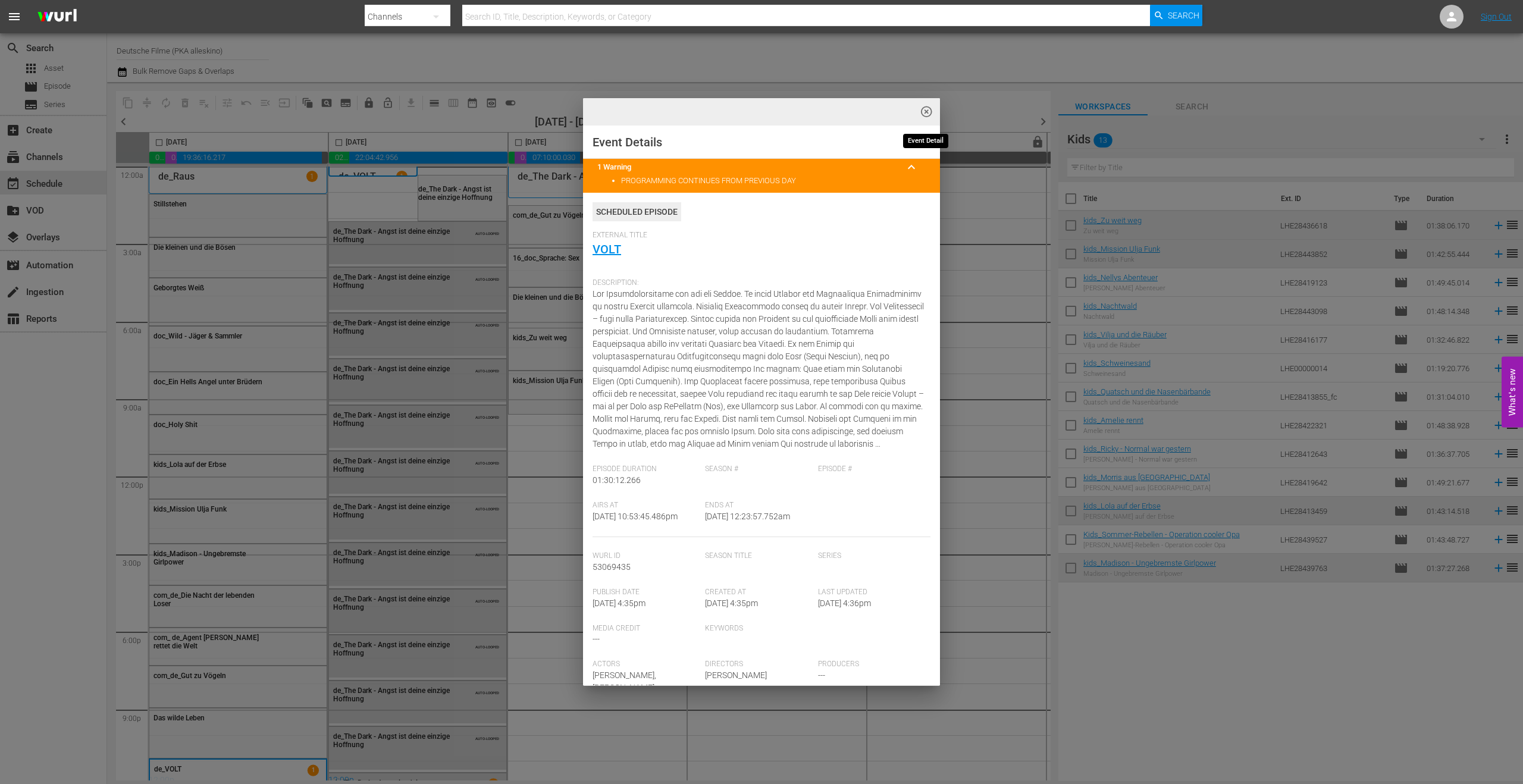
click at [929, 110] on span "highlight_off_icon" at bounding box center [926, 112] width 14 height 14
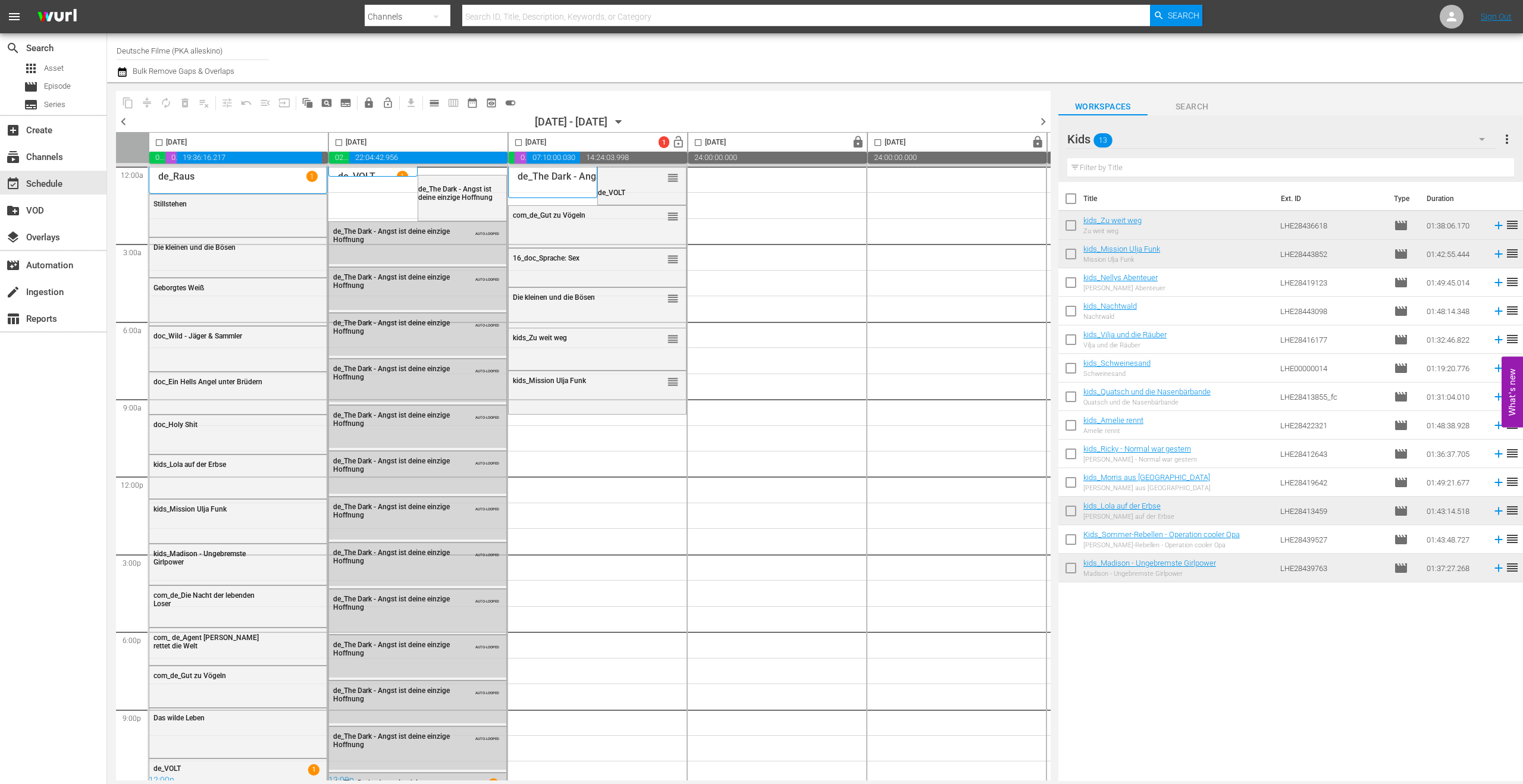
click at [534, 181] on p "de_The Dark - Angst ist deine einzige Hoffnung" at bounding box center [617, 177] width 201 height 11
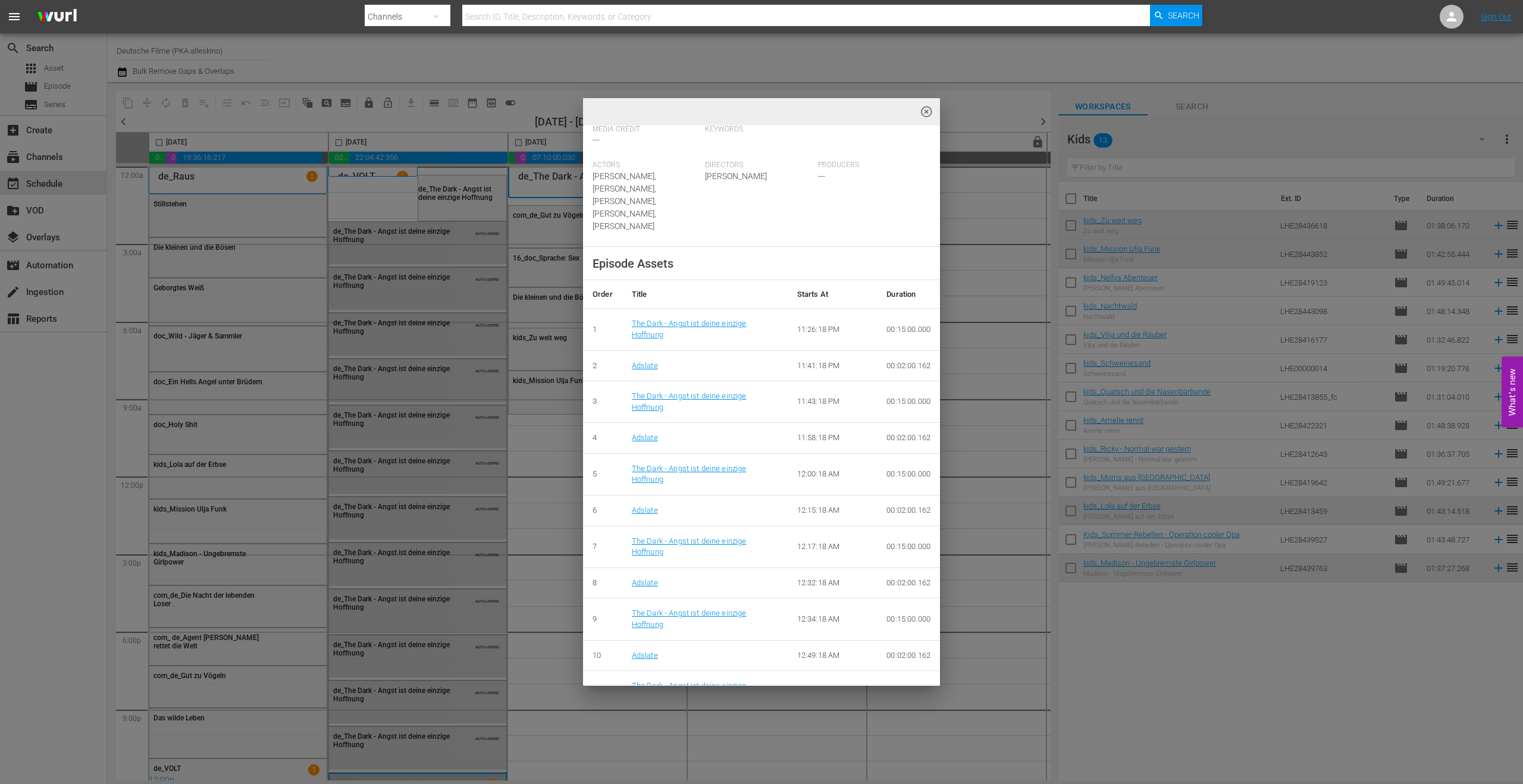
scroll to position [416, 0]
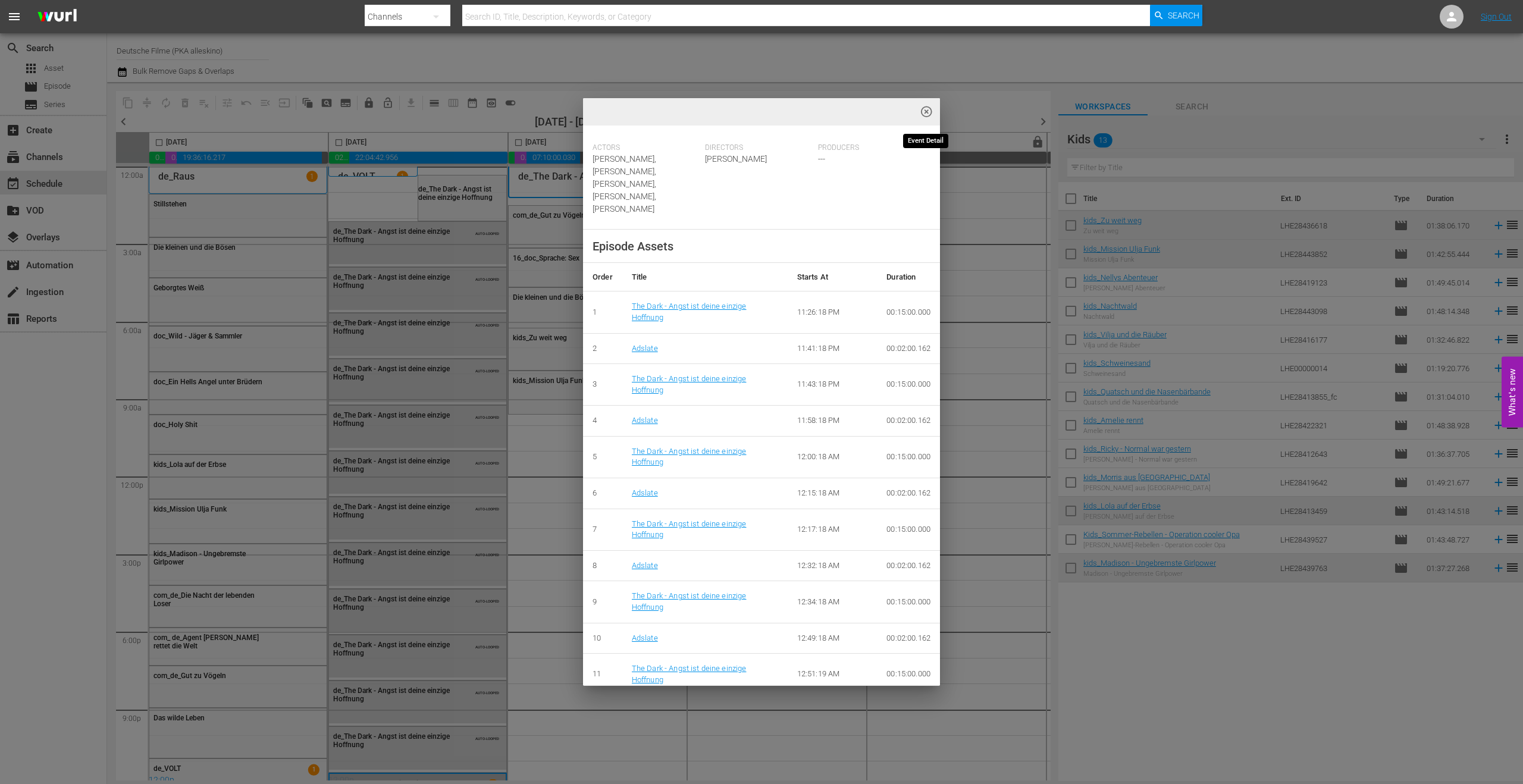
drag, startPoint x: 924, startPoint y: 104, endPoint x: 235, endPoint y: 237, distance: 701.7
click at [924, 105] on span "highlight_off_icon" at bounding box center [926, 112] width 14 height 14
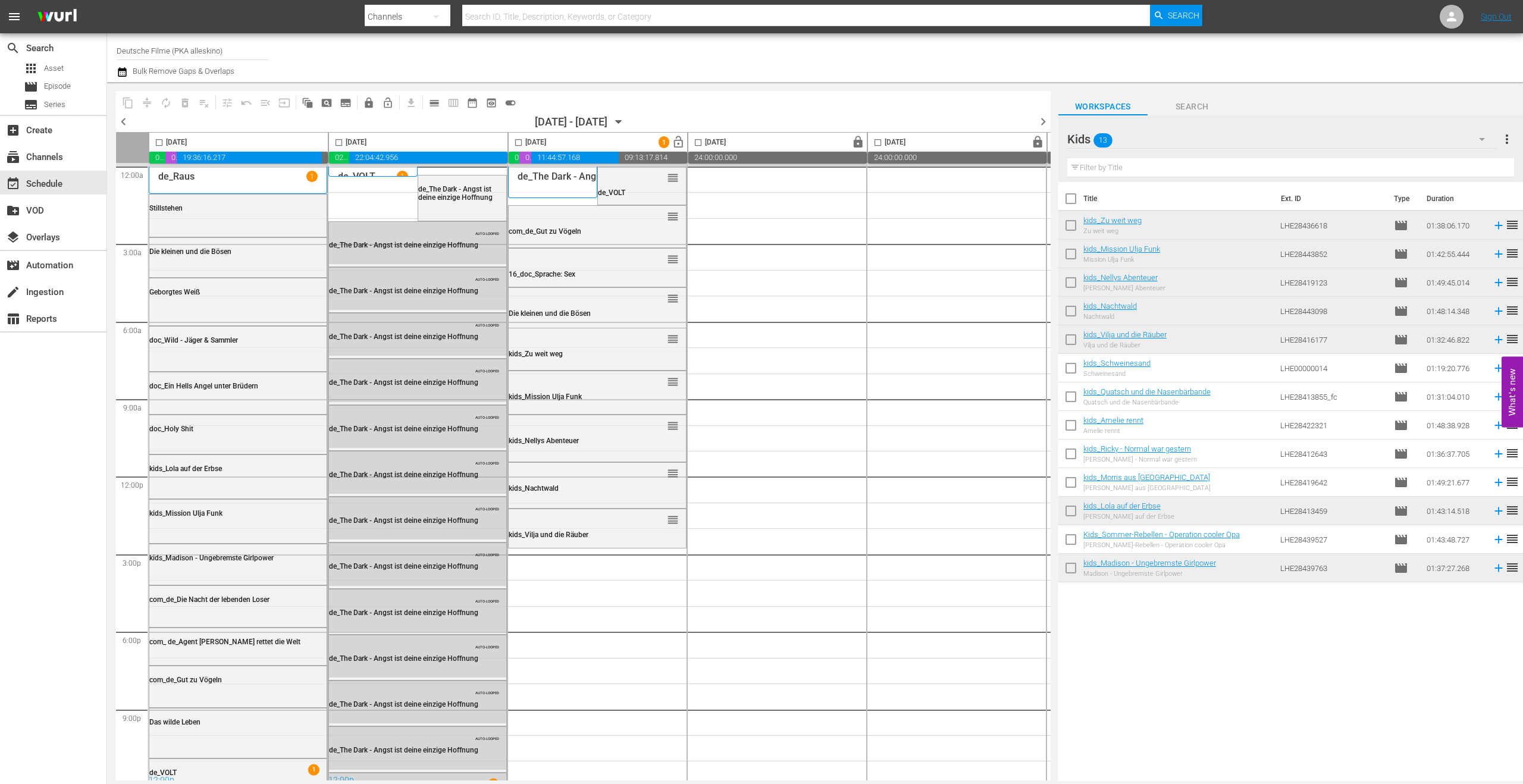
click at [1349, 140] on icon "button" at bounding box center [1482, 139] width 14 height 14
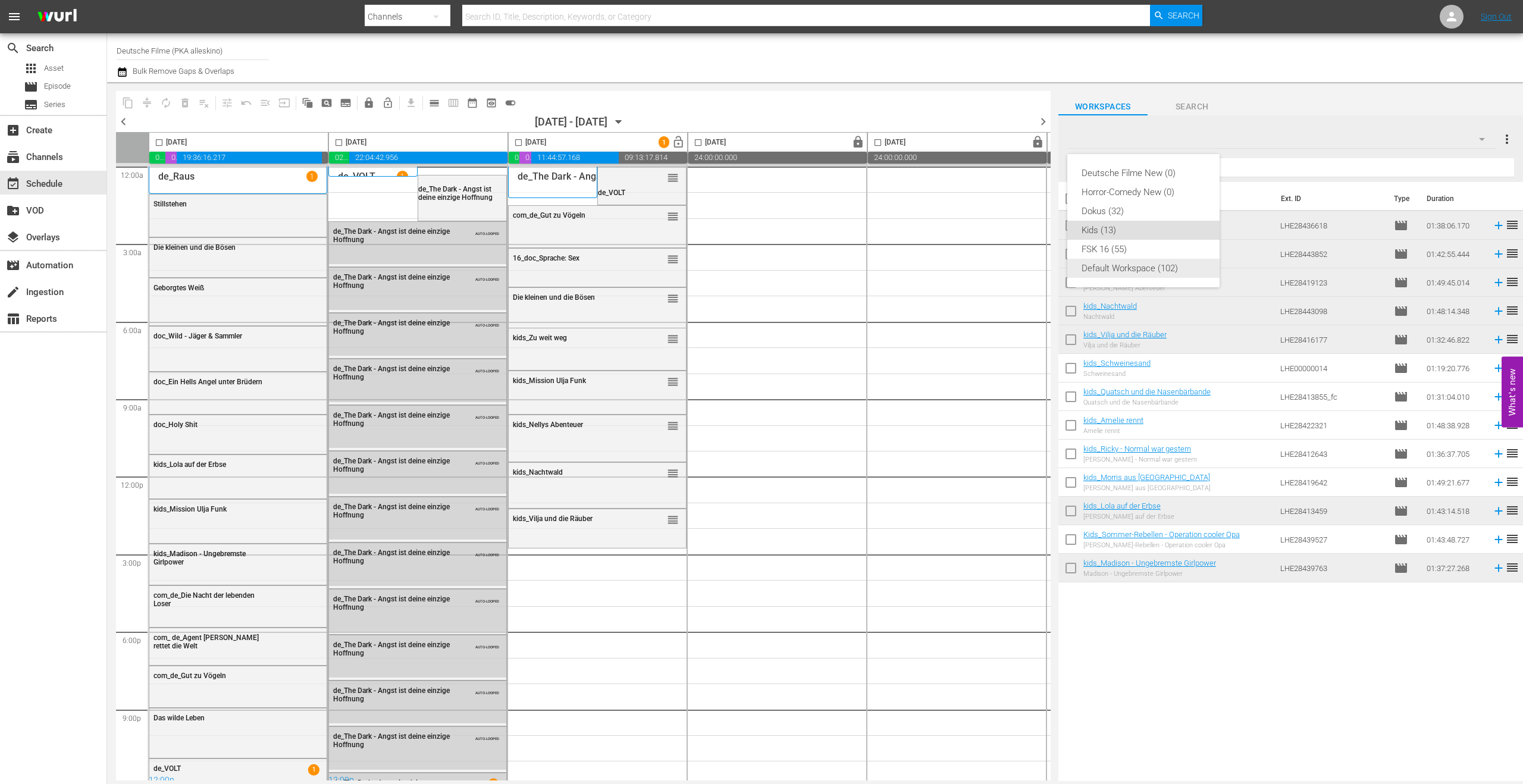
click at [1132, 266] on div "Default Workspace (102)" at bounding box center [1143, 268] width 124 height 19
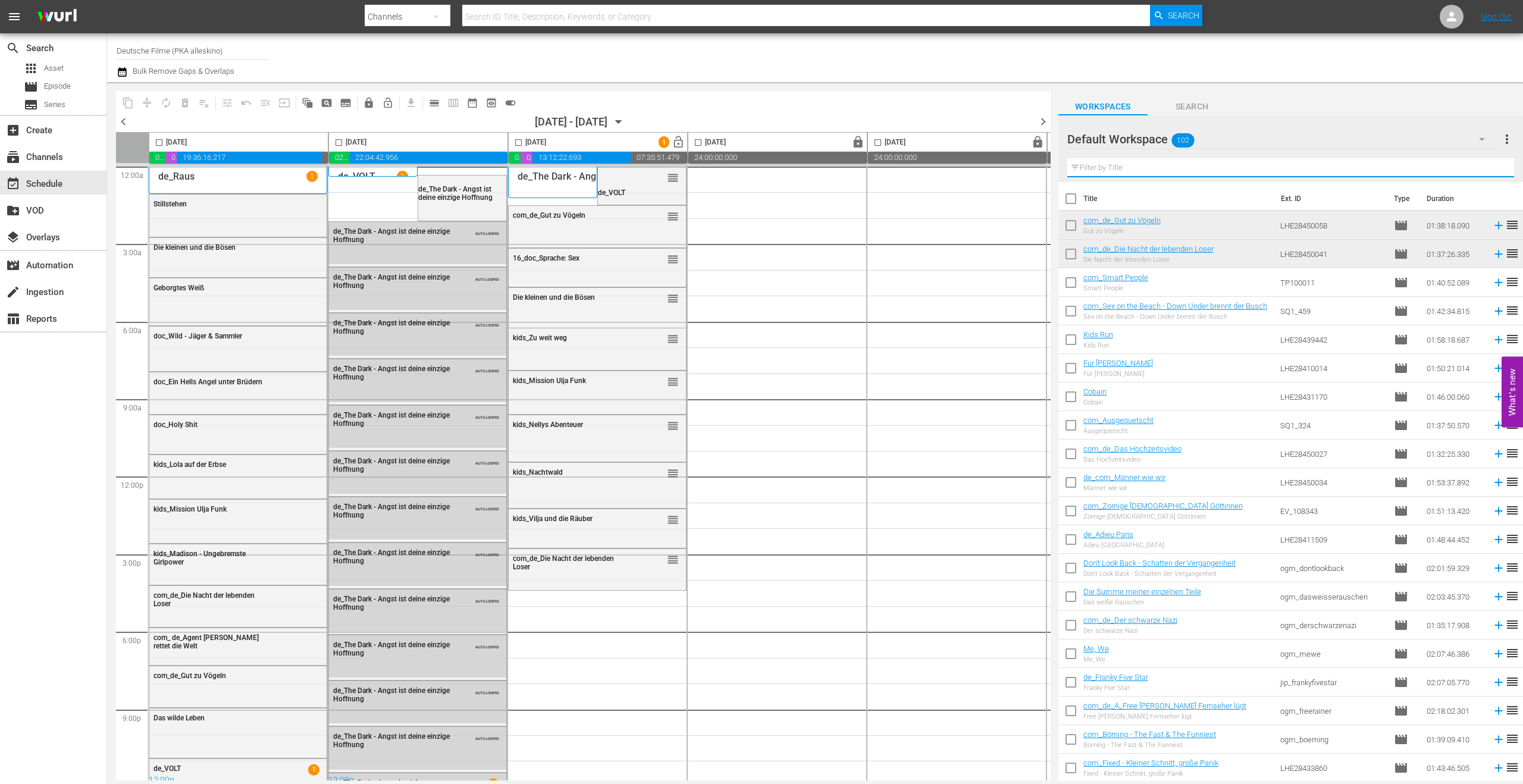
click at [1125, 175] on input "text" at bounding box center [1291, 167] width 447 height 19
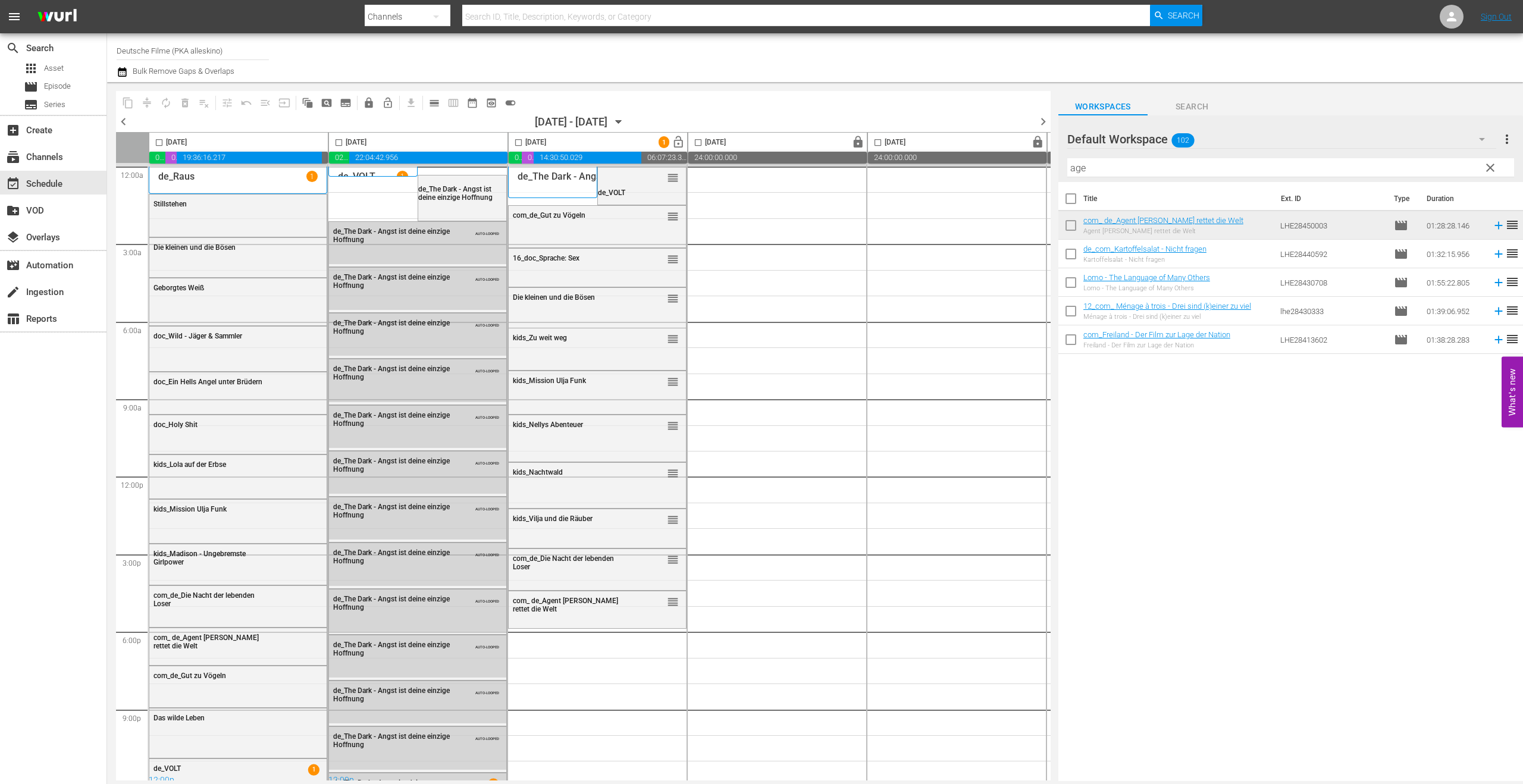
click at [1349, 139] on icon "button" at bounding box center [1482, 139] width 6 height 3
click at [1349, 165] on div "Deutsche Filme New (0) Horror-Comedy New (0) Dokus (32) Kids (13) FSK 16 (55) D…" at bounding box center [761, 392] width 1523 height 784
click at [1349, 170] on input "age" at bounding box center [1291, 167] width 447 height 19
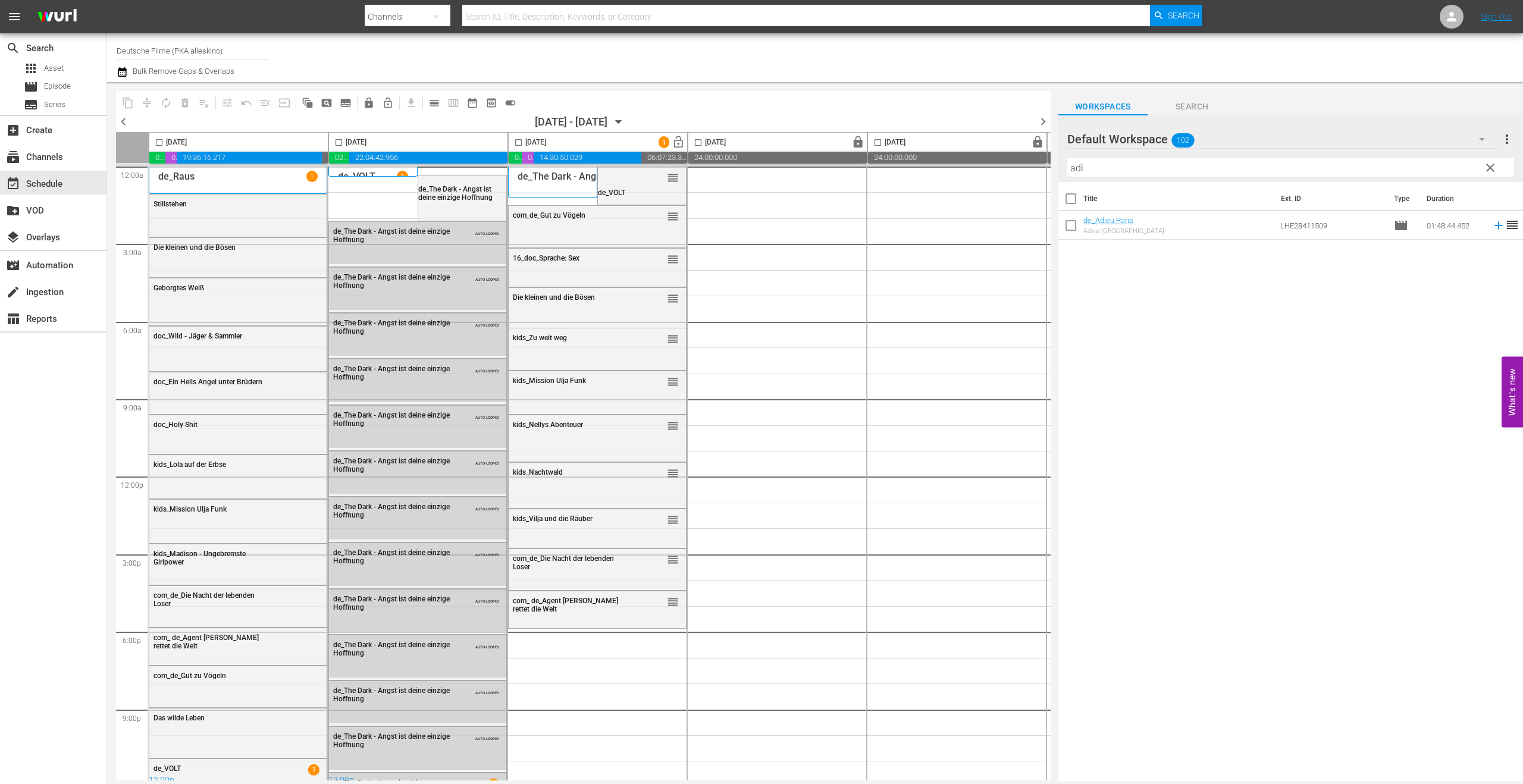
click at [1231, 172] on input "adi" at bounding box center [1291, 167] width 447 height 19
click at [1230, 172] on input "adi" at bounding box center [1291, 167] width 447 height 19
type input "a"
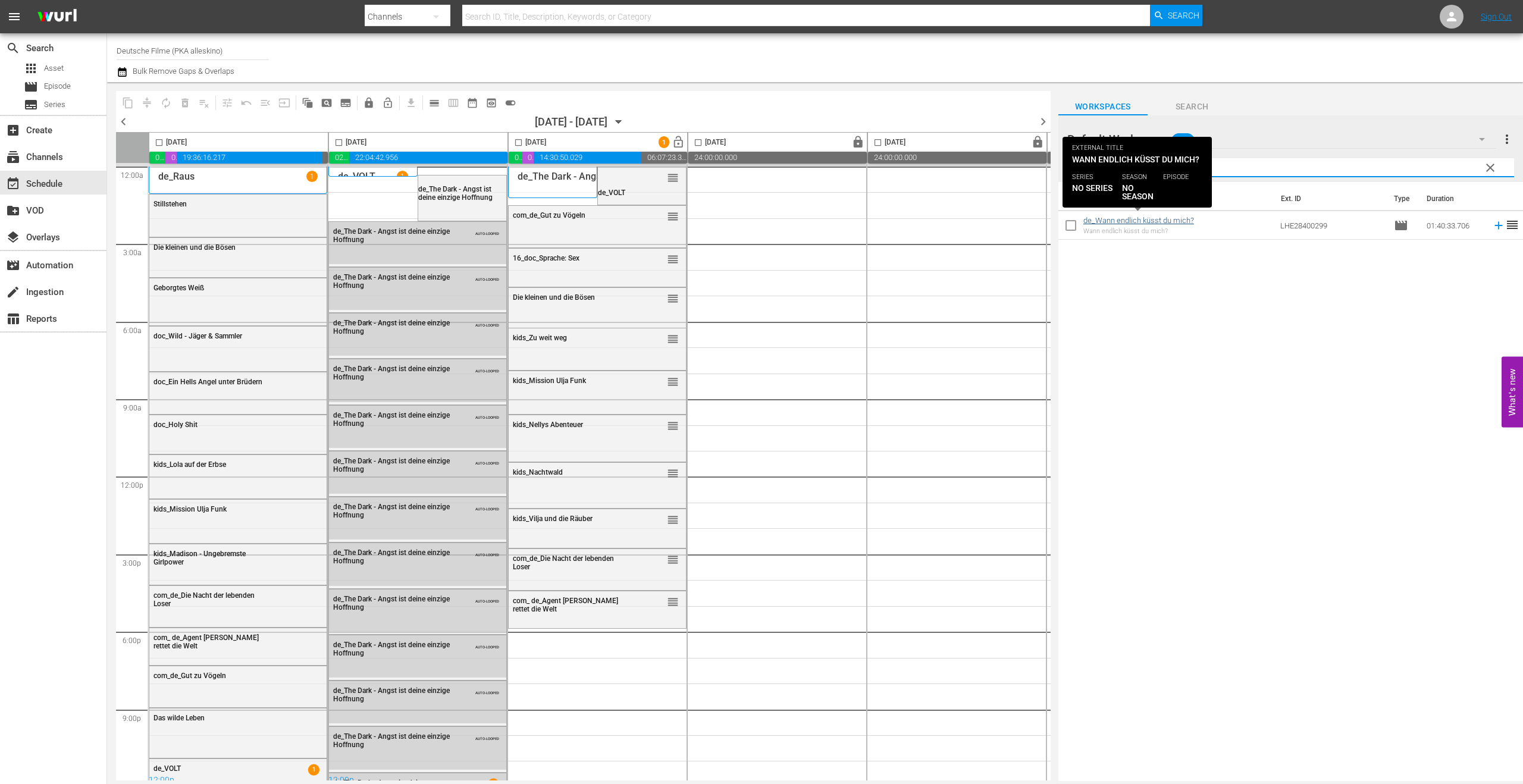
type input "wann"
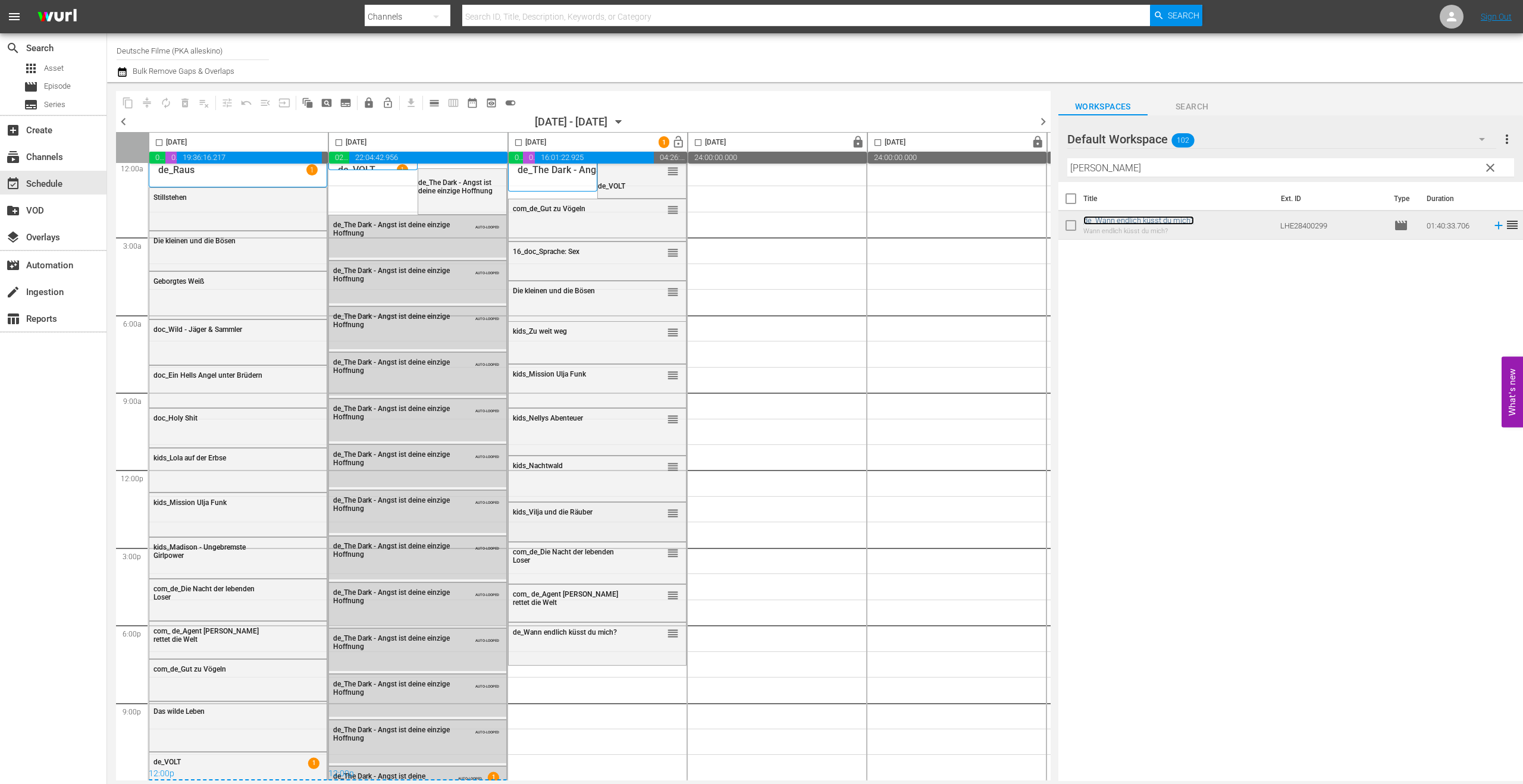
scroll to position [11, 0]
click at [1349, 170] on span "clear" at bounding box center [1490, 168] width 14 height 14
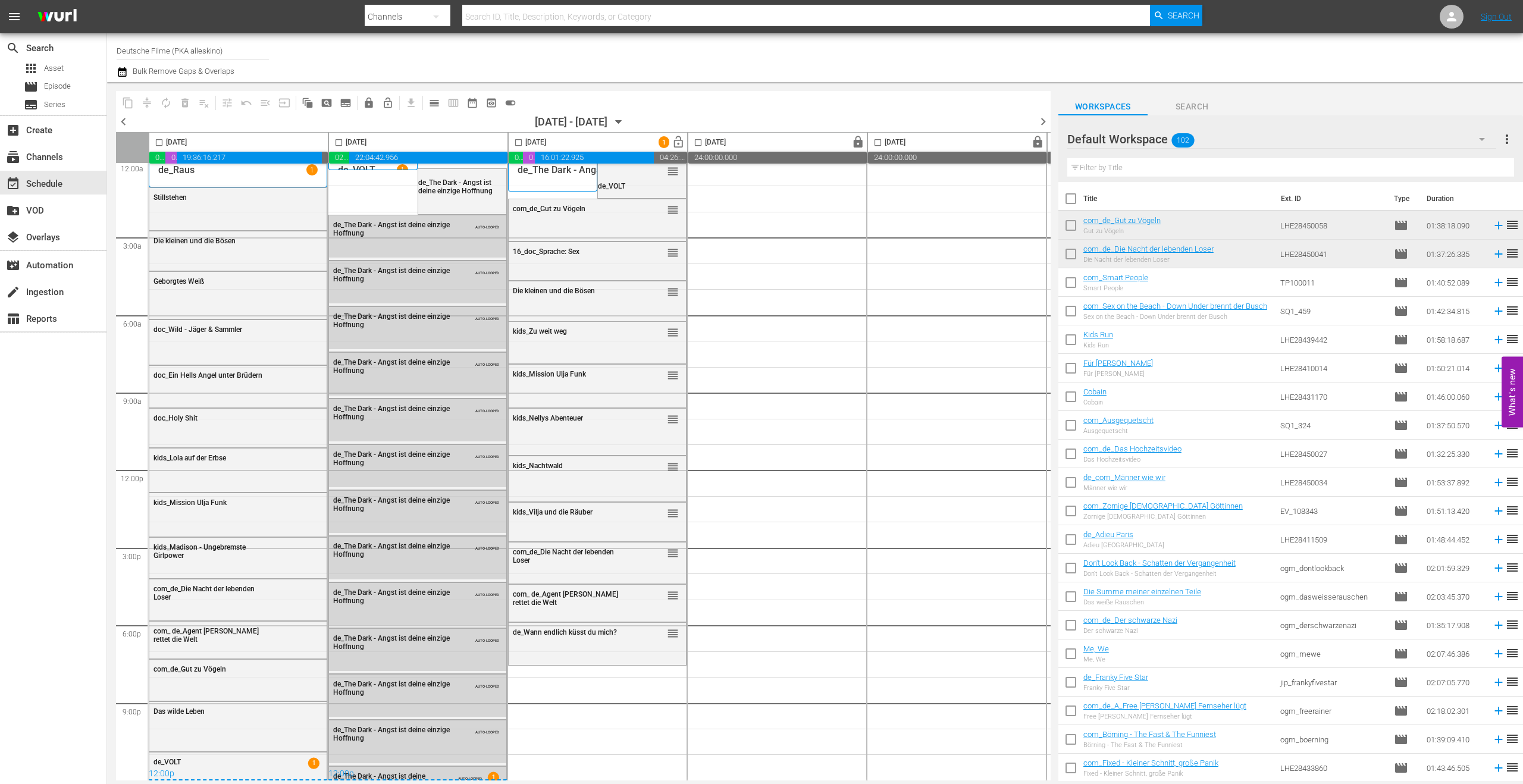
click at [1192, 167] on input "text" at bounding box center [1291, 167] width 447 height 19
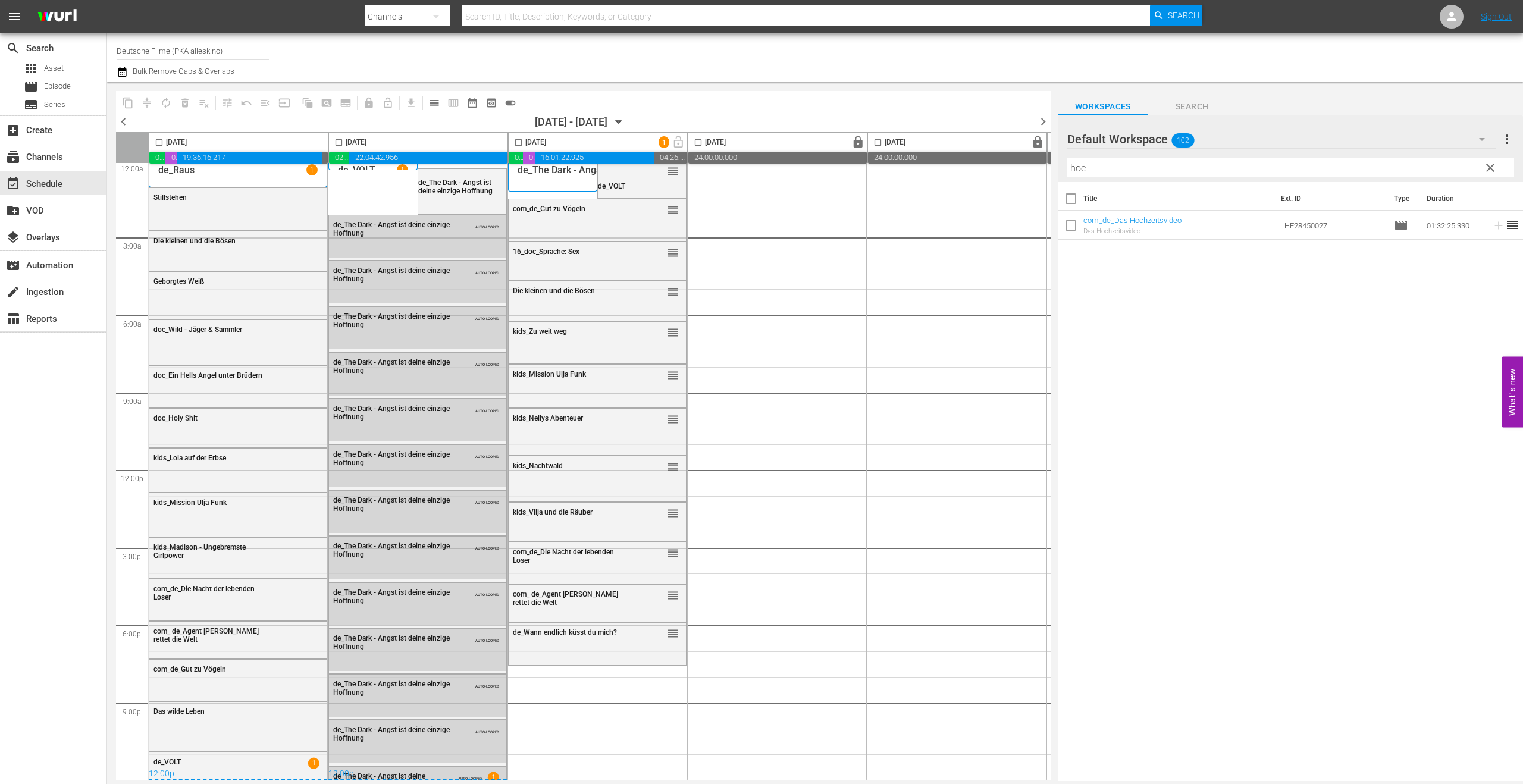
click at [1244, 164] on input "hoc" at bounding box center [1291, 167] width 447 height 19
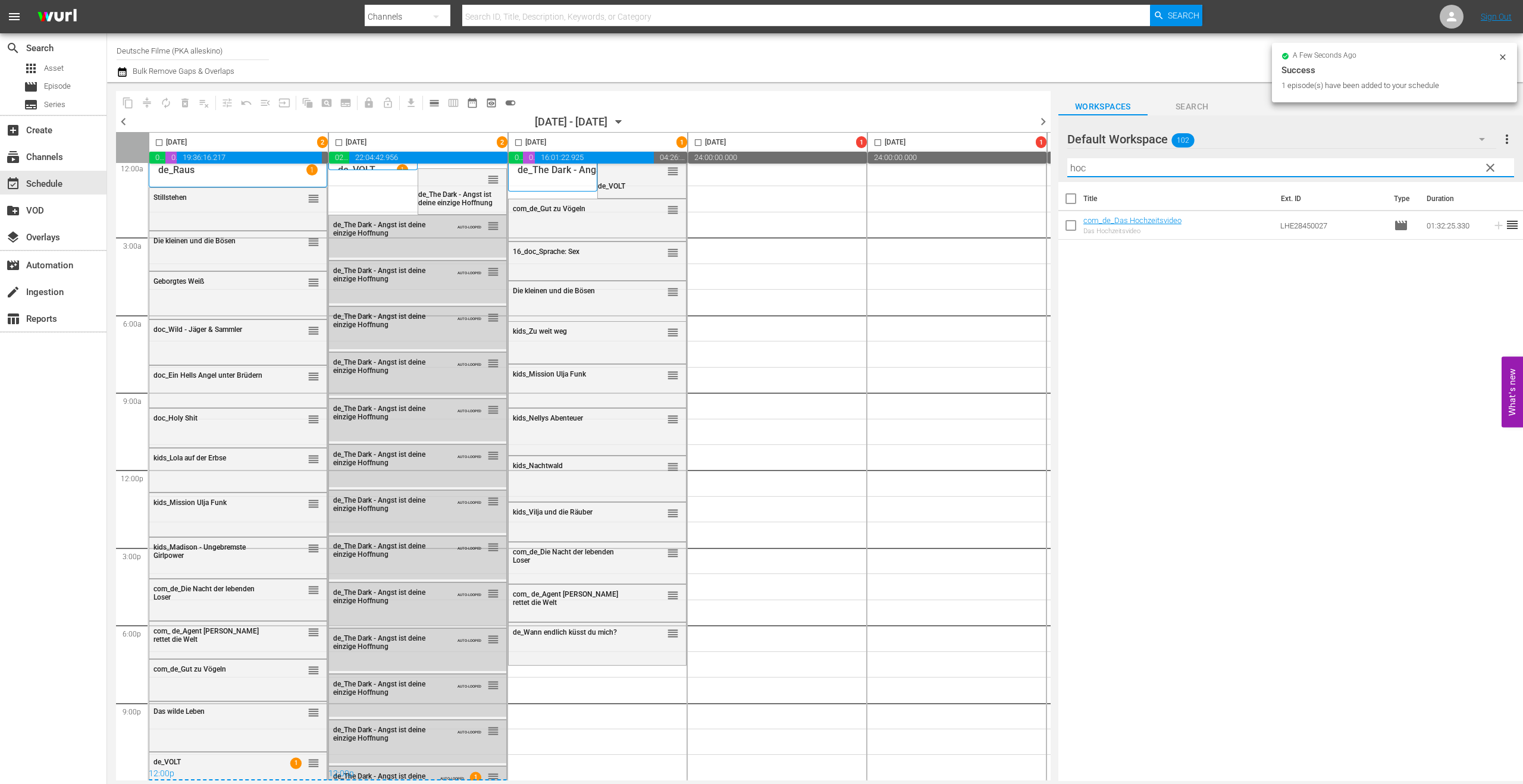
click at [1244, 164] on input "hoc" at bounding box center [1291, 167] width 447 height 19
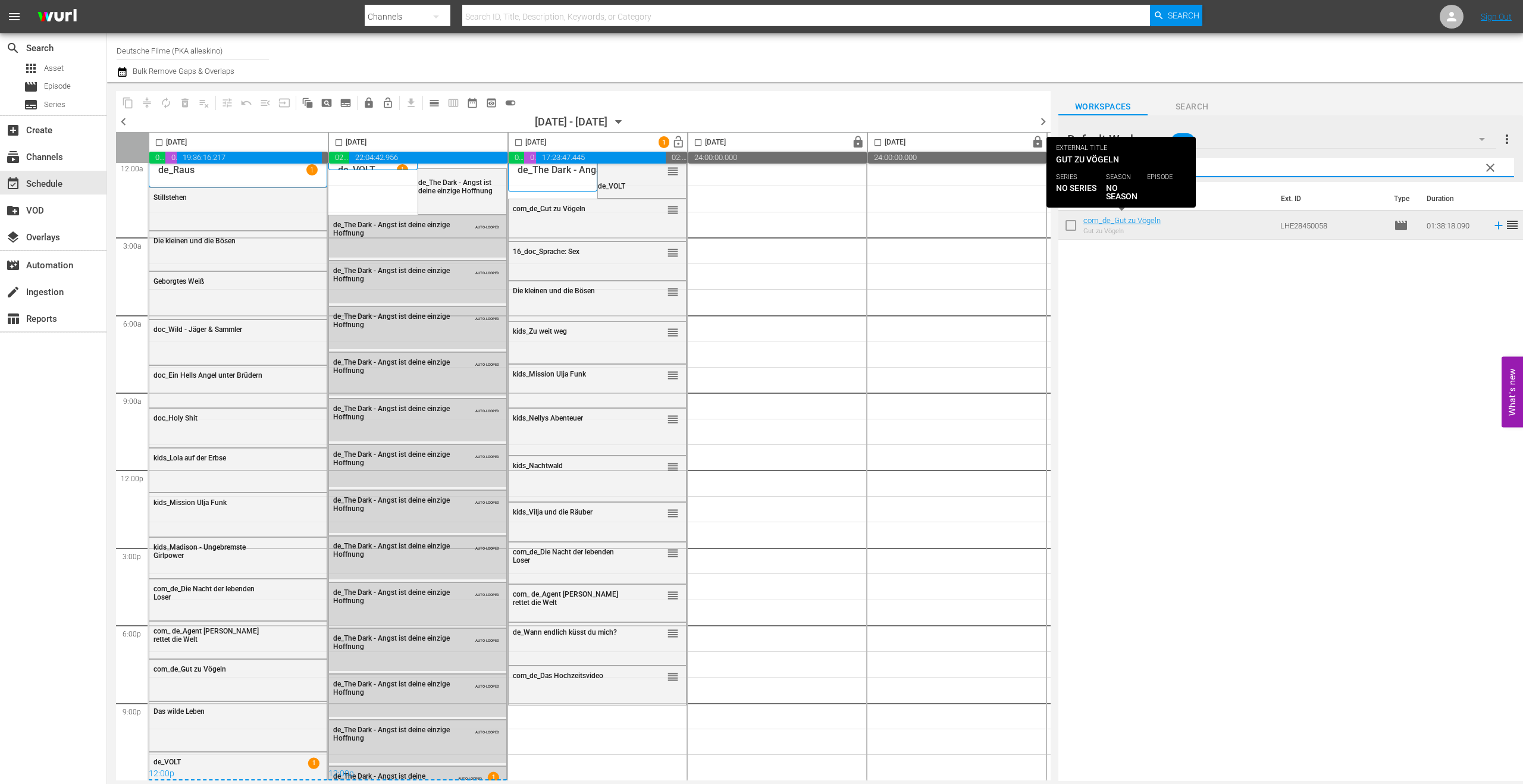
type input "gut z"
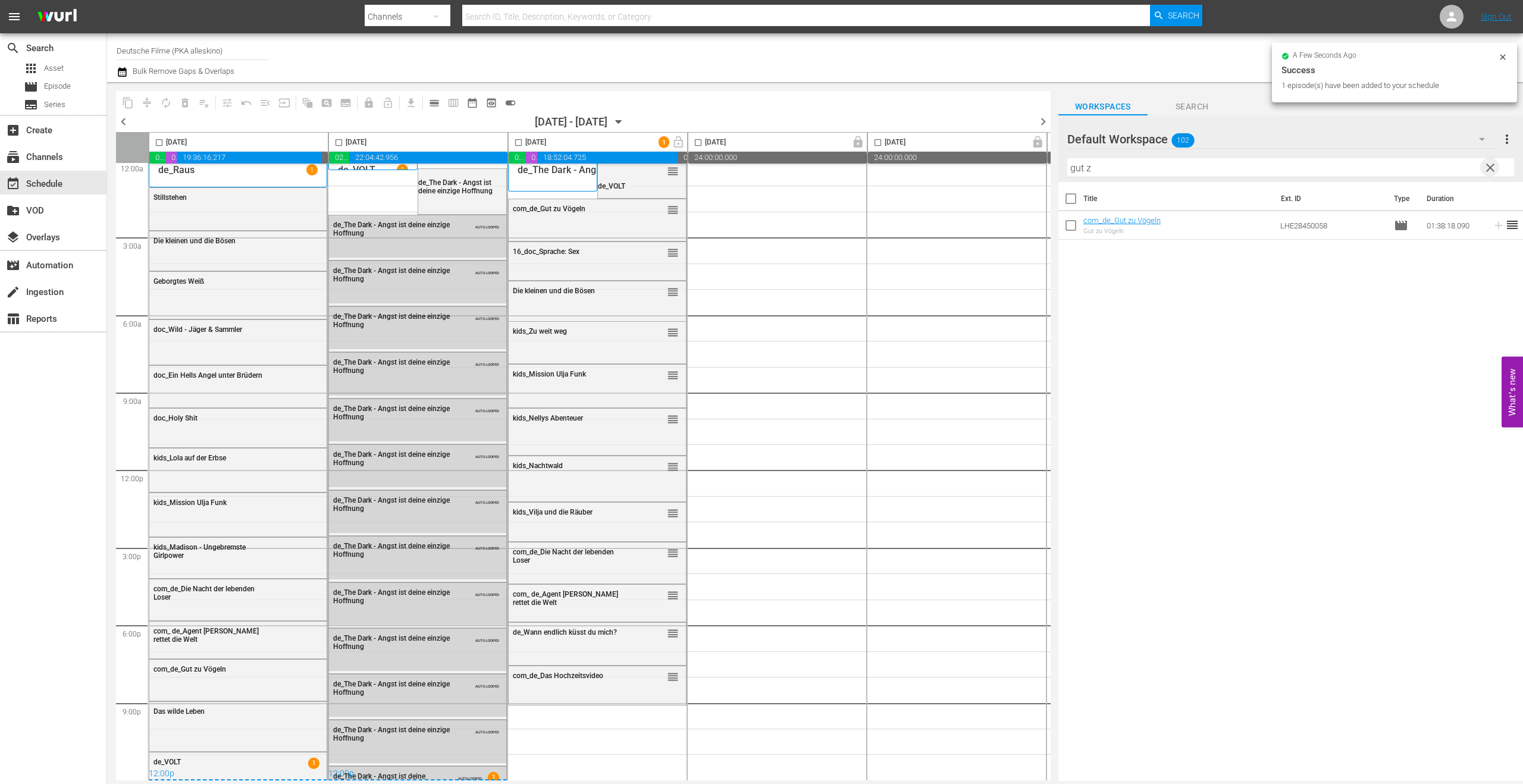
drag, startPoint x: 1492, startPoint y: 169, endPoint x: 1486, endPoint y: 169, distance: 6.0
click at [1349, 169] on span "clear" at bounding box center [1490, 168] width 14 height 14
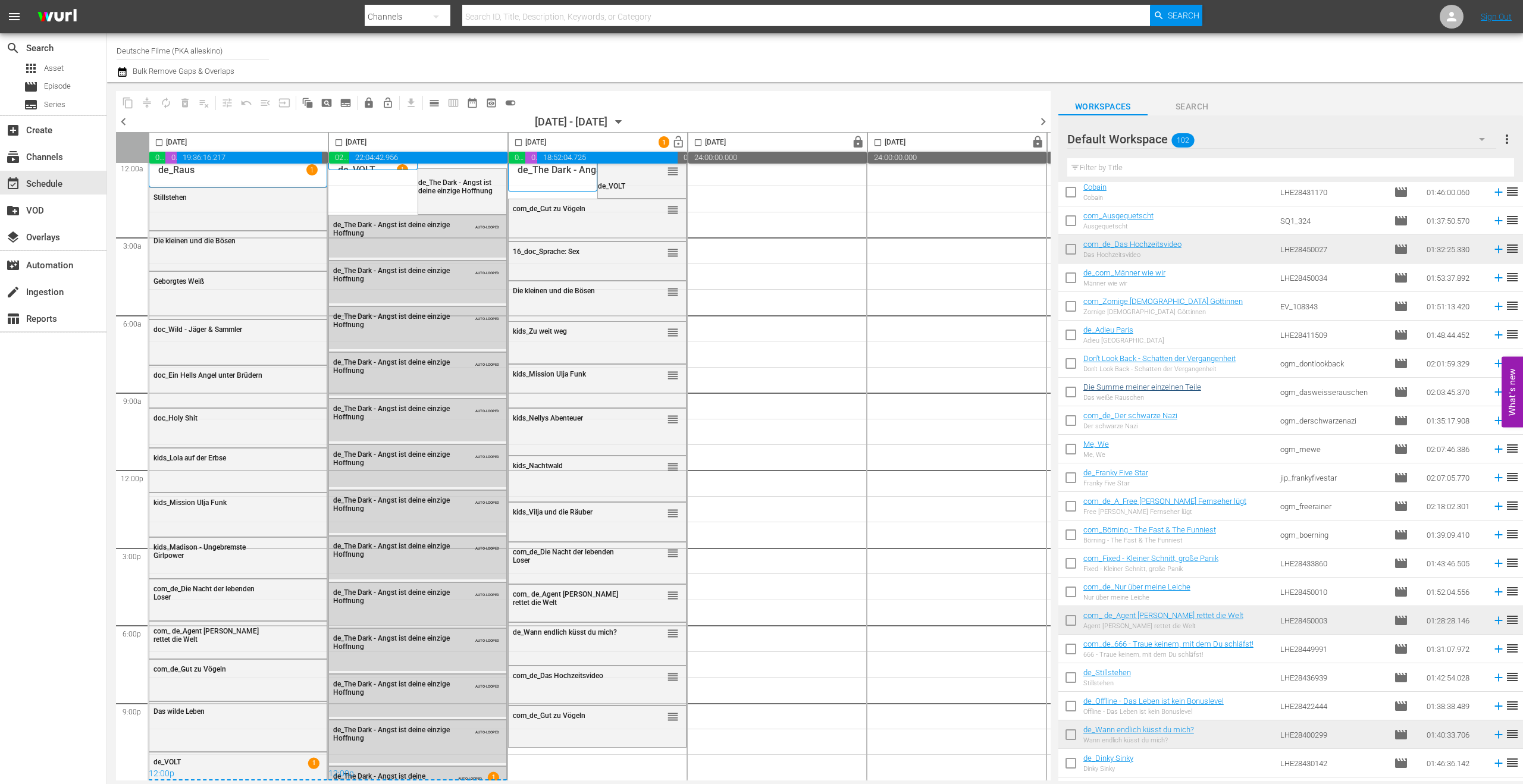
scroll to position [238, 0]
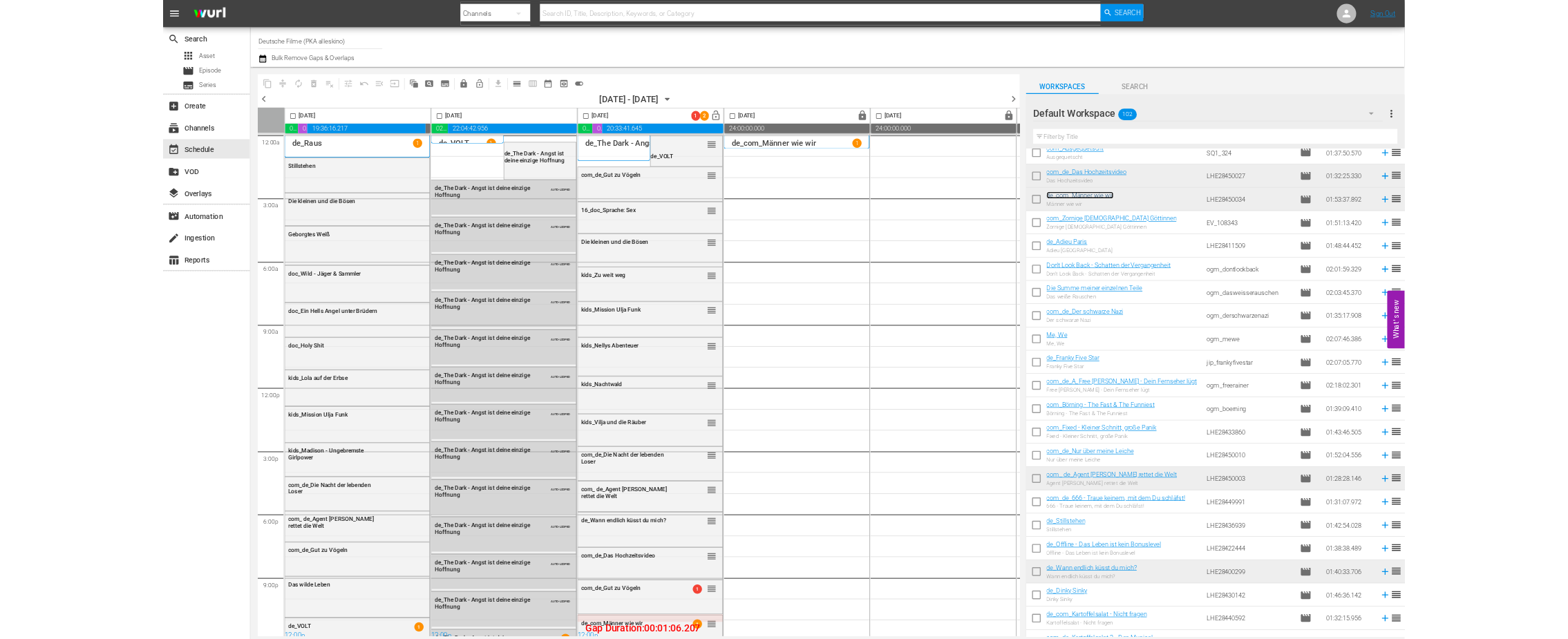
scroll to position [13, 0]
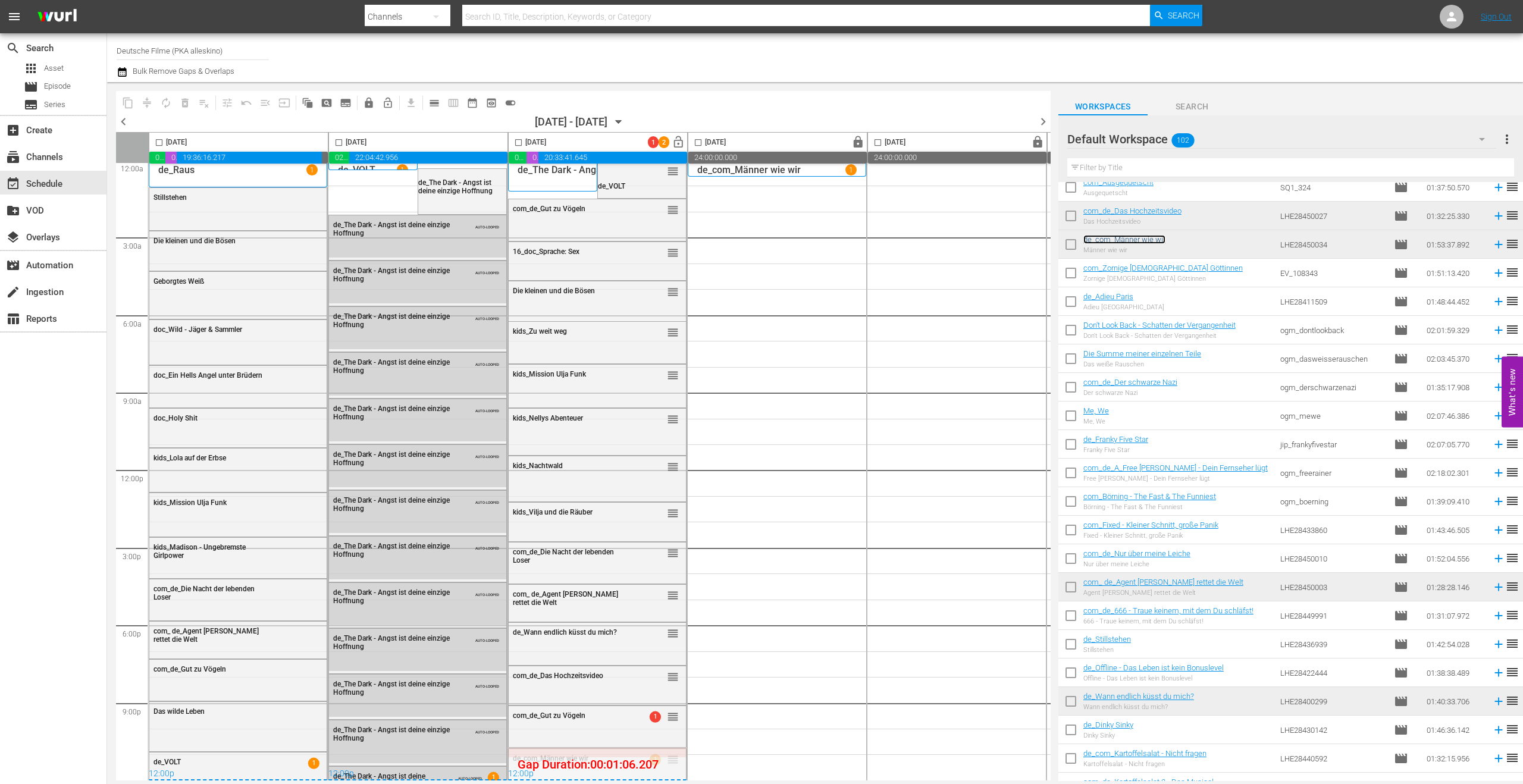
drag, startPoint x: 674, startPoint y: 749, endPoint x: 547, endPoint y: 743, distance: 127.1
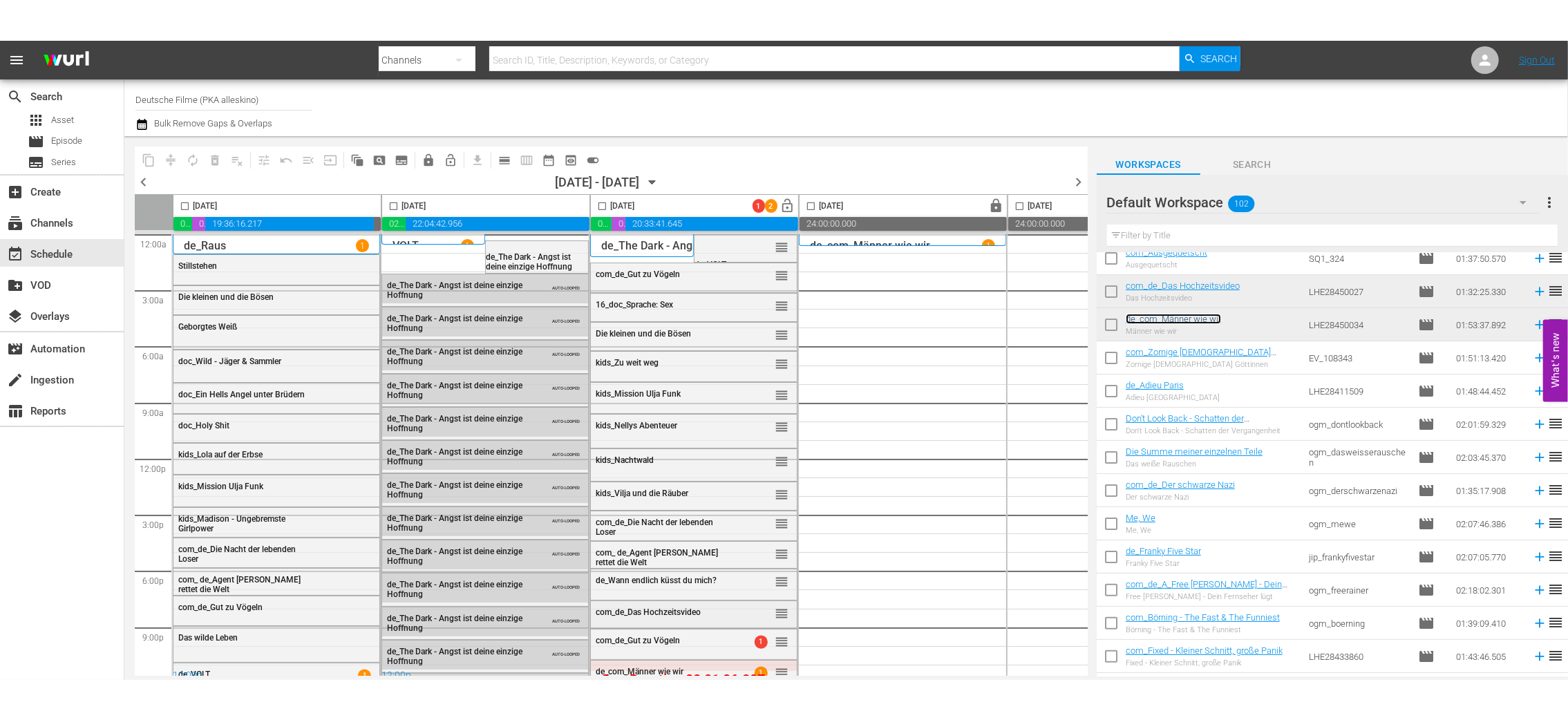
scroll to position [12, 0]
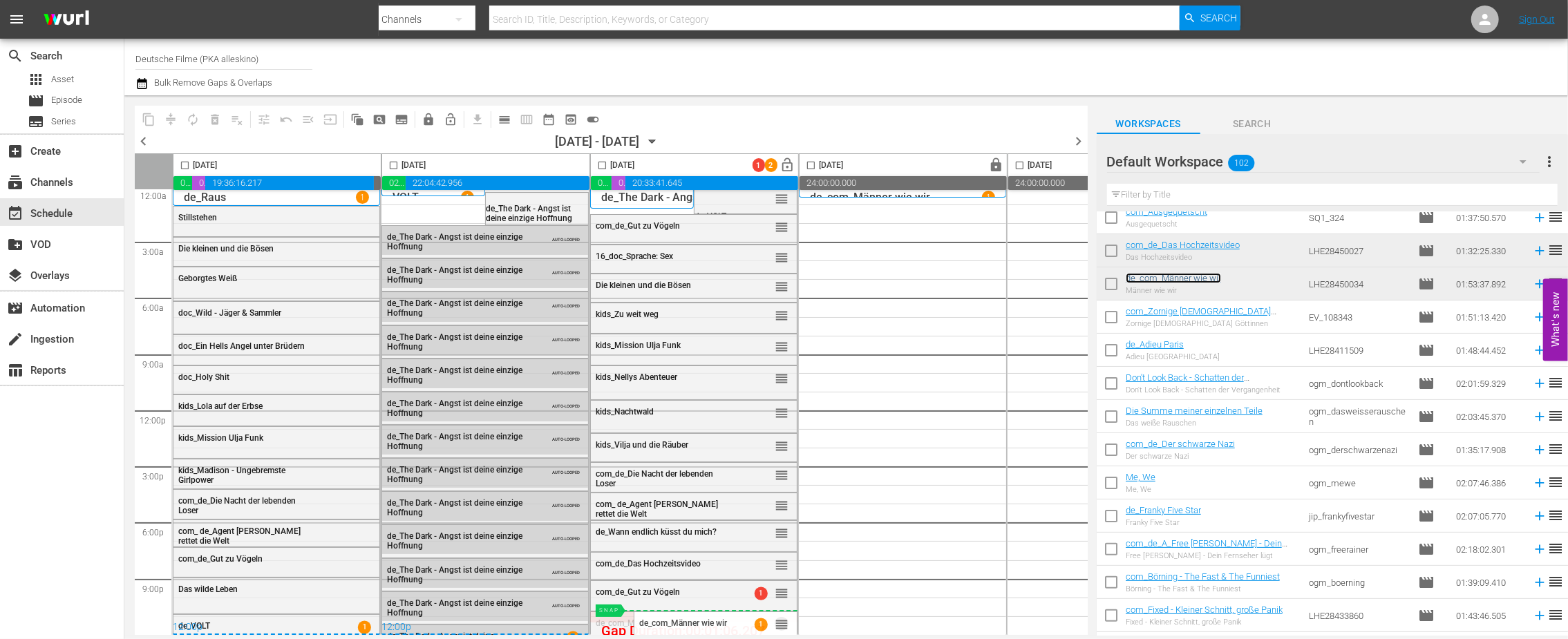
drag, startPoint x: 784, startPoint y: 620, endPoint x: 774, endPoint y: 605, distance: 18.0
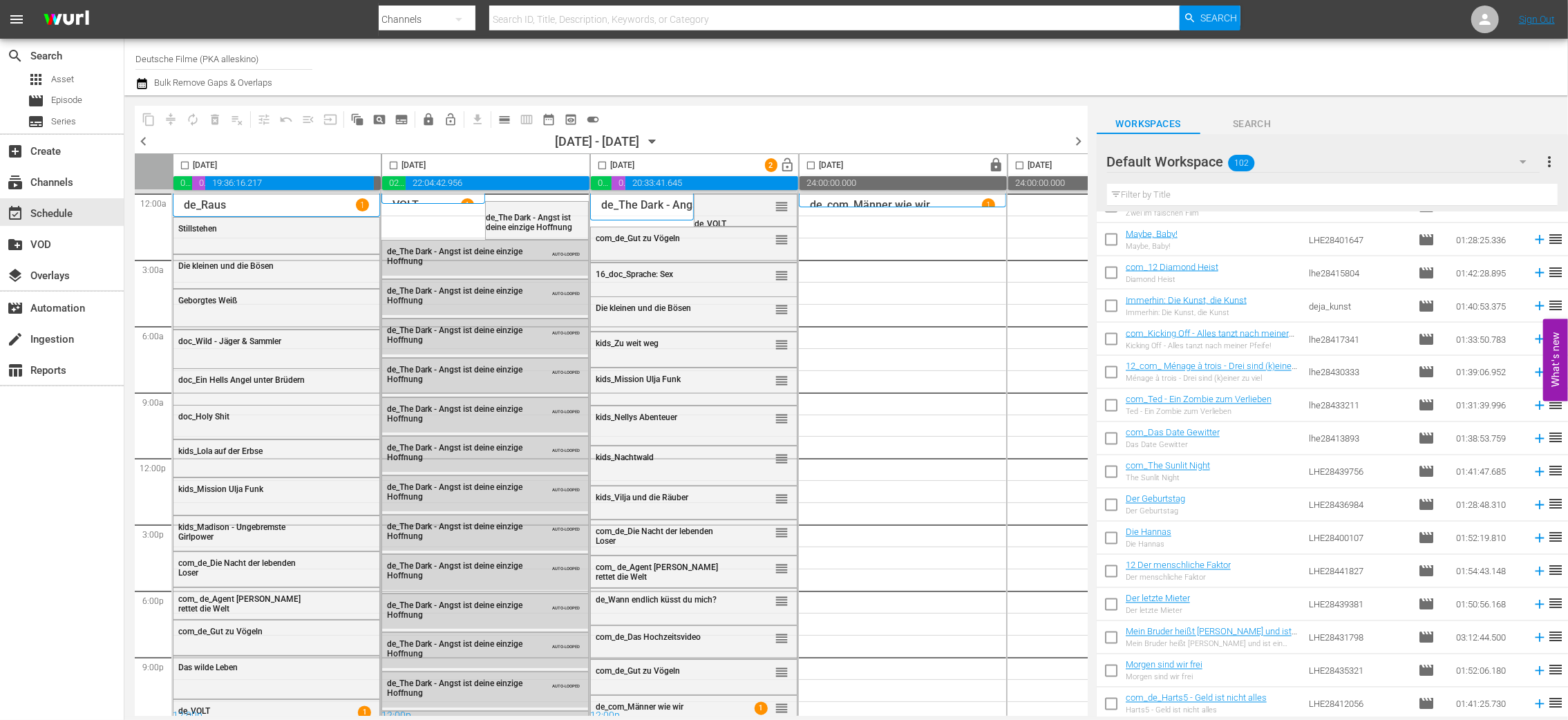
scroll to position [2350, 0]
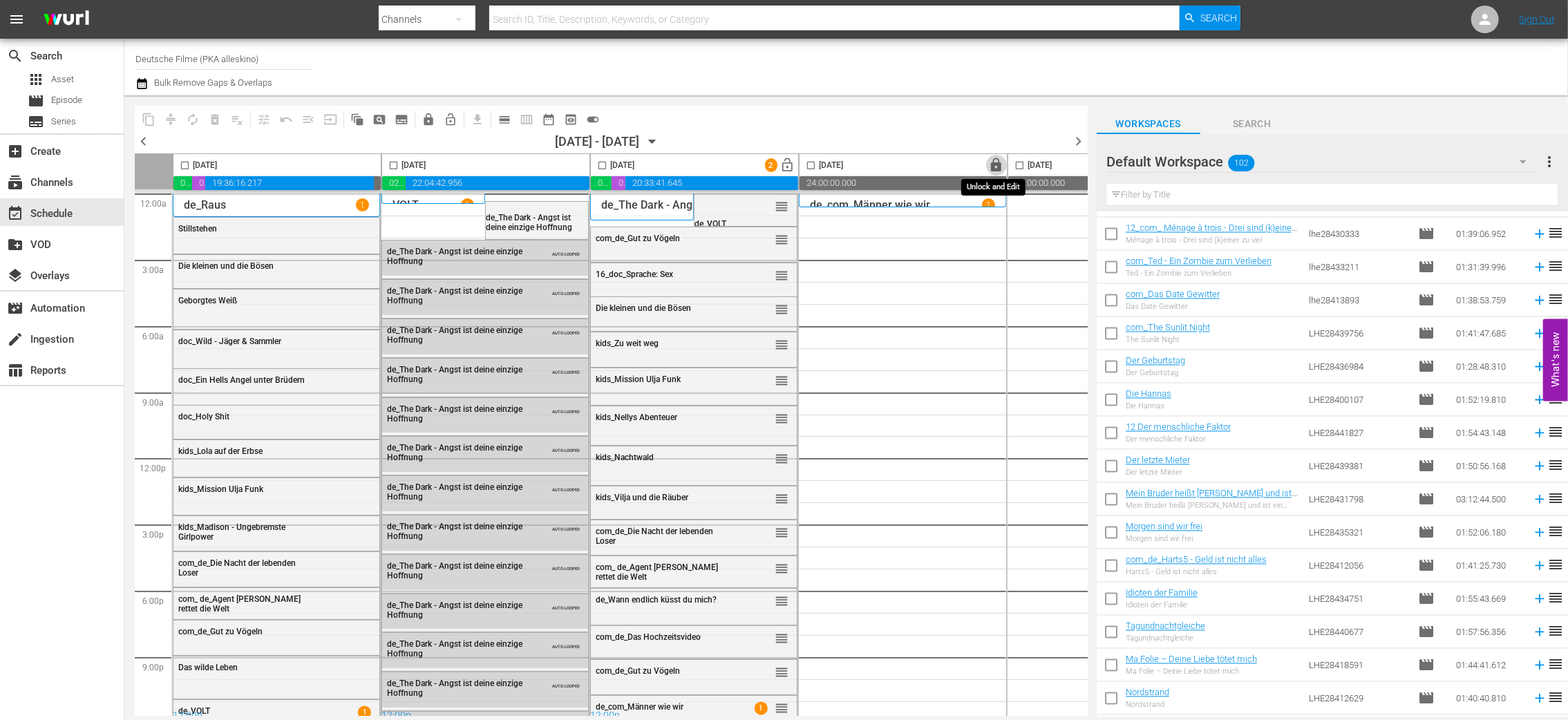
click at [990, 159] on span "lock" at bounding box center [996, 165] width 16 height 16
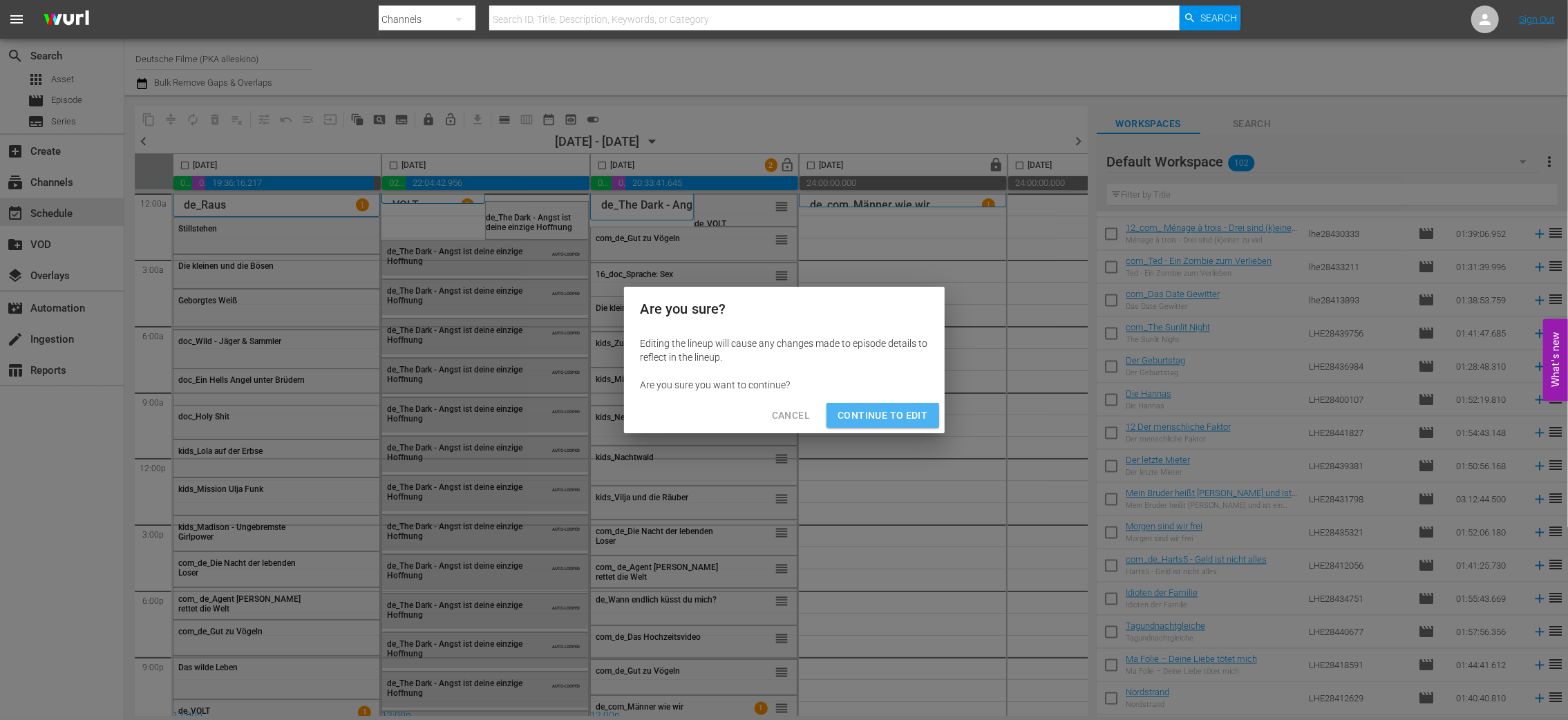
click at [894, 428] on button "Continue to Edit" at bounding box center [882, 416] width 112 height 26
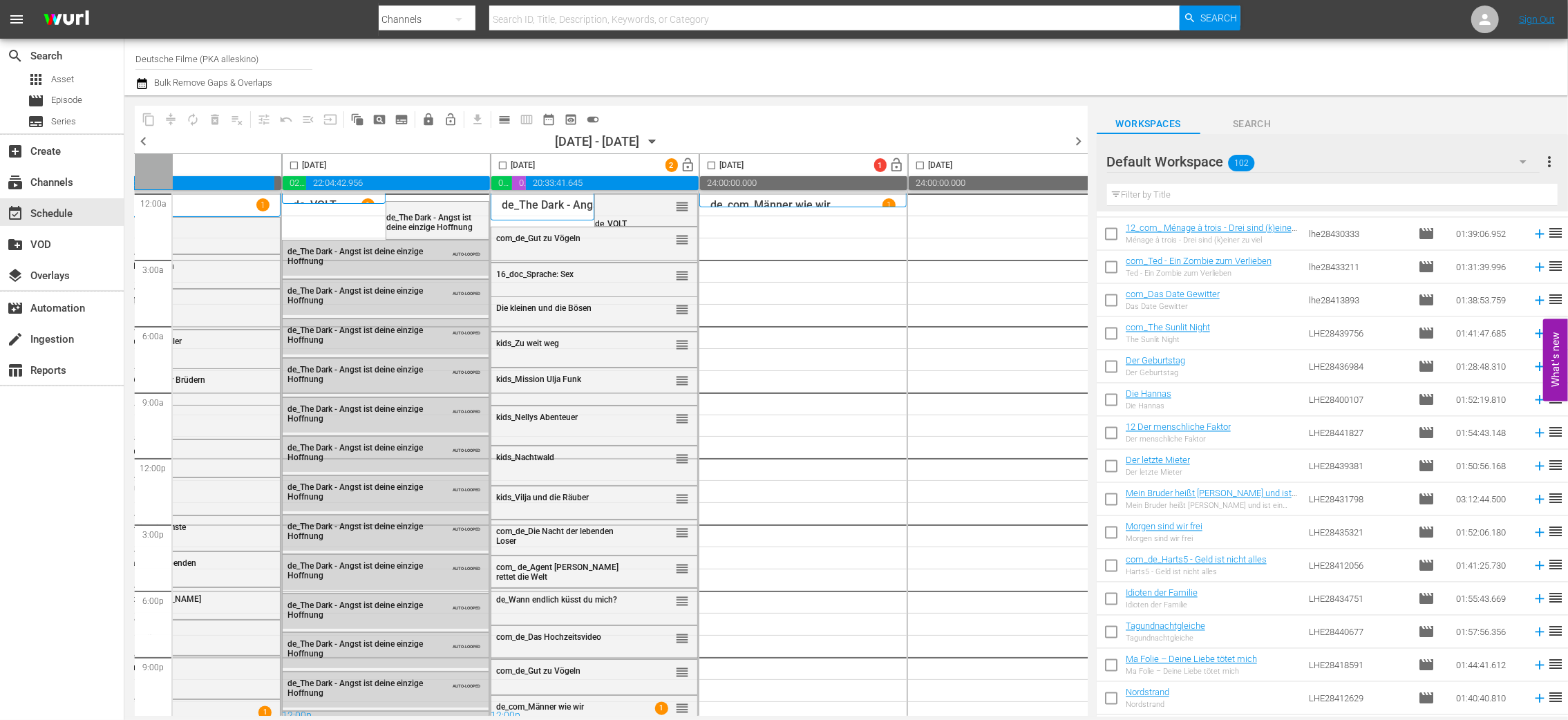
scroll to position [0, 183]
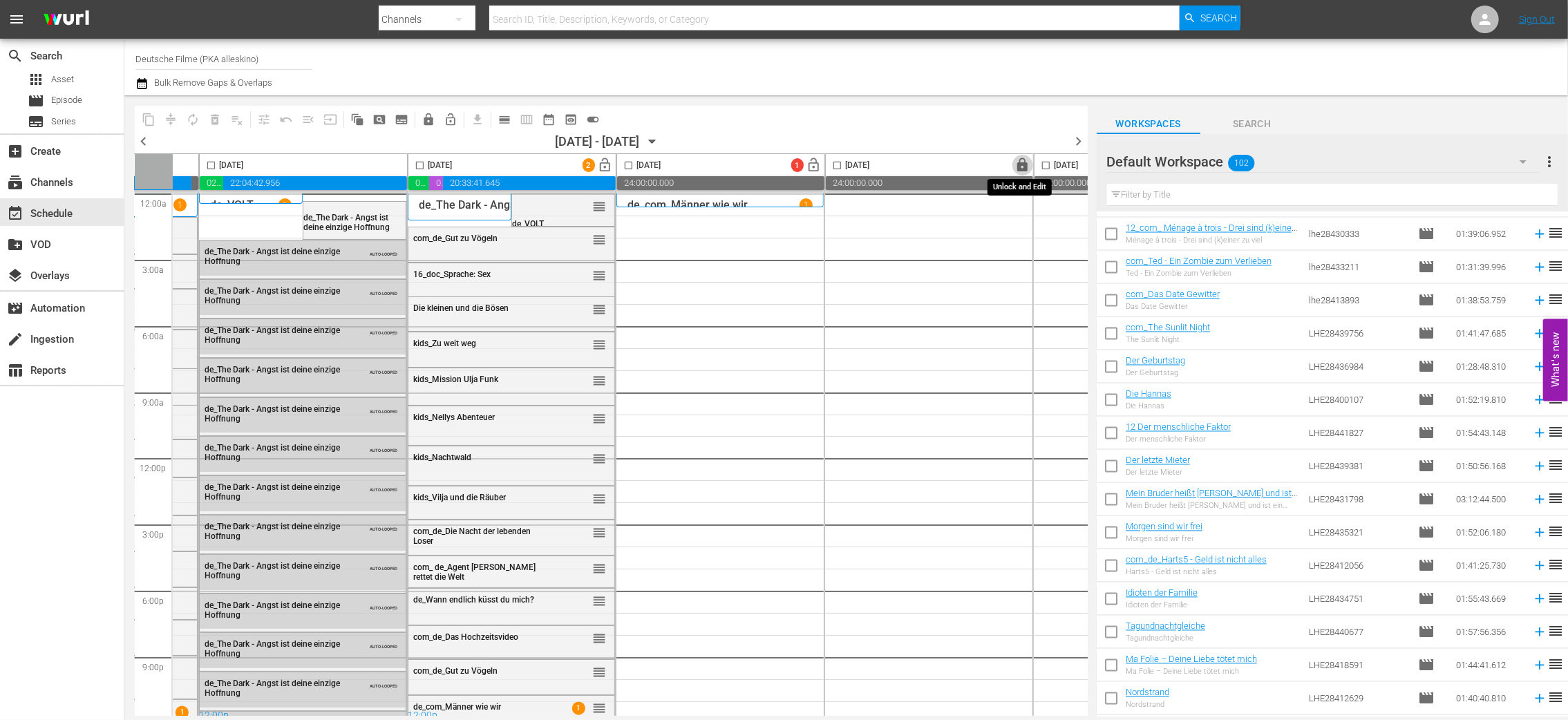
click at [1020, 168] on span "lock" at bounding box center [1023, 165] width 16 height 16
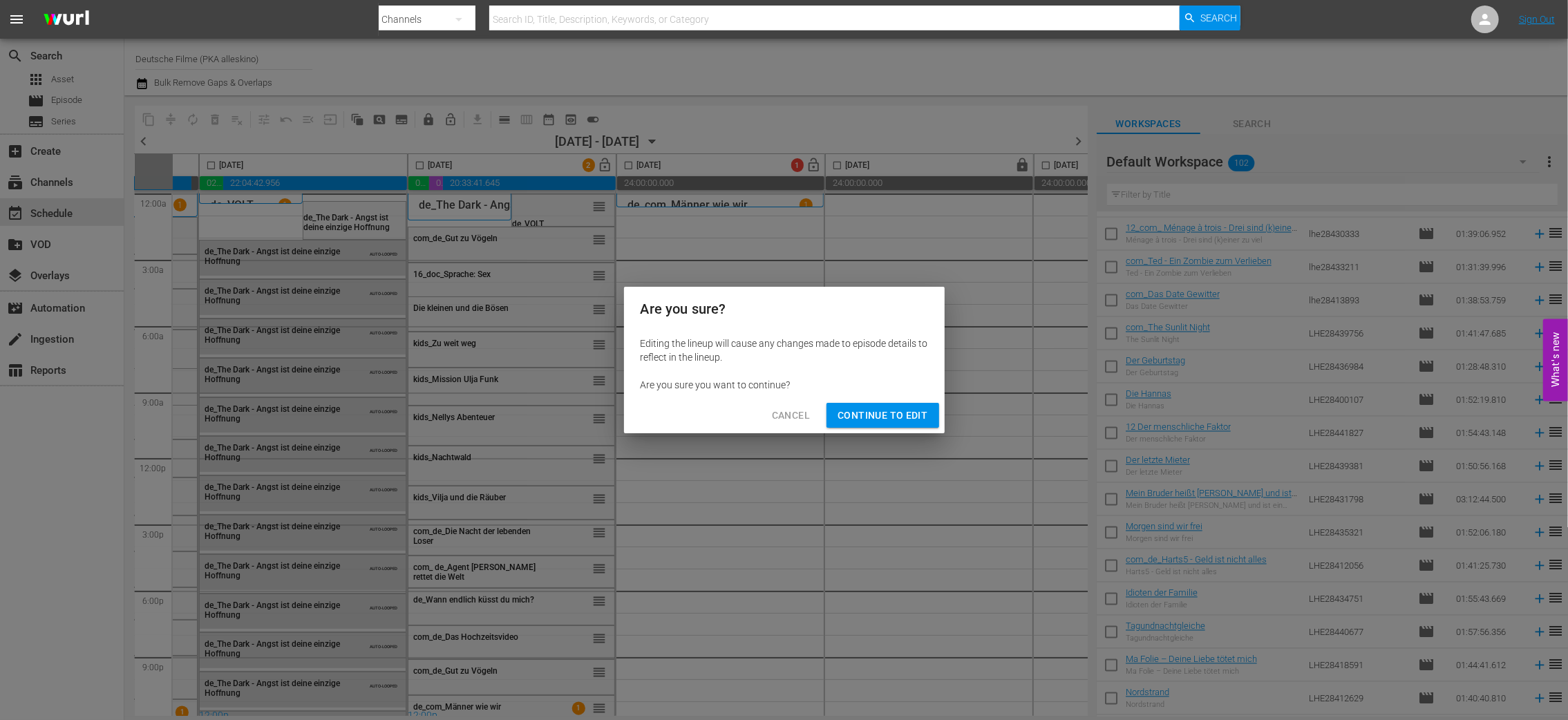
click at [872, 414] on span "Continue to Edit" at bounding box center [882, 416] width 90 height 17
